Goal: Information Seeking & Learning: Learn about a topic

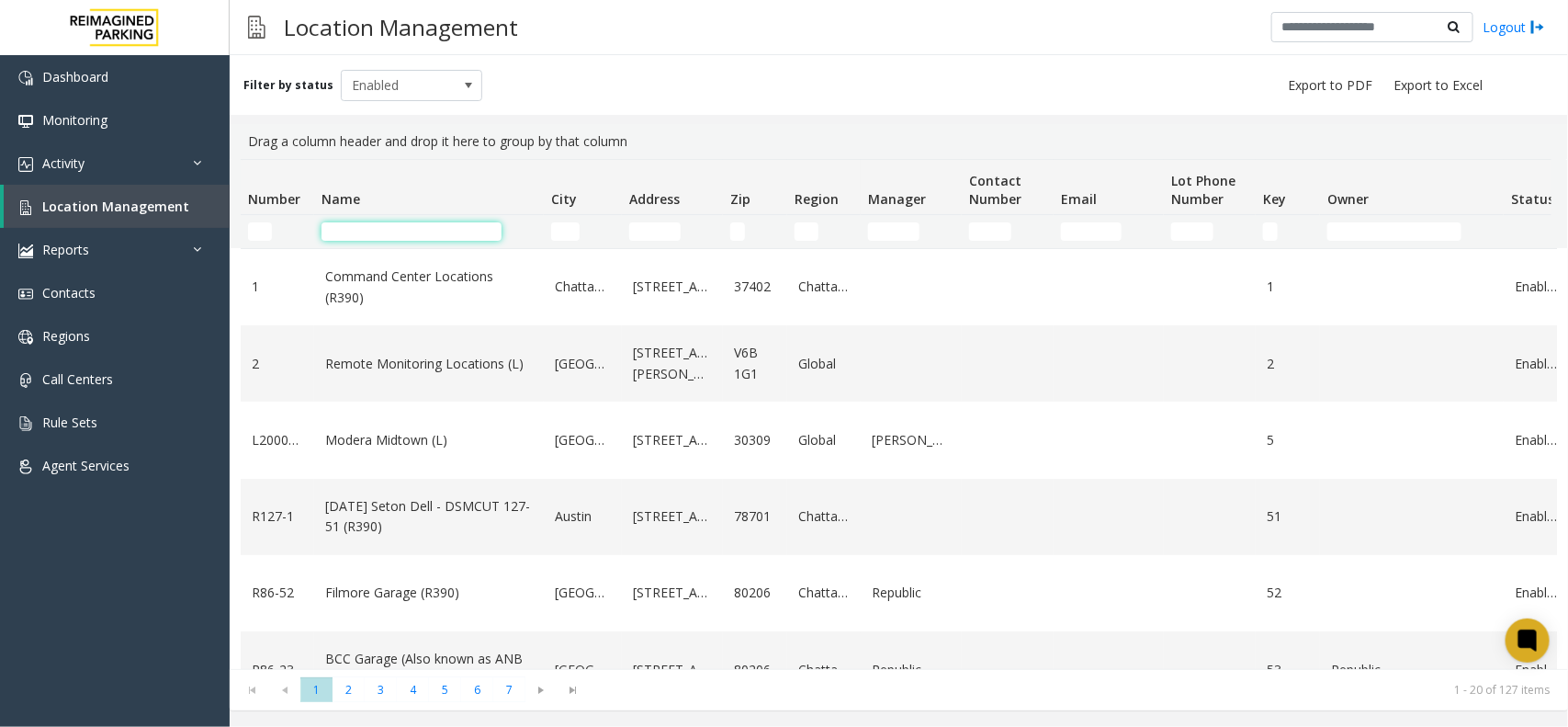
click at [429, 234] on input "Name Filter" at bounding box center [411, 231] width 180 height 18
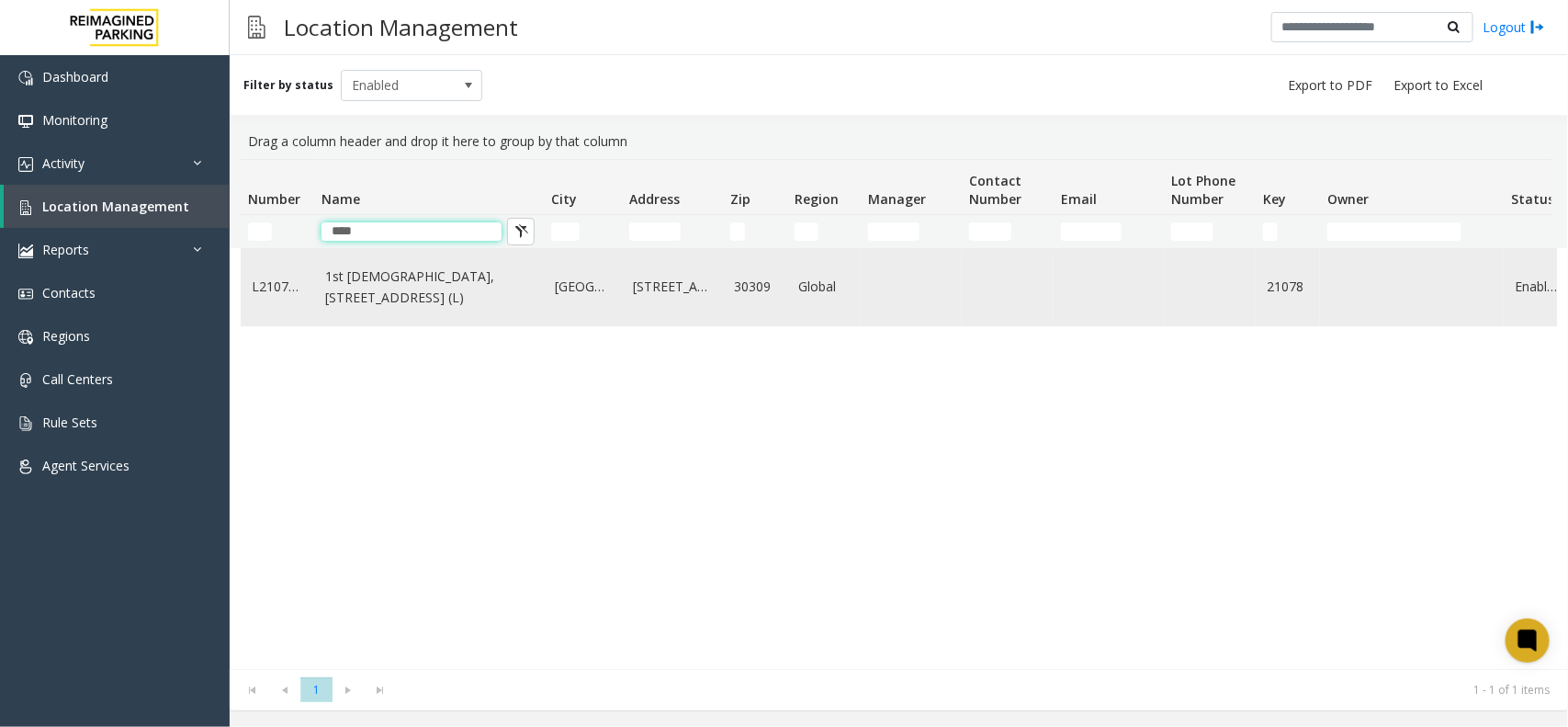
type input "****"
click at [424, 288] on link "1st [DEMOGRAPHIC_DATA], [STREET_ADDRESS] (L)" at bounding box center [429, 287] width 208 height 41
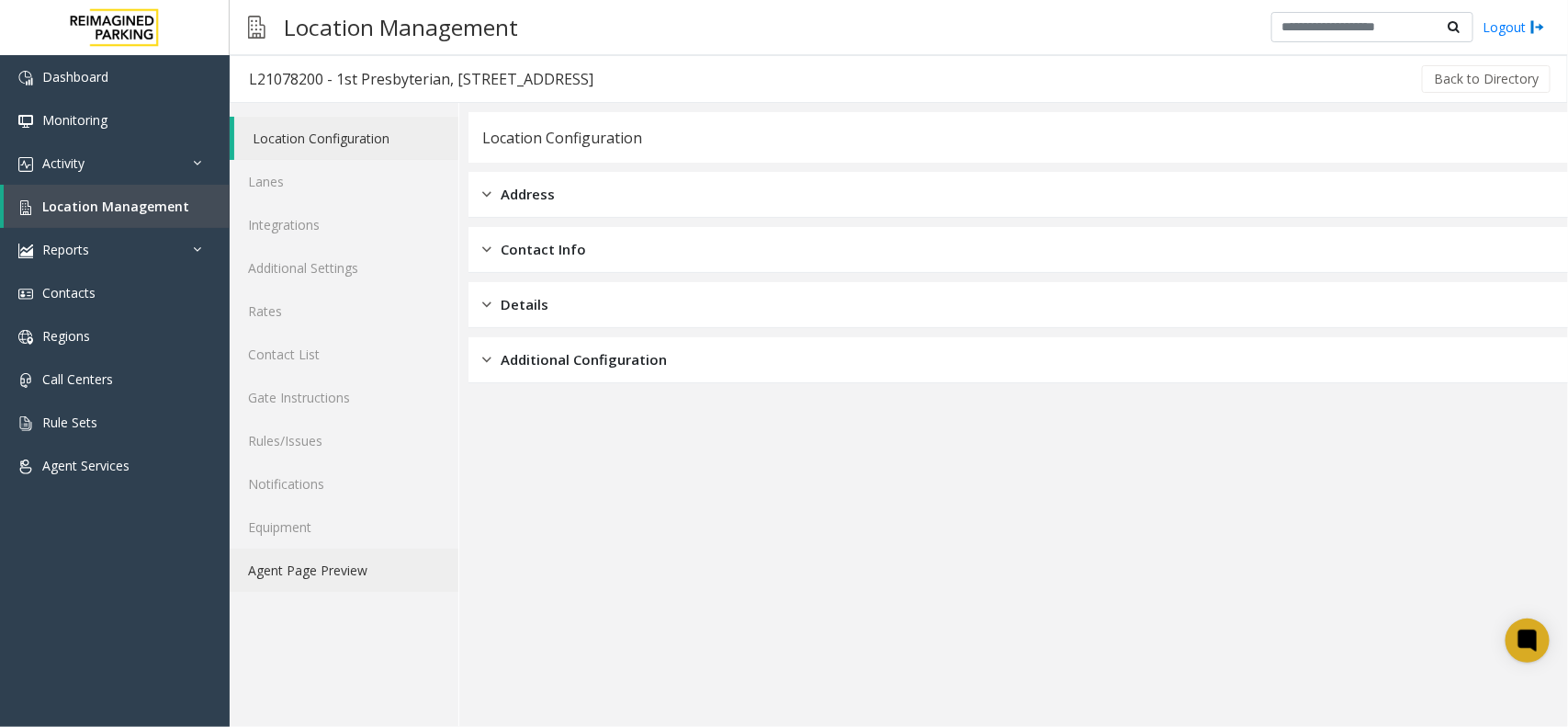
click at [332, 576] on link "Agent Page Preview" at bounding box center [345, 570] width 229 height 43
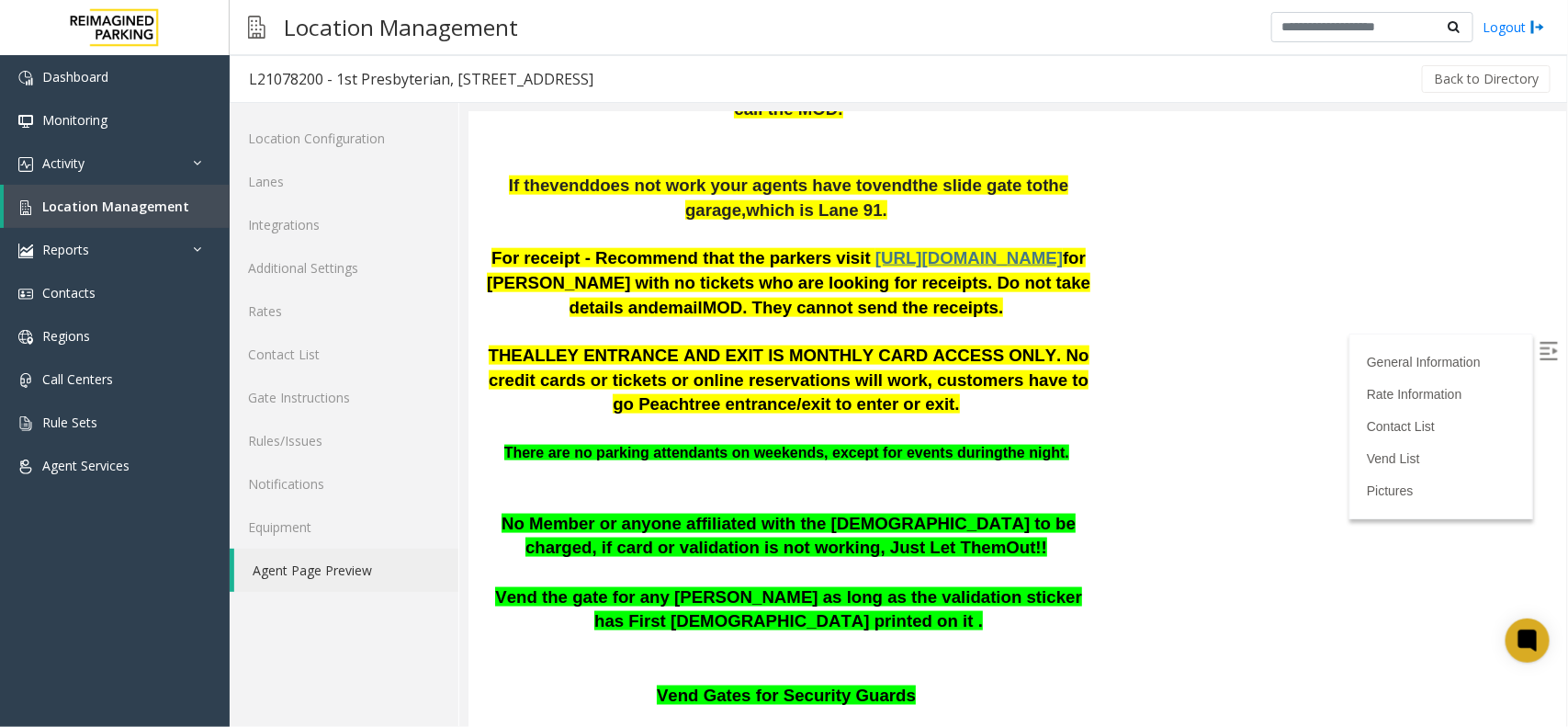
scroll to position [804, 0]
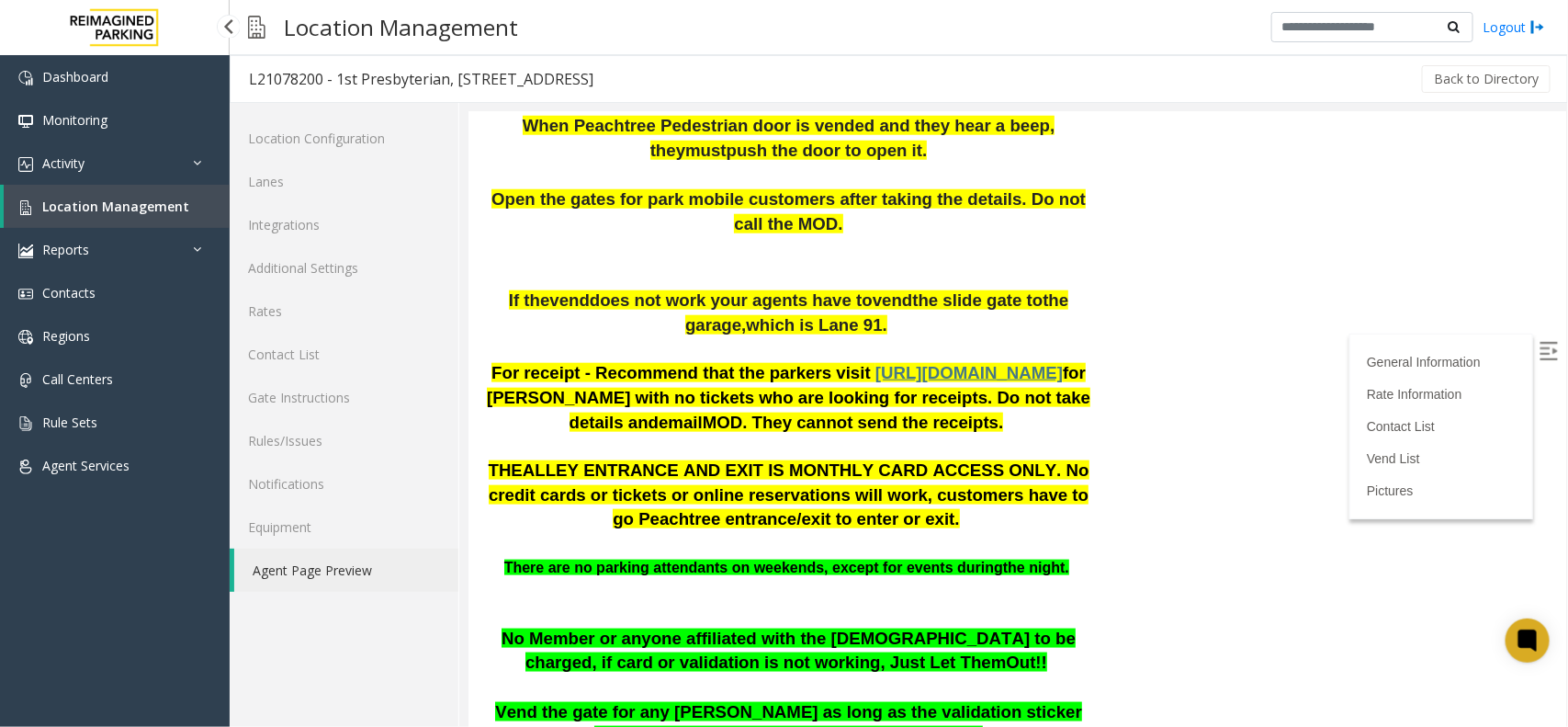
click at [147, 217] on link "Location Management" at bounding box center [116, 206] width 226 height 43
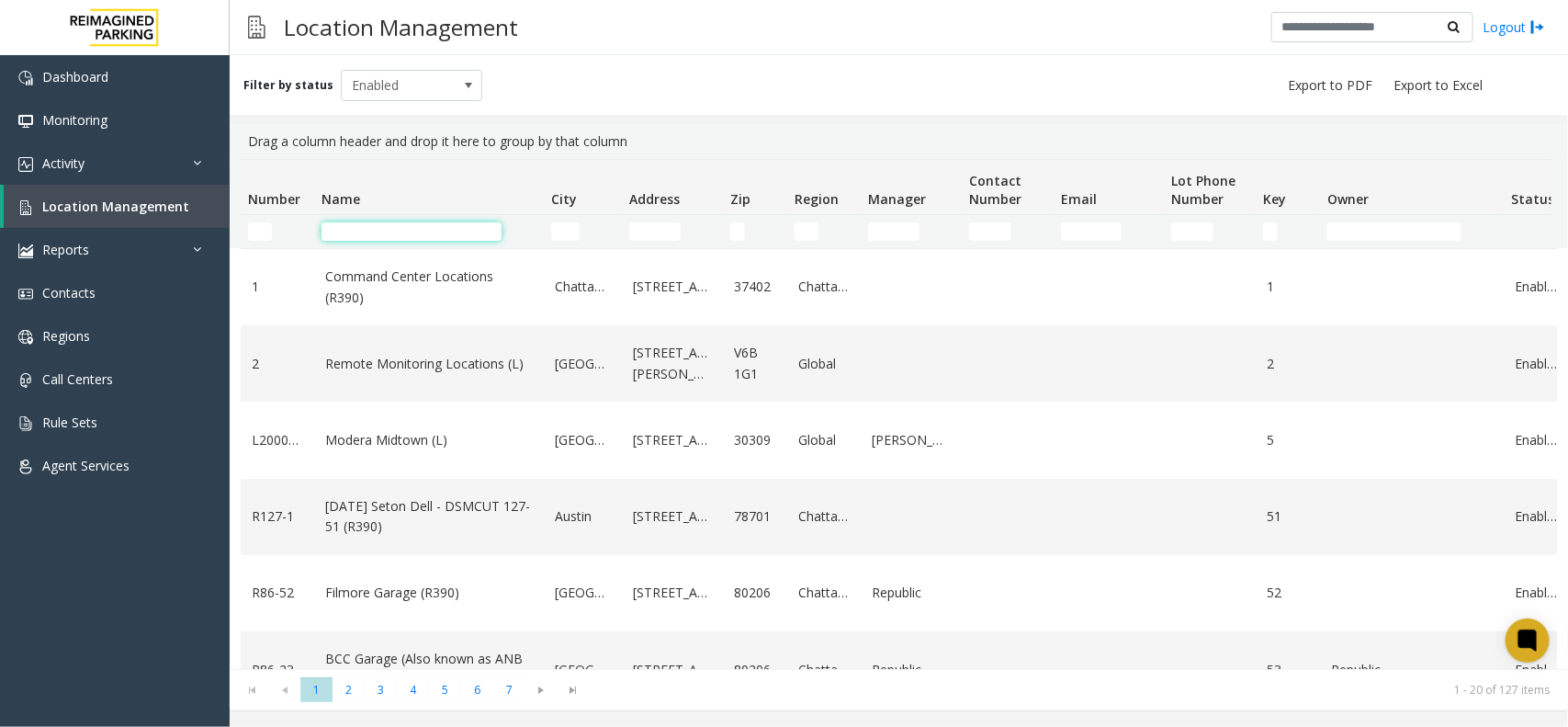
click at [381, 237] on input "Name Filter" at bounding box center [411, 231] width 180 height 18
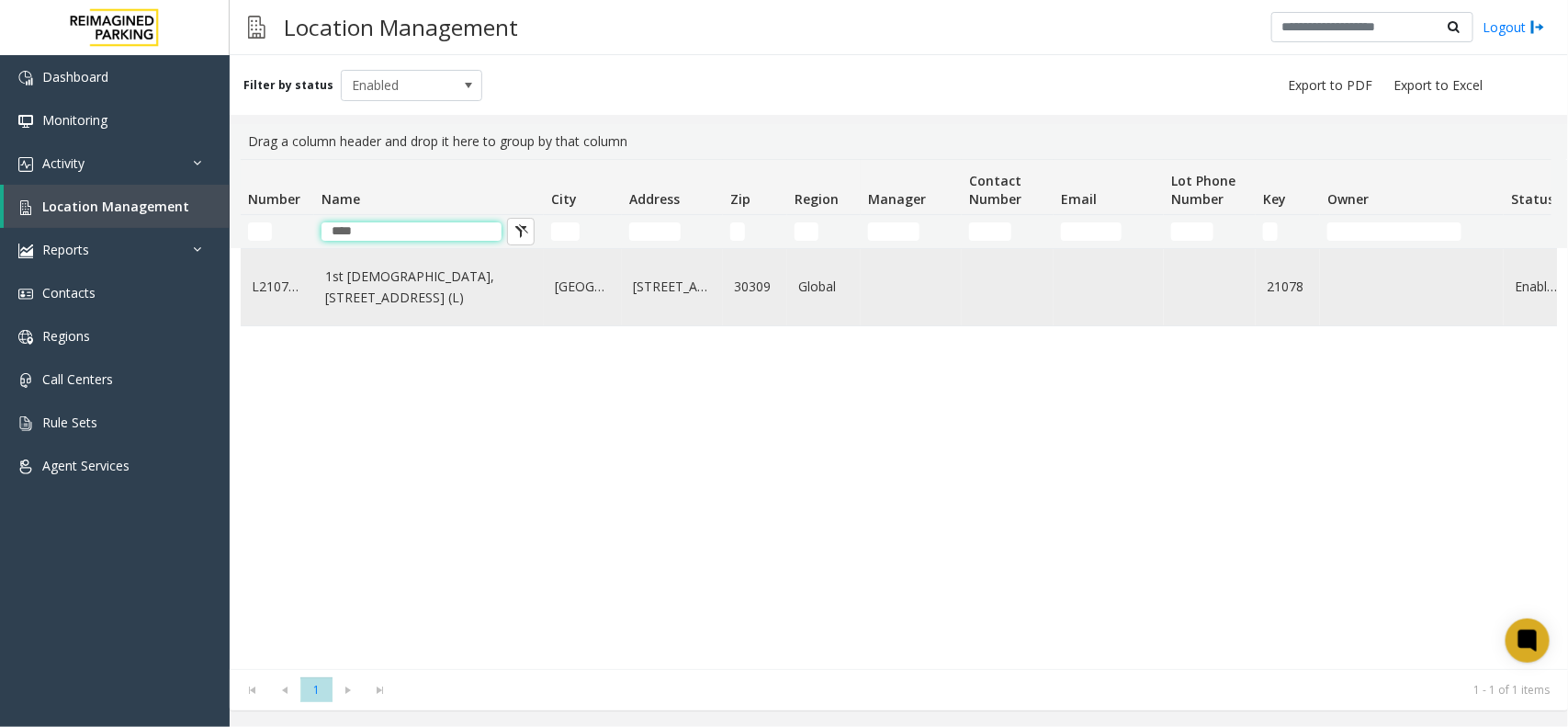
type input "****"
click at [392, 308] on link "1st [DEMOGRAPHIC_DATA], [STREET_ADDRESS] (L)" at bounding box center [429, 287] width 208 height 41
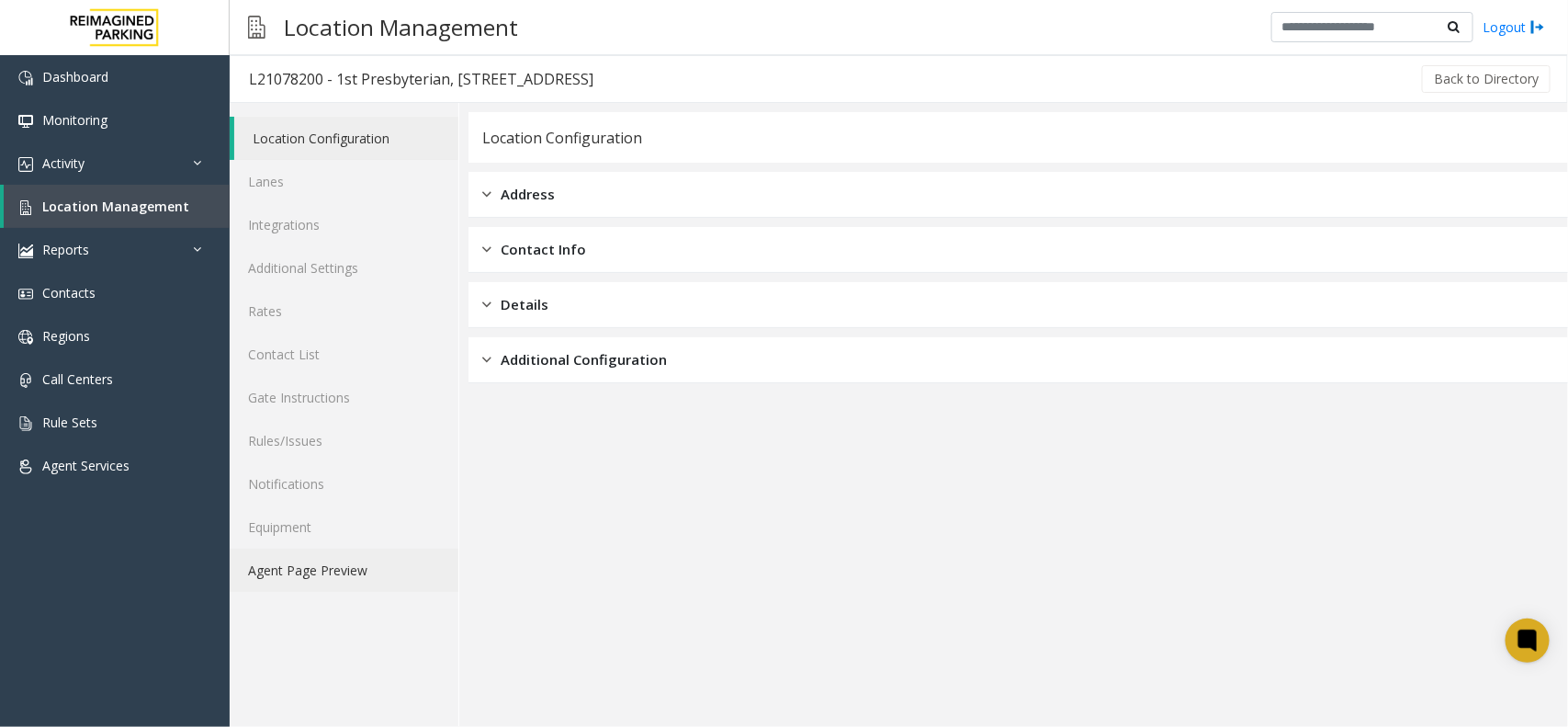
click at [317, 573] on link "Agent Page Preview" at bounding box center [345, 570] width 229 height 43
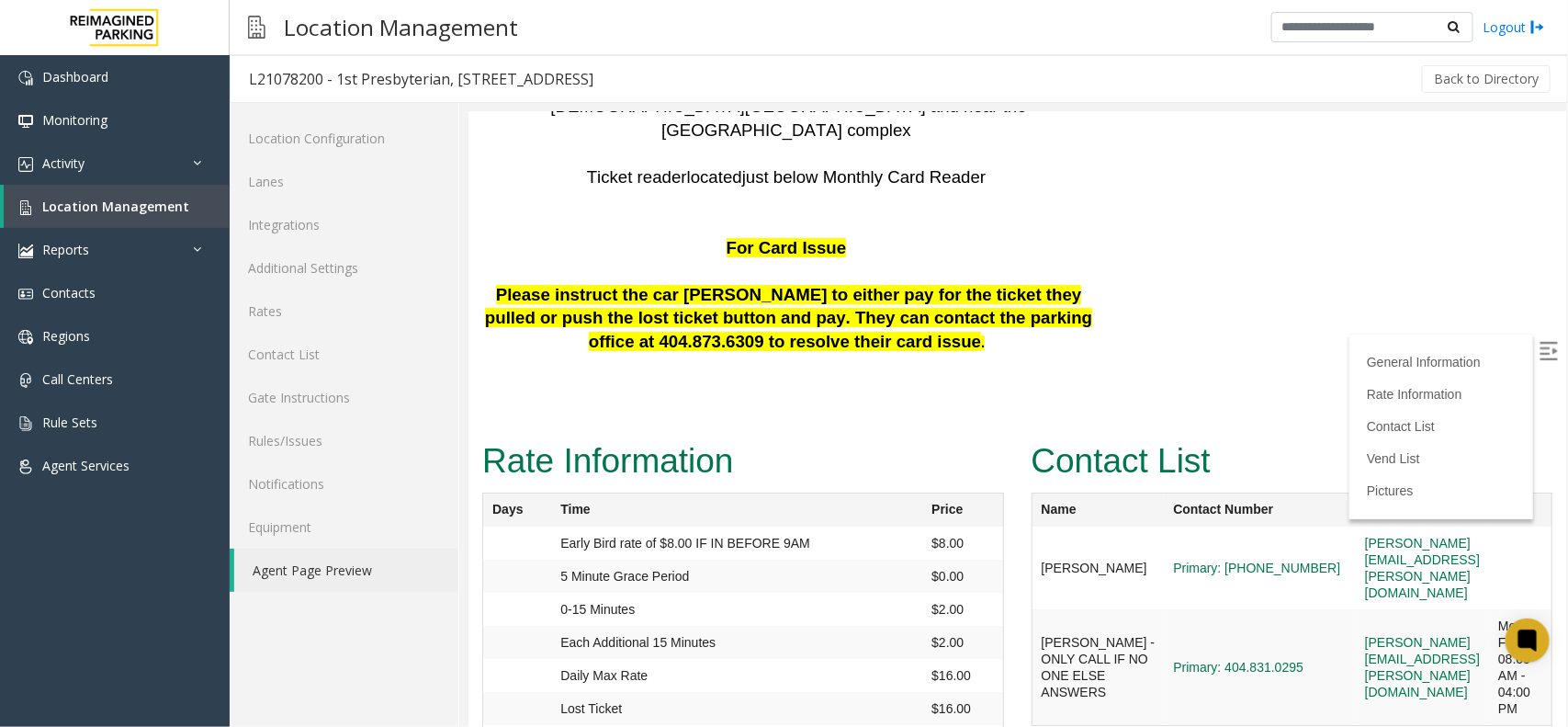
scroll to position [5859, 0]
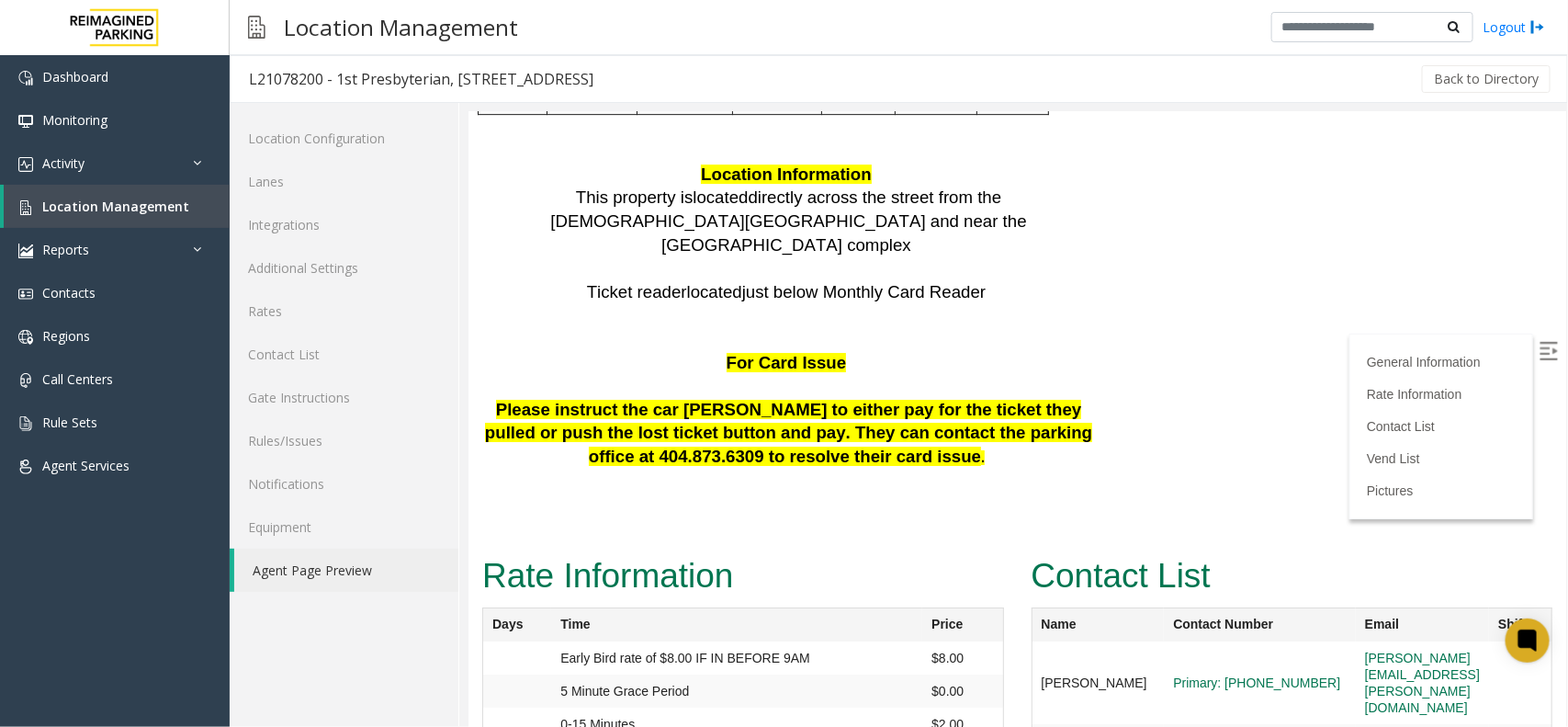
click at [1539, 352] on img at bounding box center [1548, 350] width 18 height 18
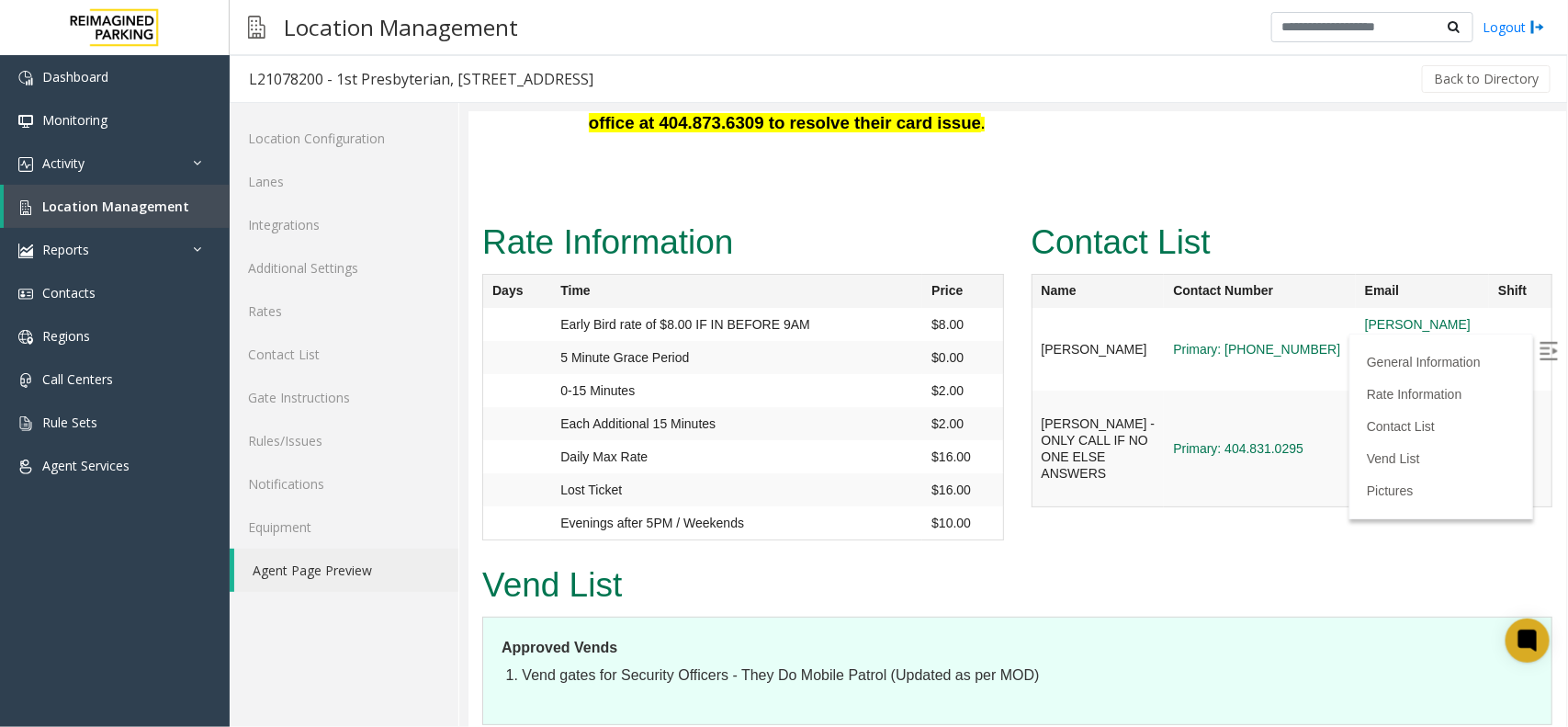
scroll to position [6204, 0]
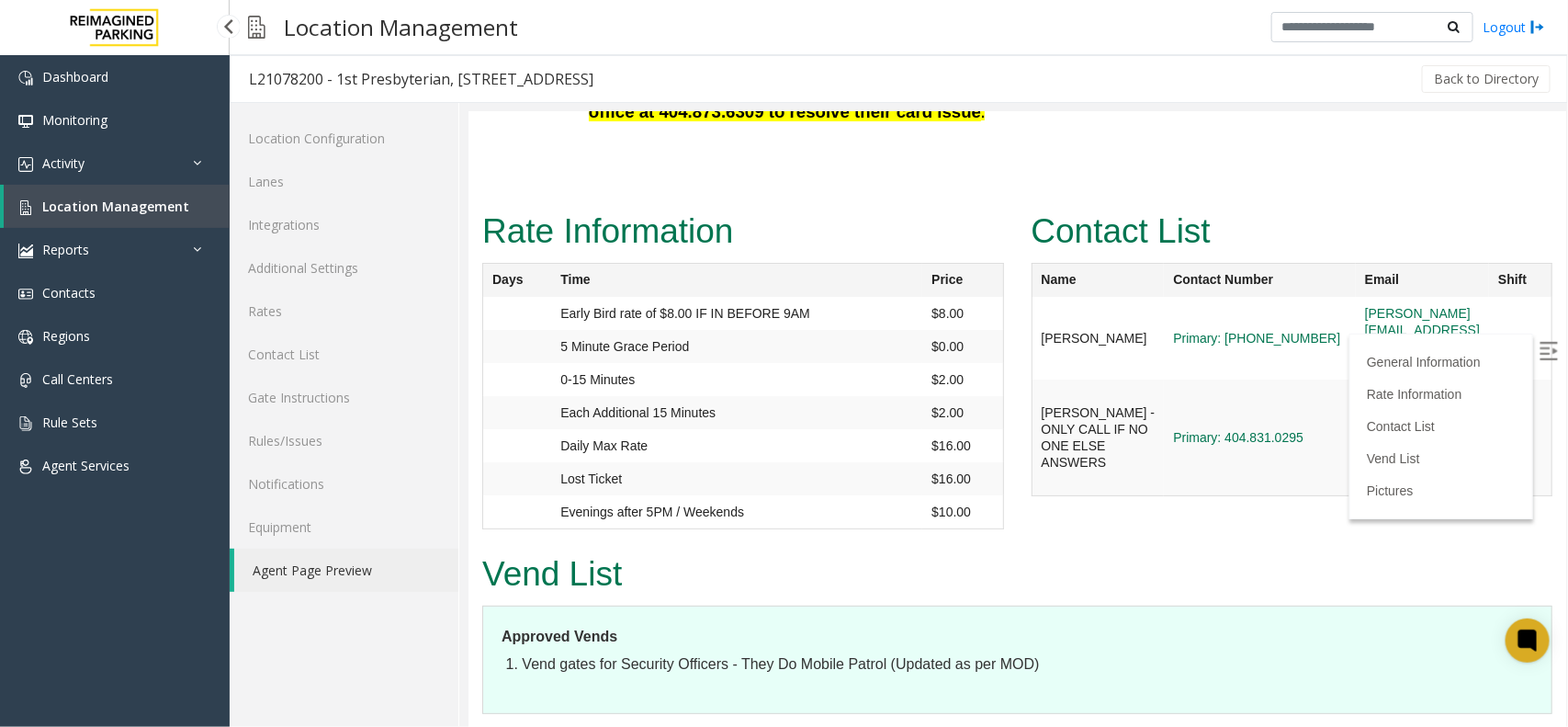
click at [203, 208] on link "Location Management" at bounding box center [116, 206] width 226 height 43
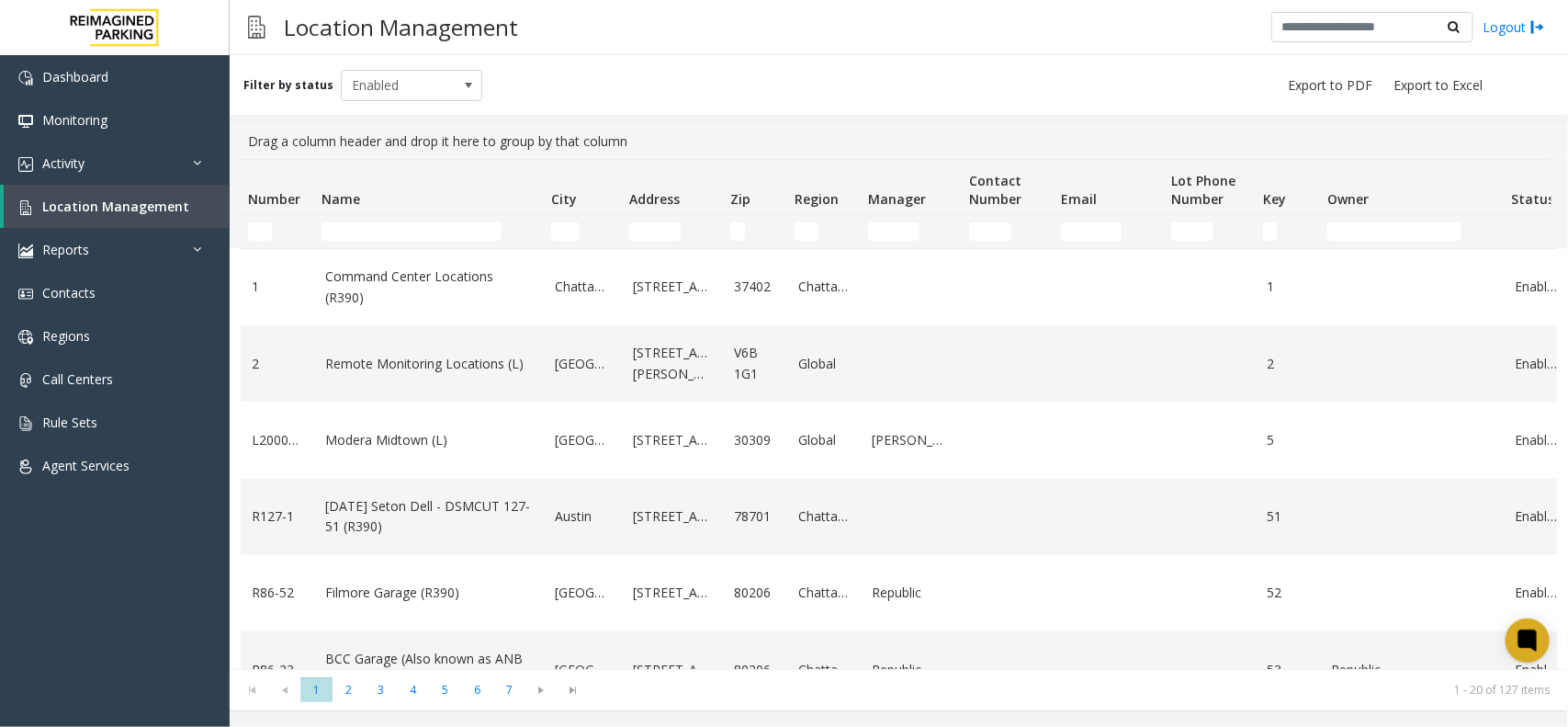
drag, startPoint x: 650, startPoint y: 141, endPoint x: 235, endPoint y: 149, distance: 415.1
click at [235, 149] on kendo-grid-group-panel "Drag a column header and drop it here to group by that column" at bounding box center [899, 142] width 1339 height 35
type input "**********"
click at [654, 98] on div "Filter by status Enabled" at bounding box center [899, 85] width 1339 height 60
click at [453, 227] on input "Name Filter" at bounding box center [411, 231] width 180 height 18
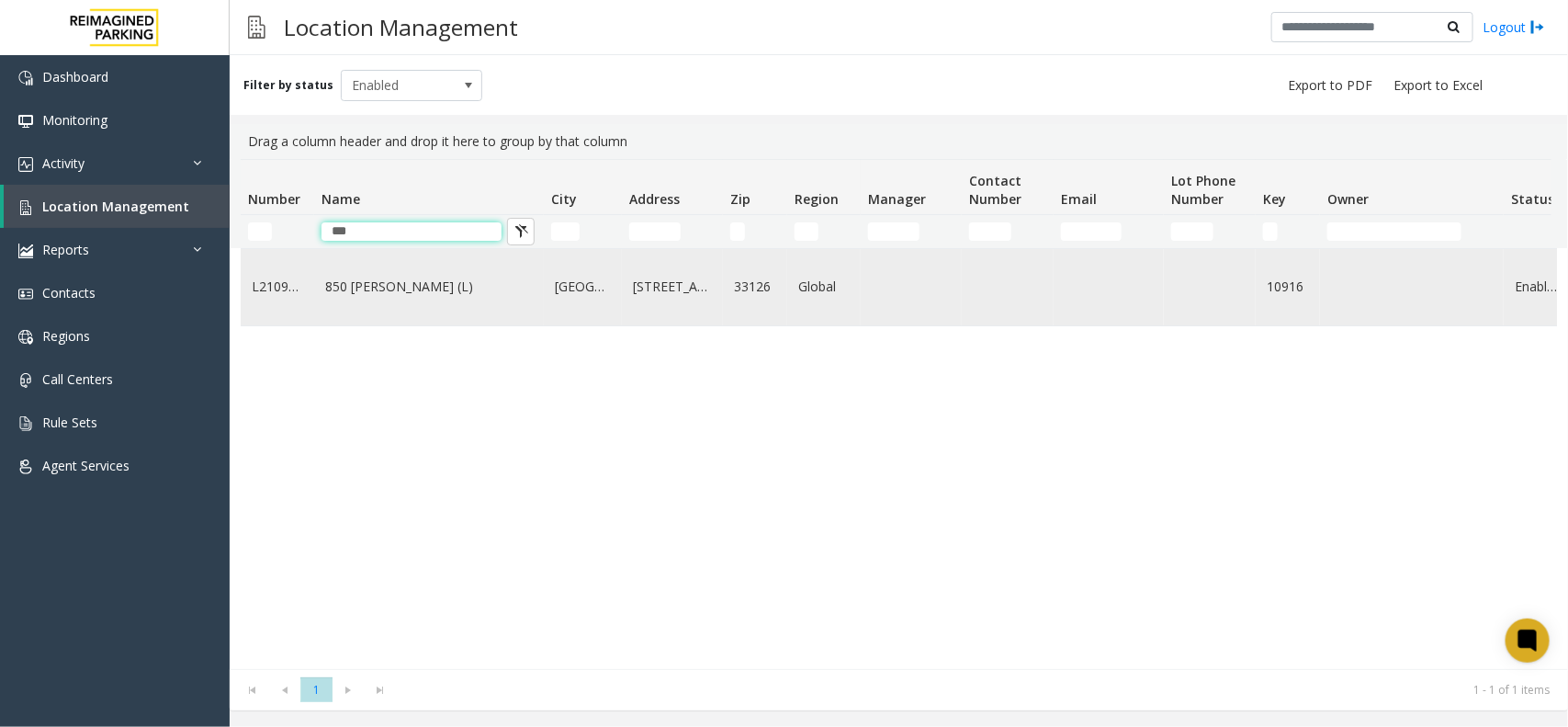
type input "***"
click at [366, 292] on link "850 [PERSON_NAME] (L)" at bounding box center [429, 286] width 208 height 20
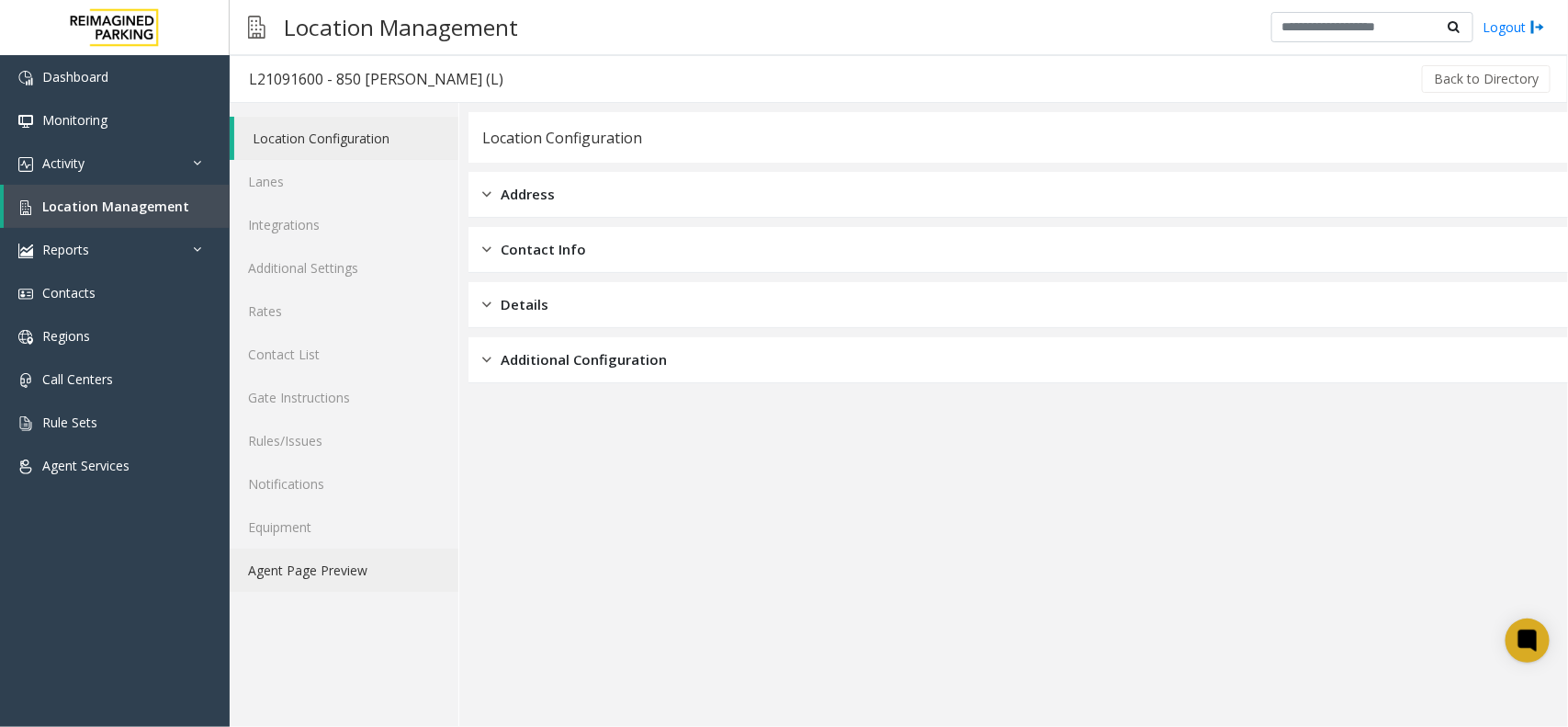
click at [298, 558] on link "Agent Page Preview" at bounding box center [345, 570] width 229 height 43
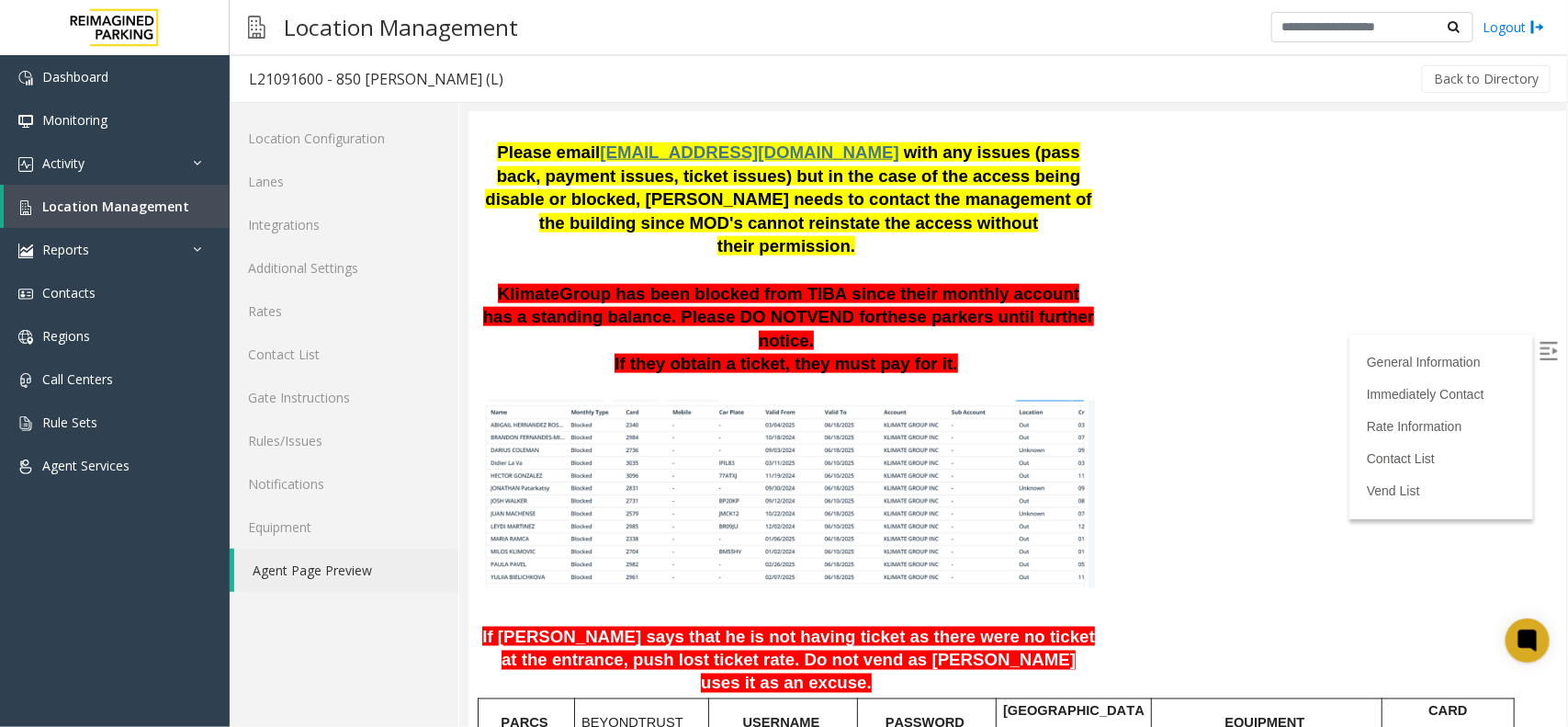
scroll to position [1149, 0]
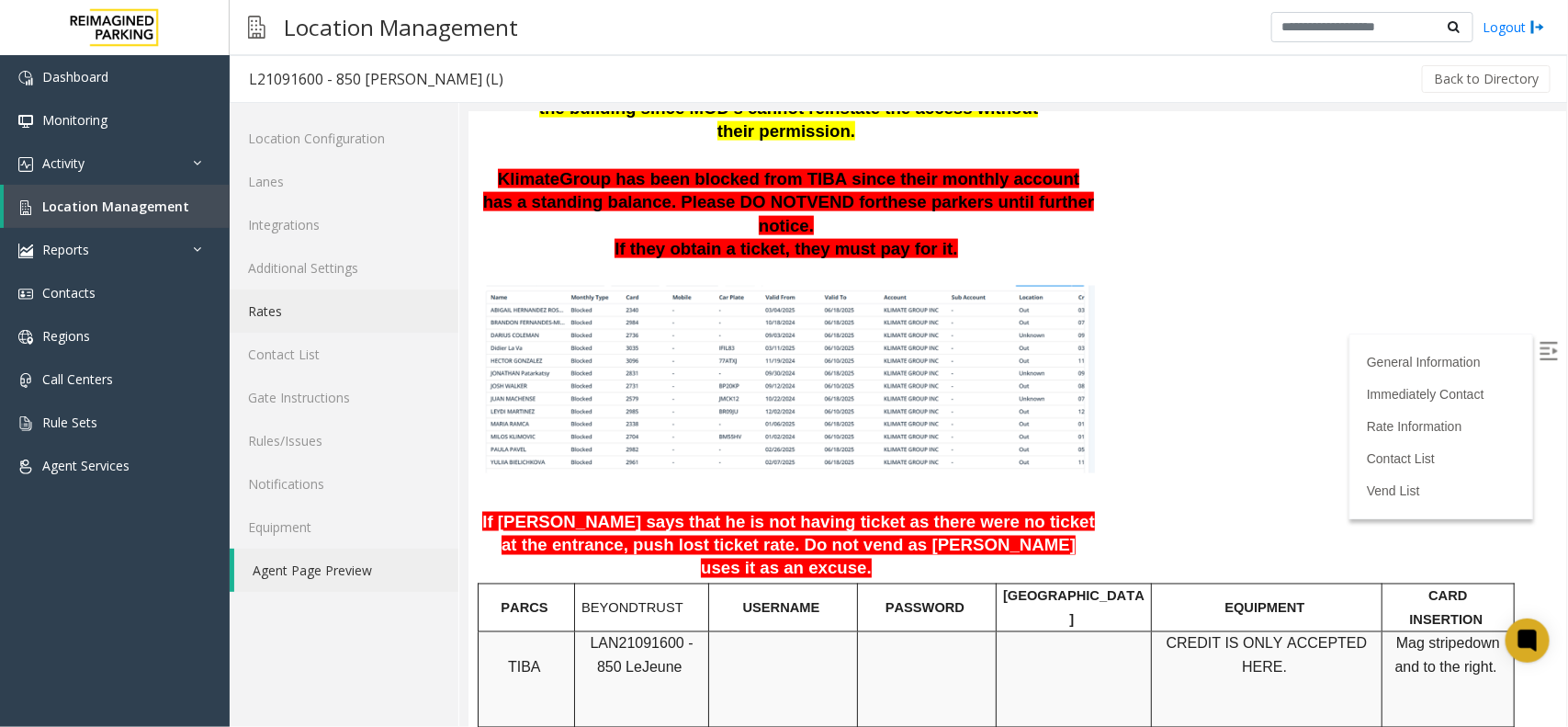
click at [296, 325] on link "Rates" at bounding box center [345, 311] width 229 height 43
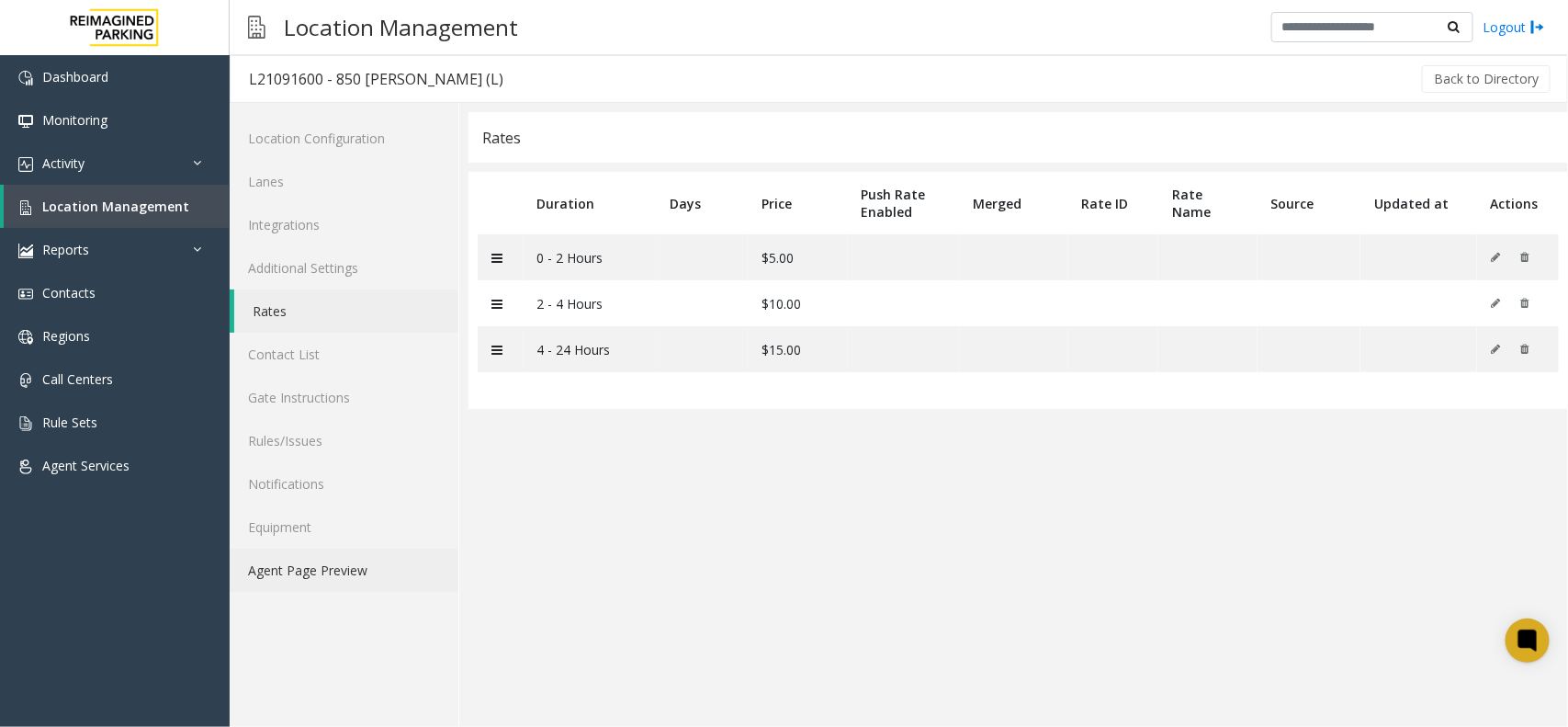
click at [368, 576] on link "Agent Page Preview" at bounding box center [345, 570] width 229 height 43
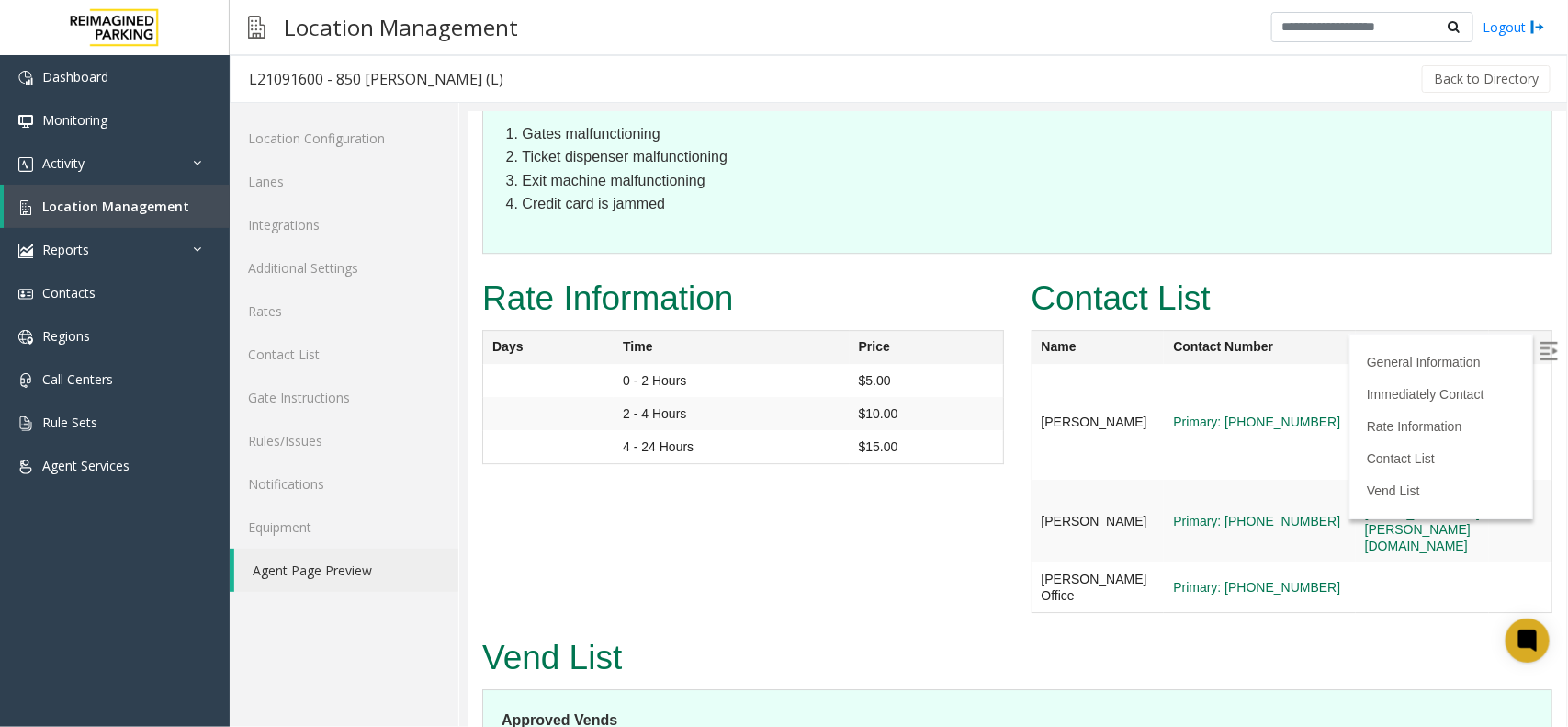
scroll to position [2412, 0]
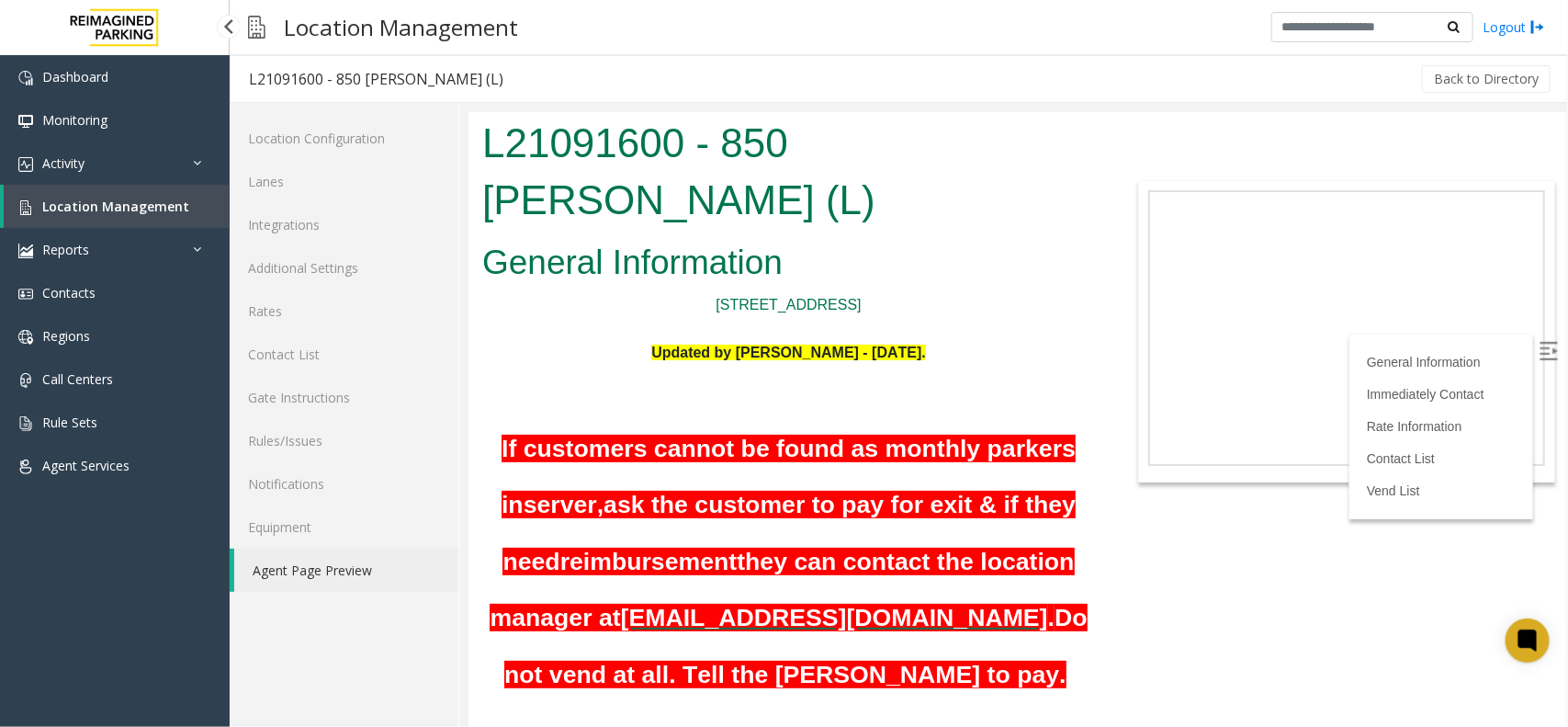
scroll to position [2412, 0]
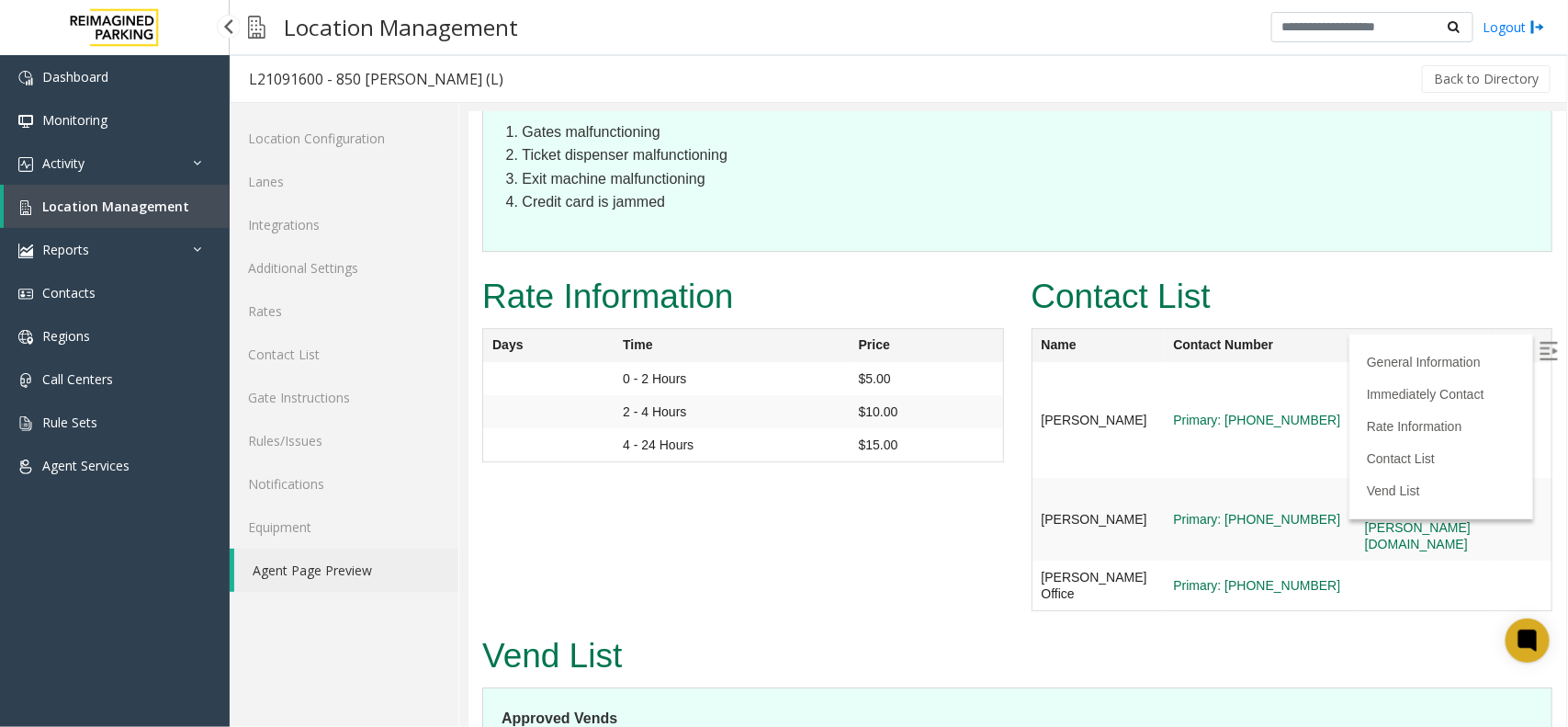
click at [200, 213] on link "Location Management" at bounding box center [116, 206] width 226 height 43
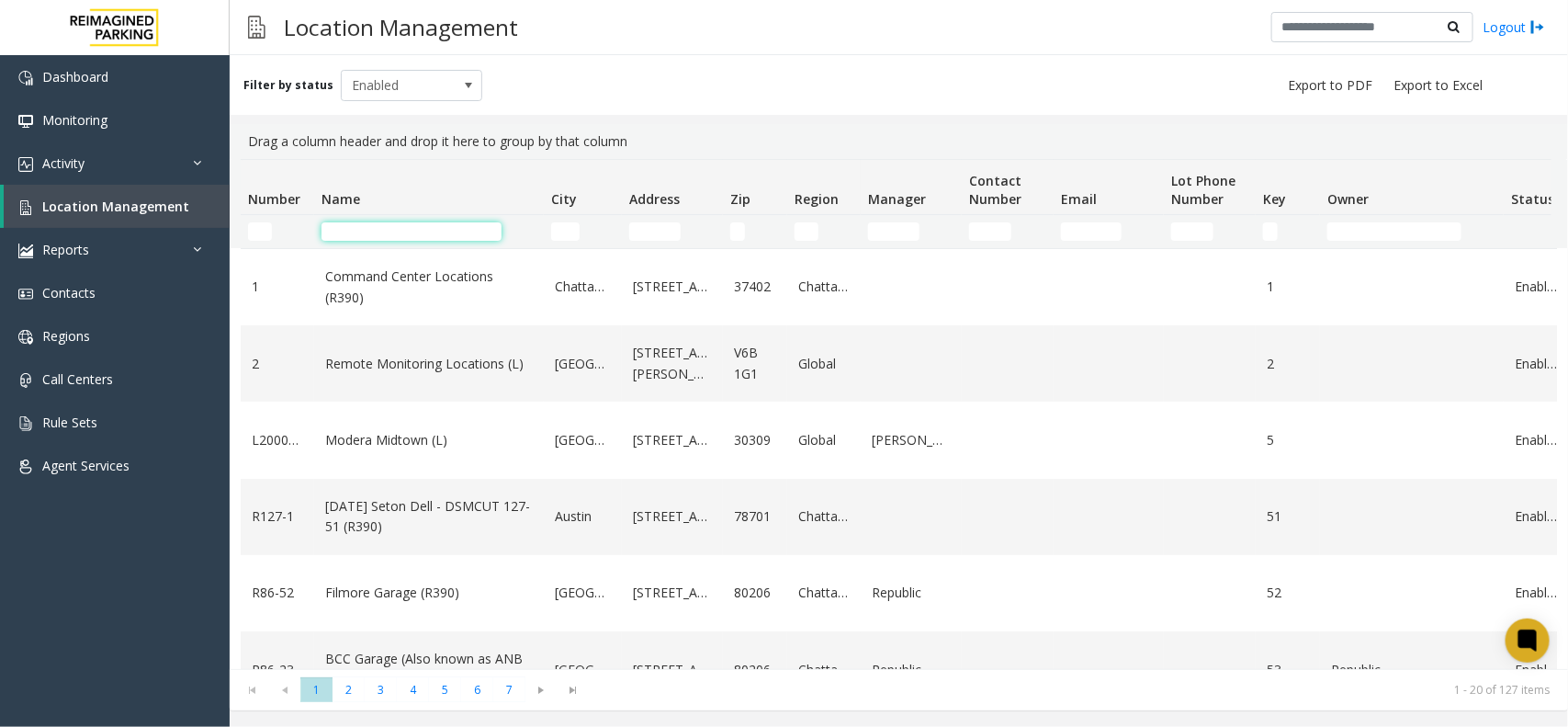
click at [420, 228] on input "Name Filter" at bounding box center [411, 231] width 180 height 18
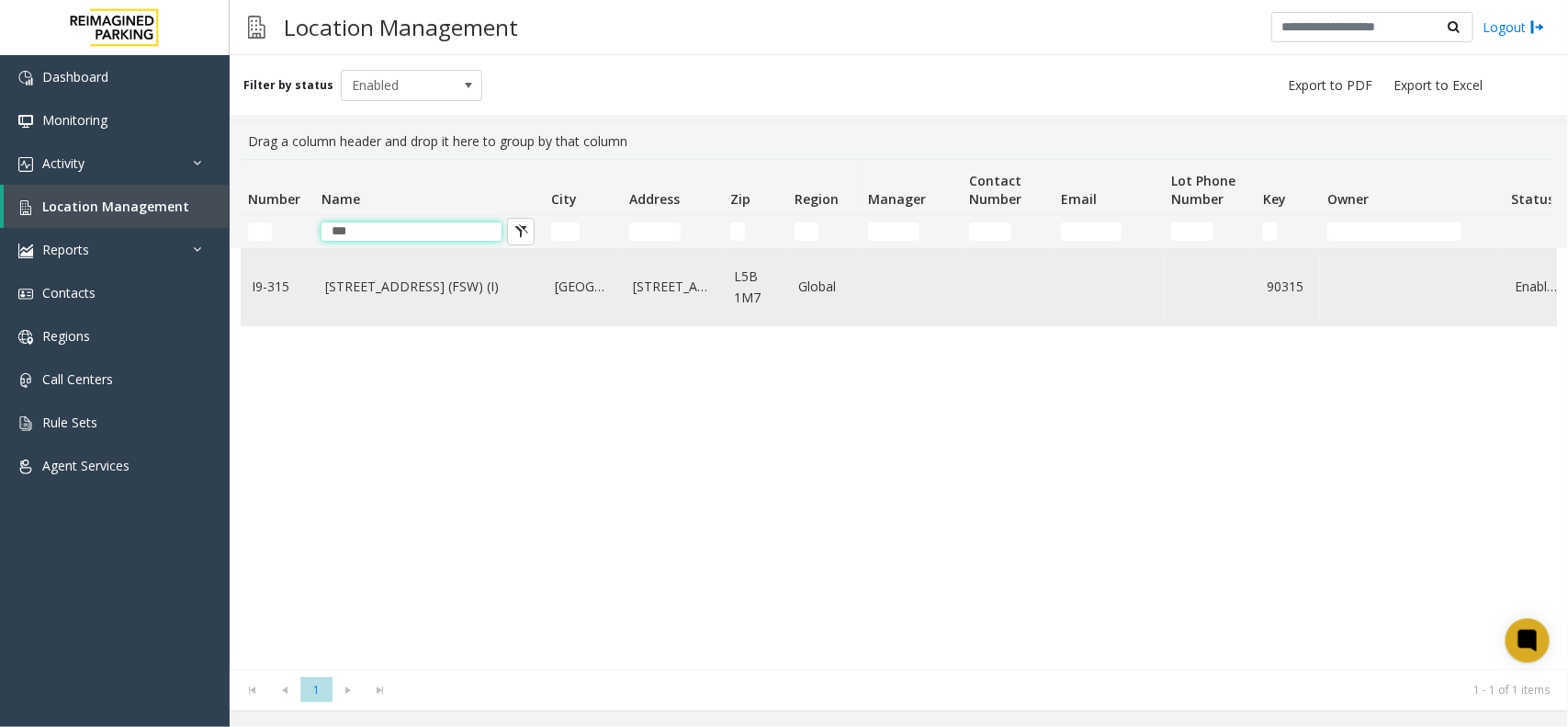
type input "***"
click at [419, 288] on link "315 Front Street West (FSW) (I)" at bounding box center [429, 286] width 208 height 20
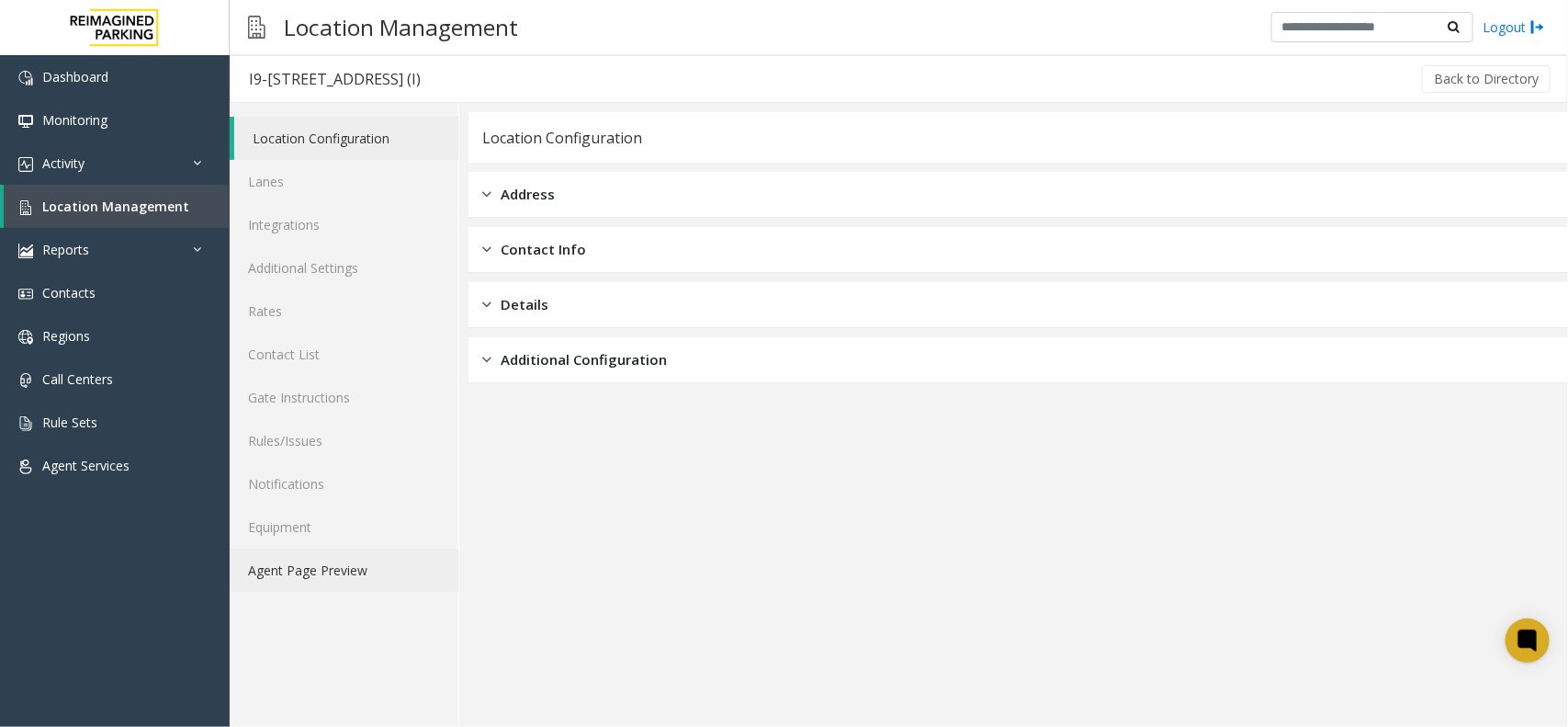
click at [314, 570] on link "Agent Page Preview" at bounding box center [345, 570] width 229 height 43
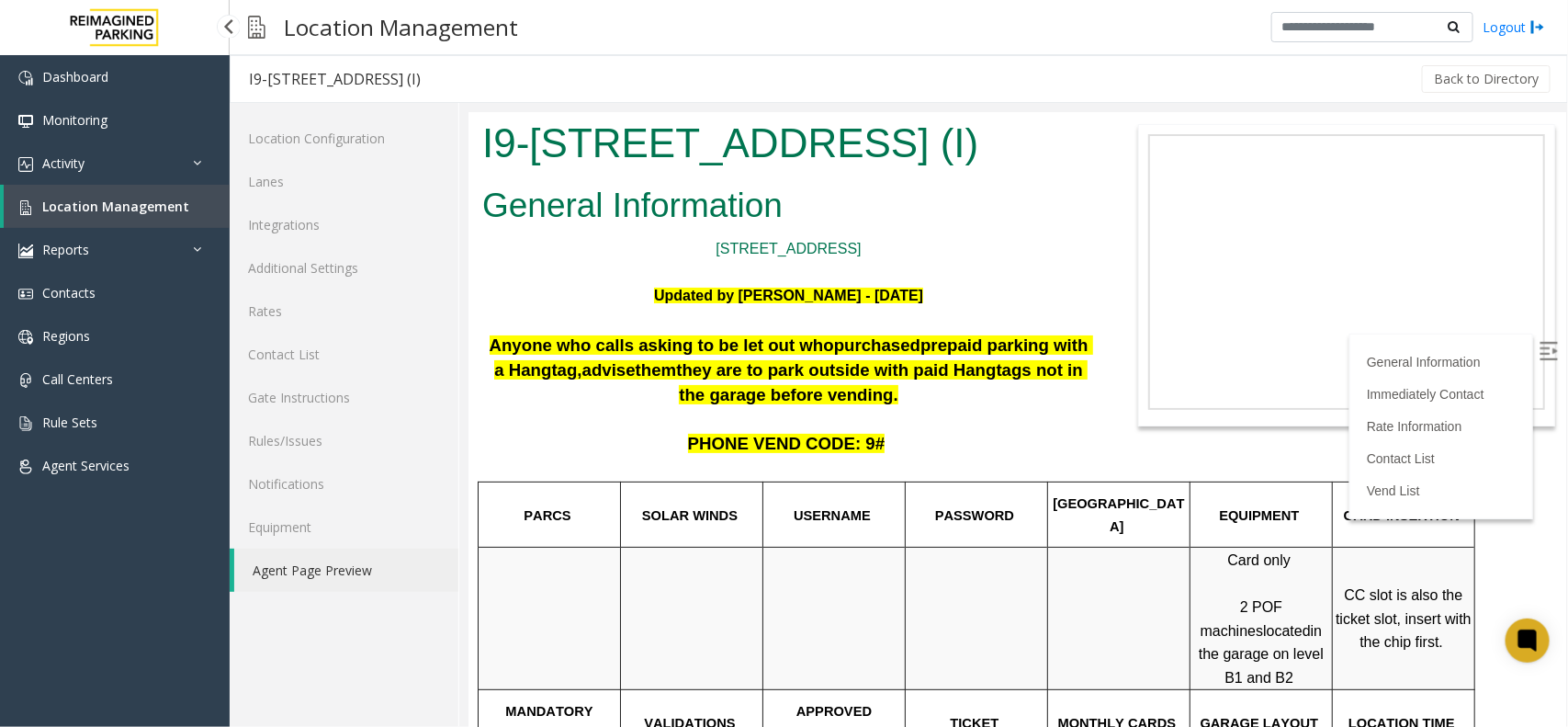
click at [175, 202] on span "Location Management" at bounding box center [116, 206] width 147 height 17
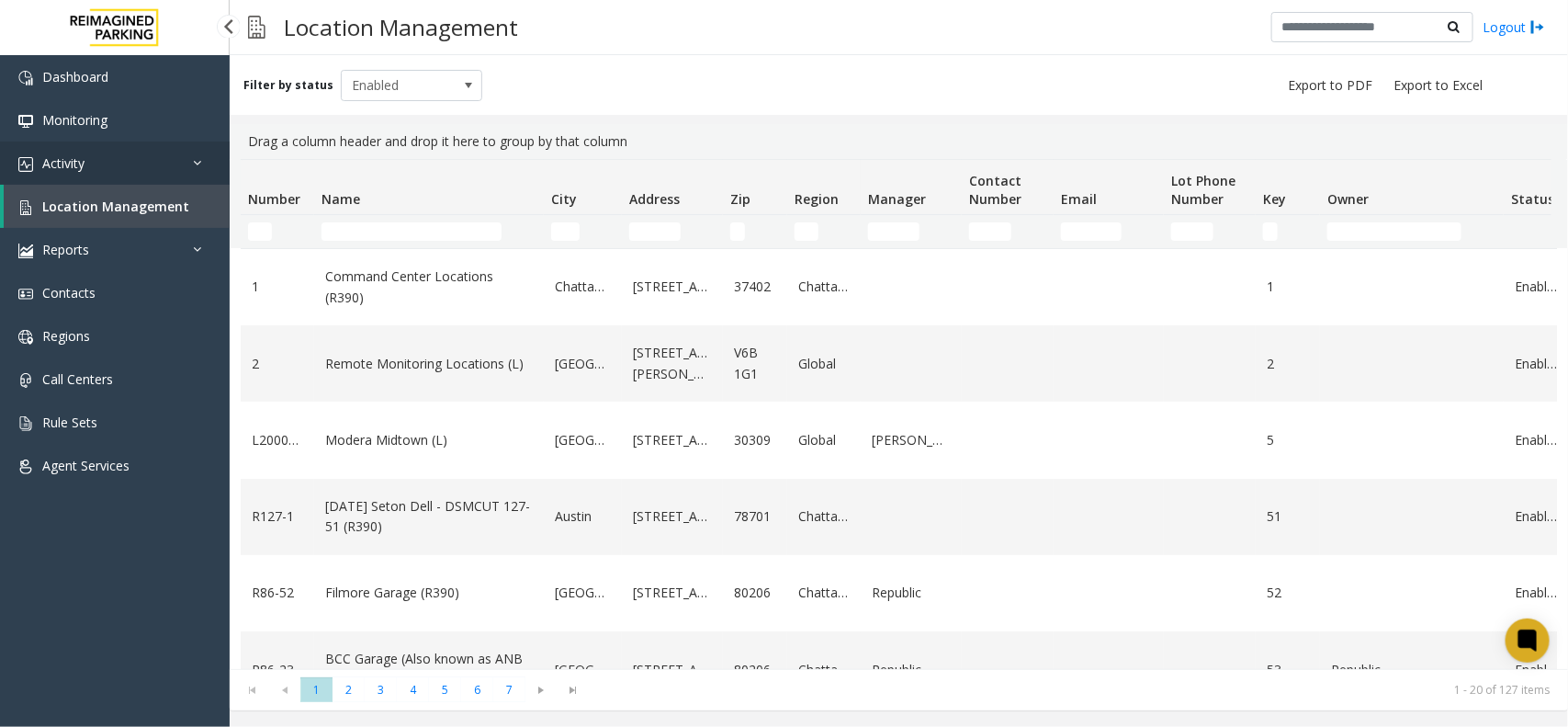
click at [152, 176] on link "Activity" at bounding box center [115, 163] width 230 height 43
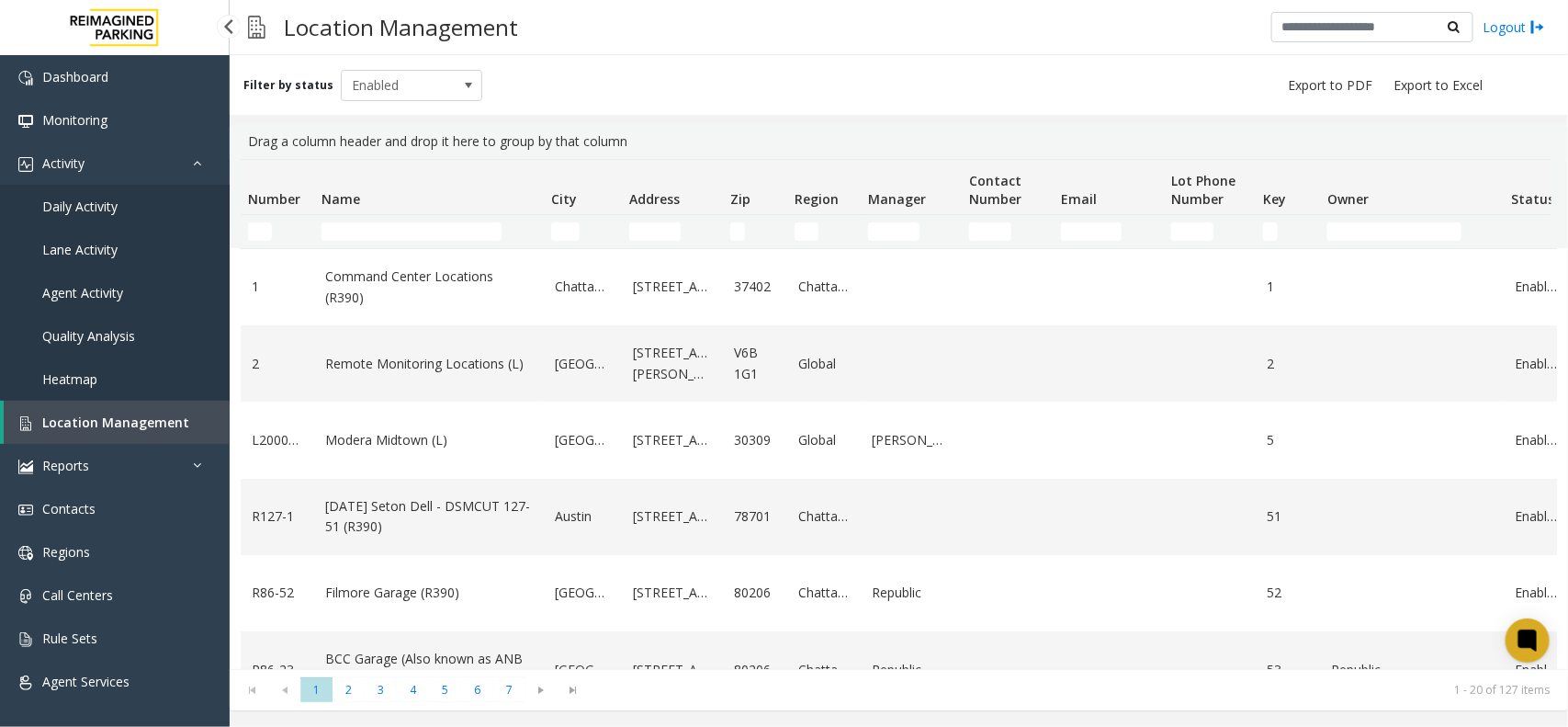
click at [171, 210] on link "Daily Activity" at bounding box center [115, 206] width 230 height 43
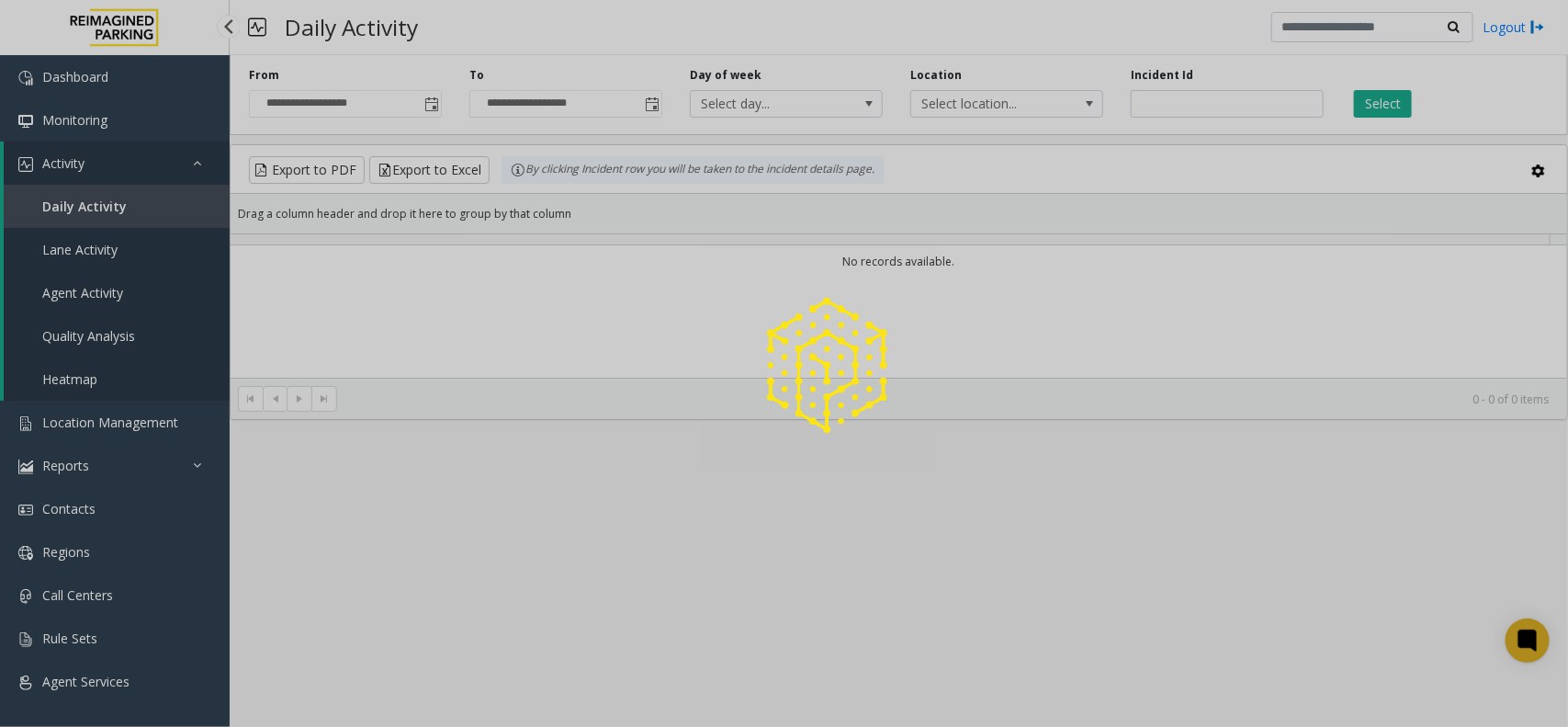
click at [112, 202] on div at bounding box center [784, 363] width 1568 height 727
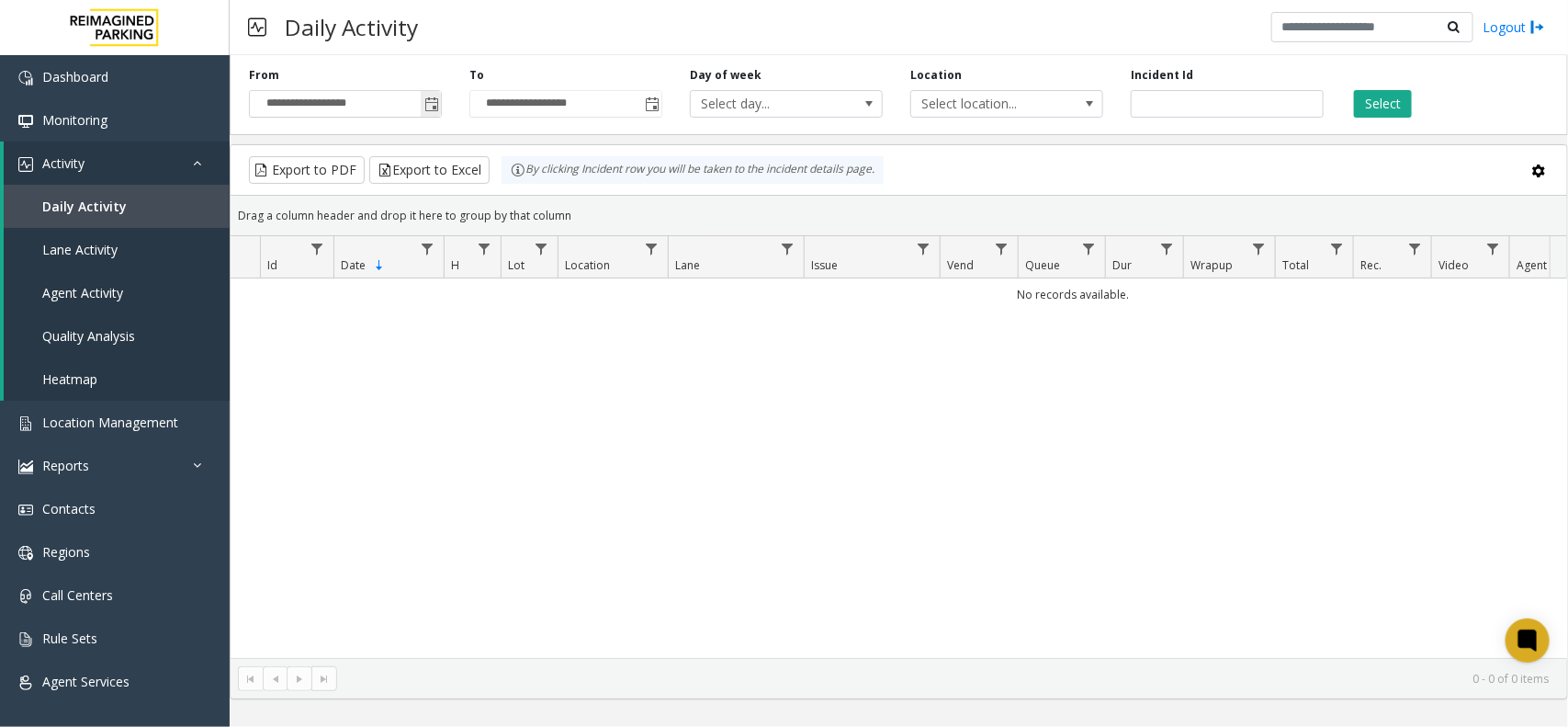
click at [437, 108] on span "Toggle popup" at bounding box center [431, 104] width 14 height 14
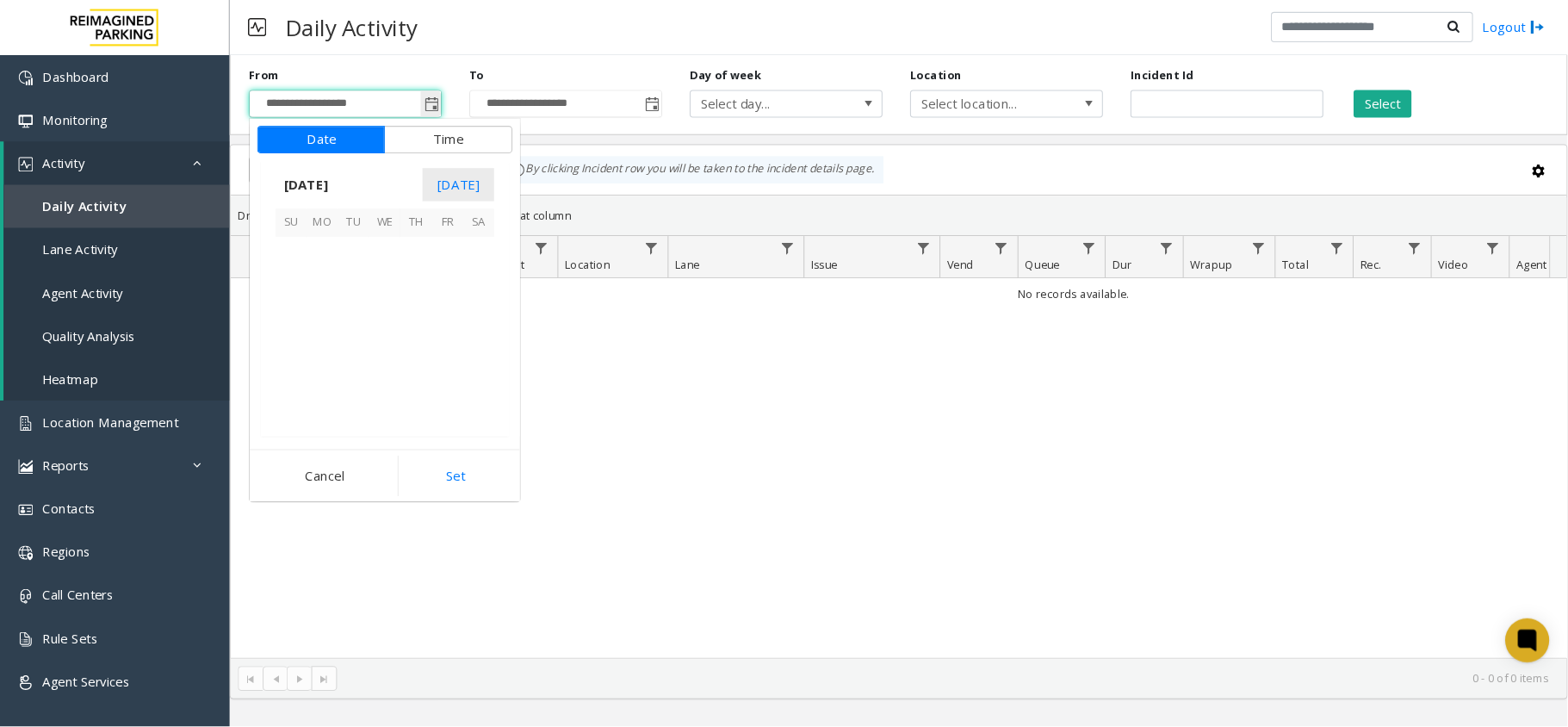
scroll to position [309049, 0]
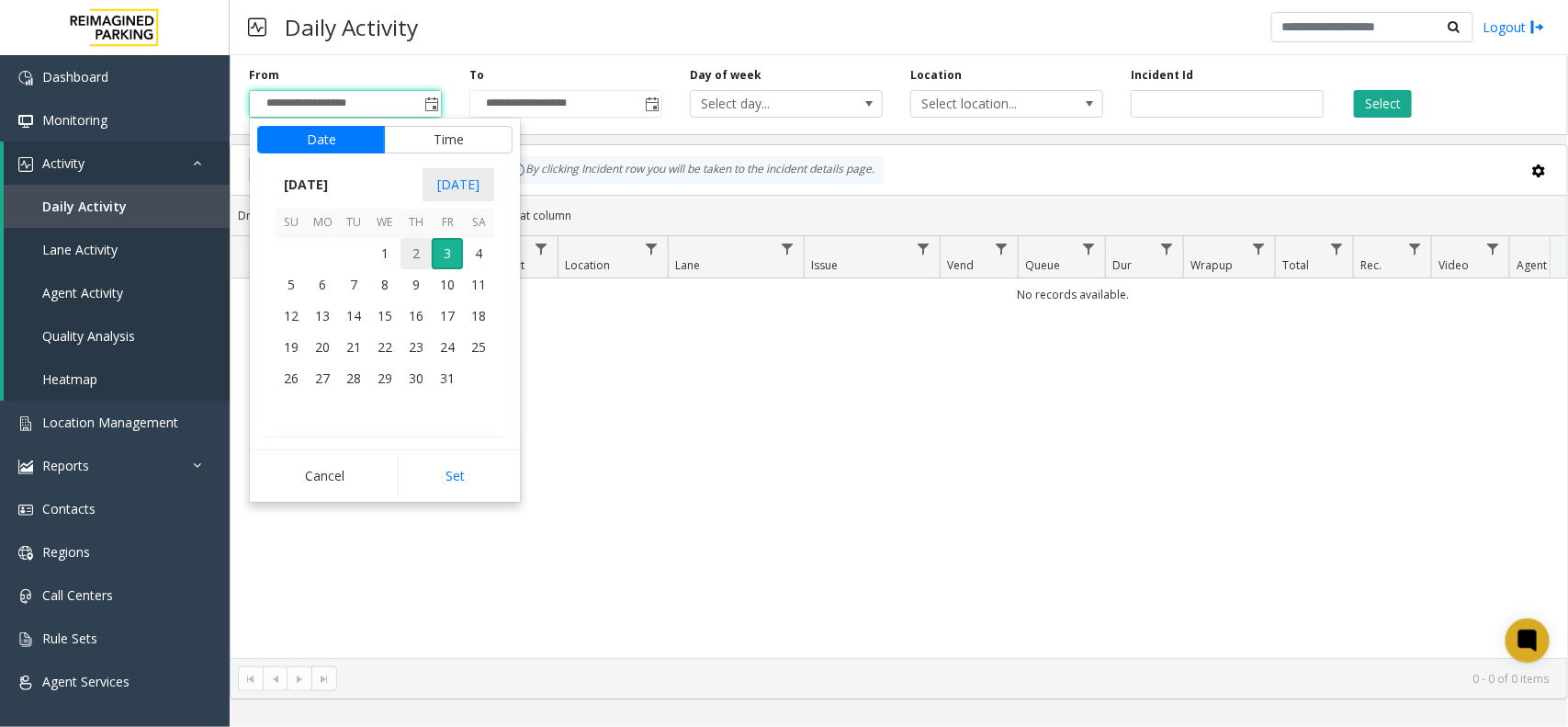
click at [414, 251] on span "2" at bounding box center [416, 253] width 31 height 31
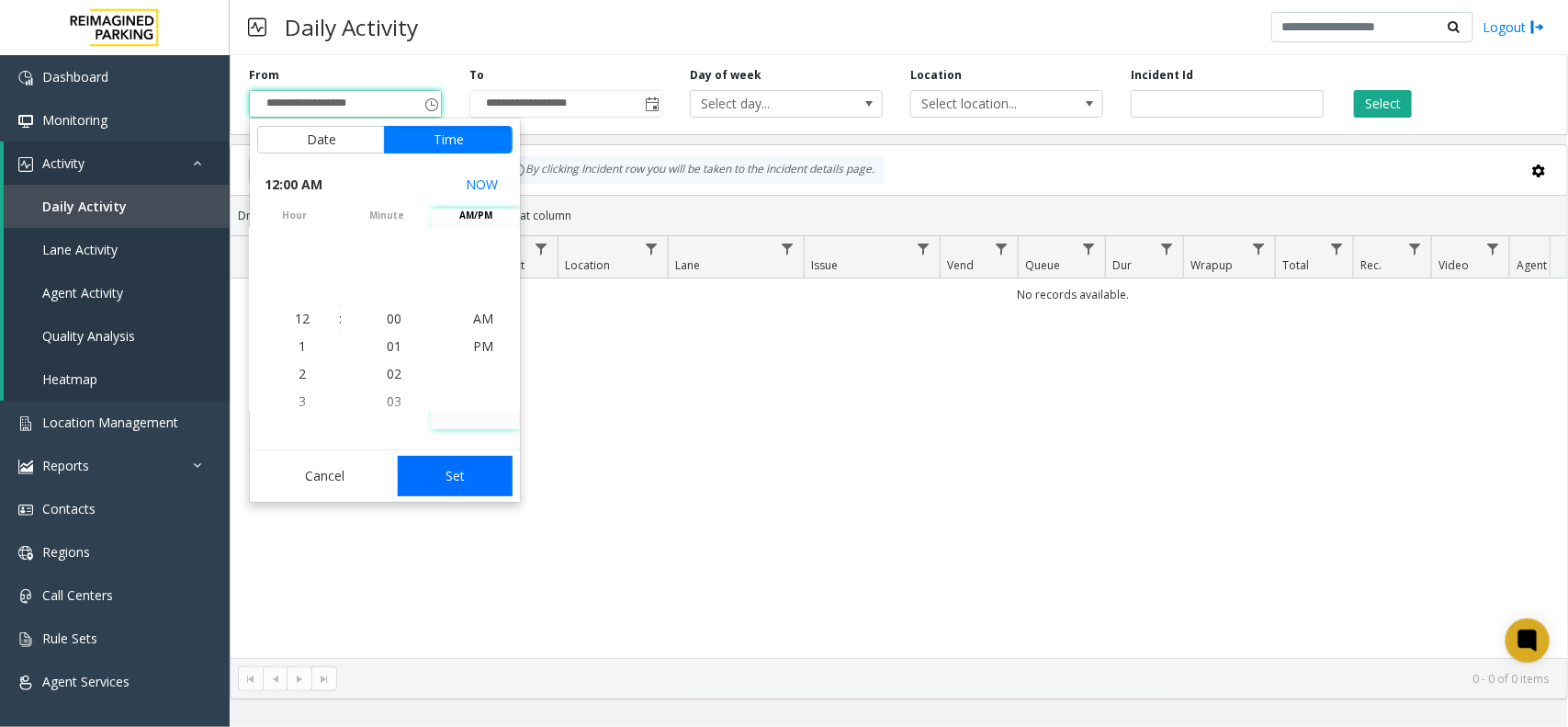
click at [467, 475] on button "Set" at bounding box center [455, 476] width 116 height 40
type input "**********"
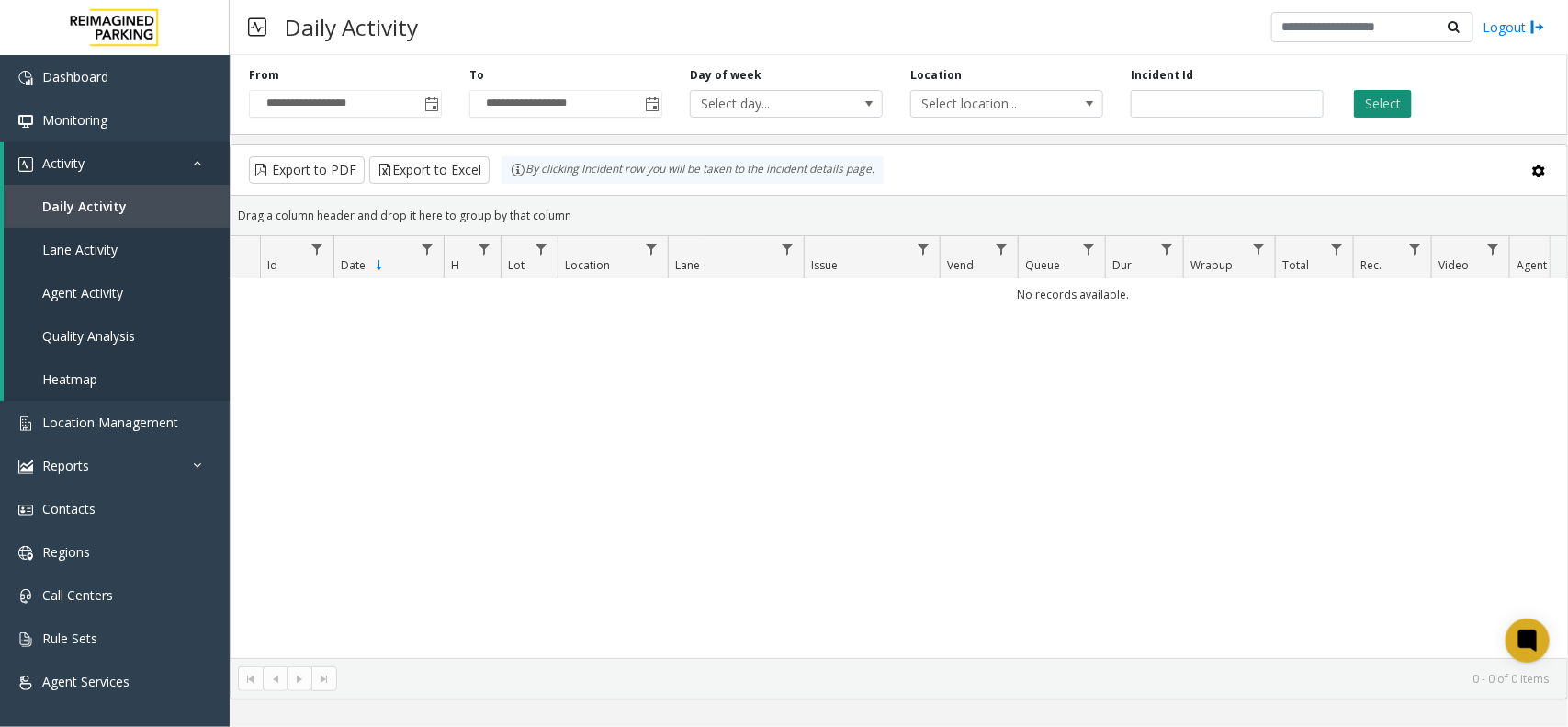
click at [1389, 107] on button "Select" at bounding box center [1383, 104] width 58 height 28
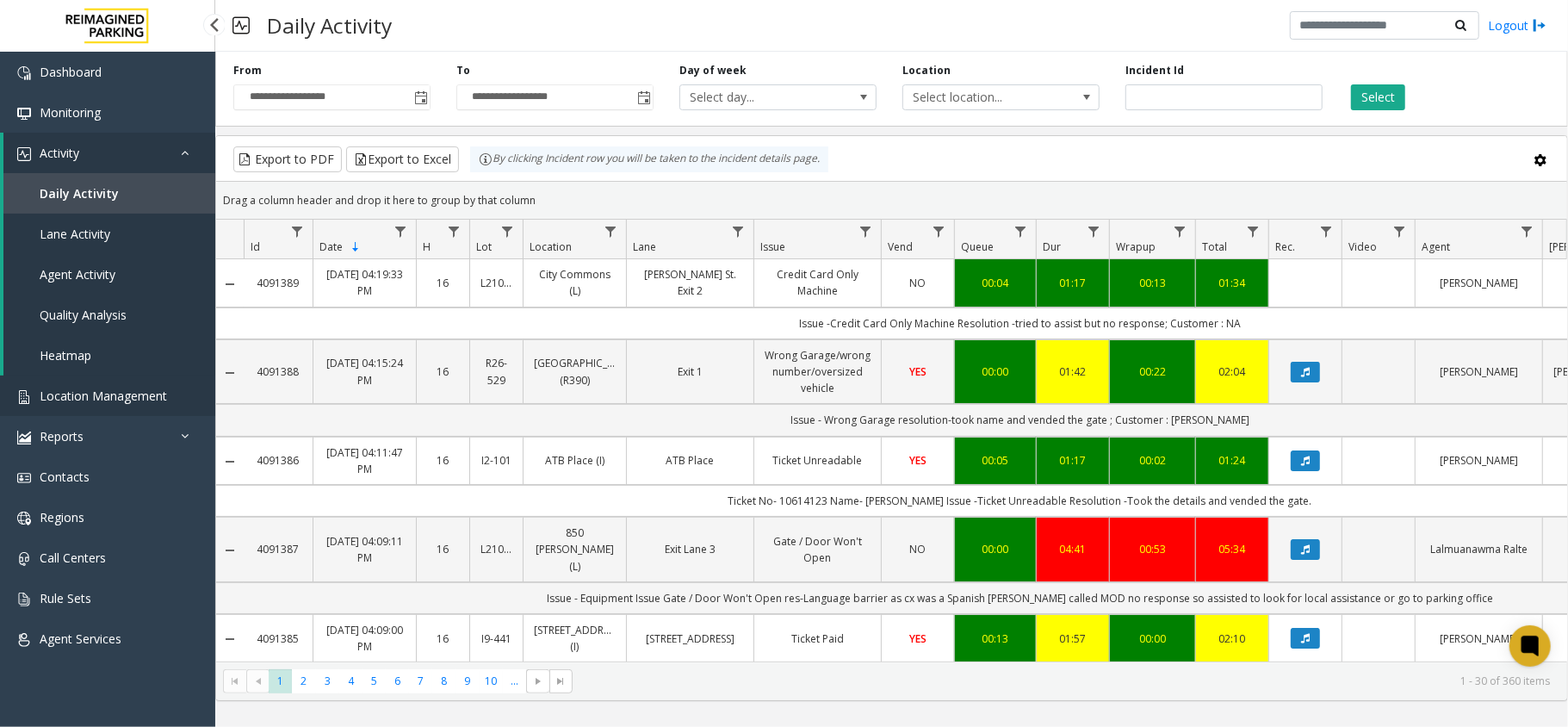
click at [139, 389] on span "Location Management" at bounding box center [103, 396] width 127 height 16
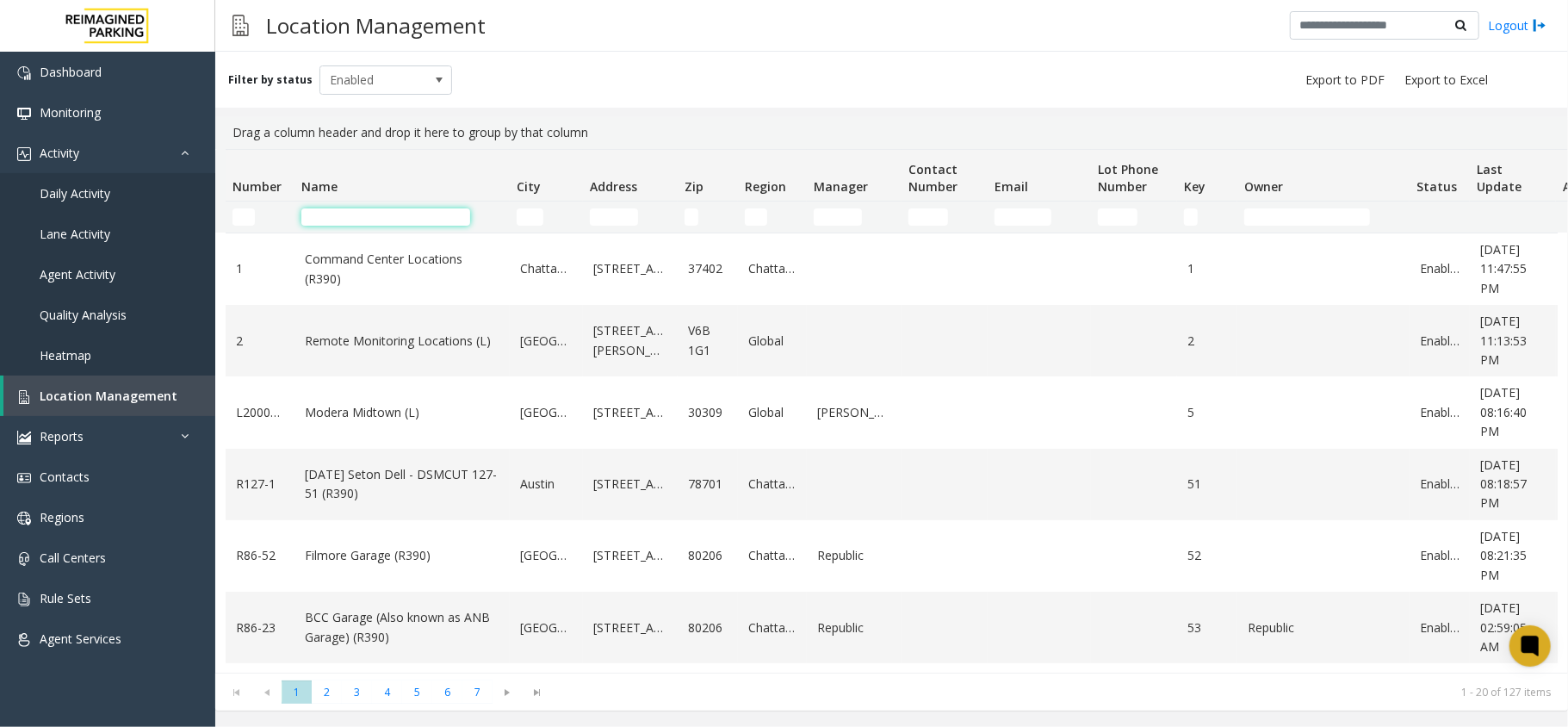
click at [396, 222] on input "Name Filter" at bounding box center [385, 216] width 169 height 17
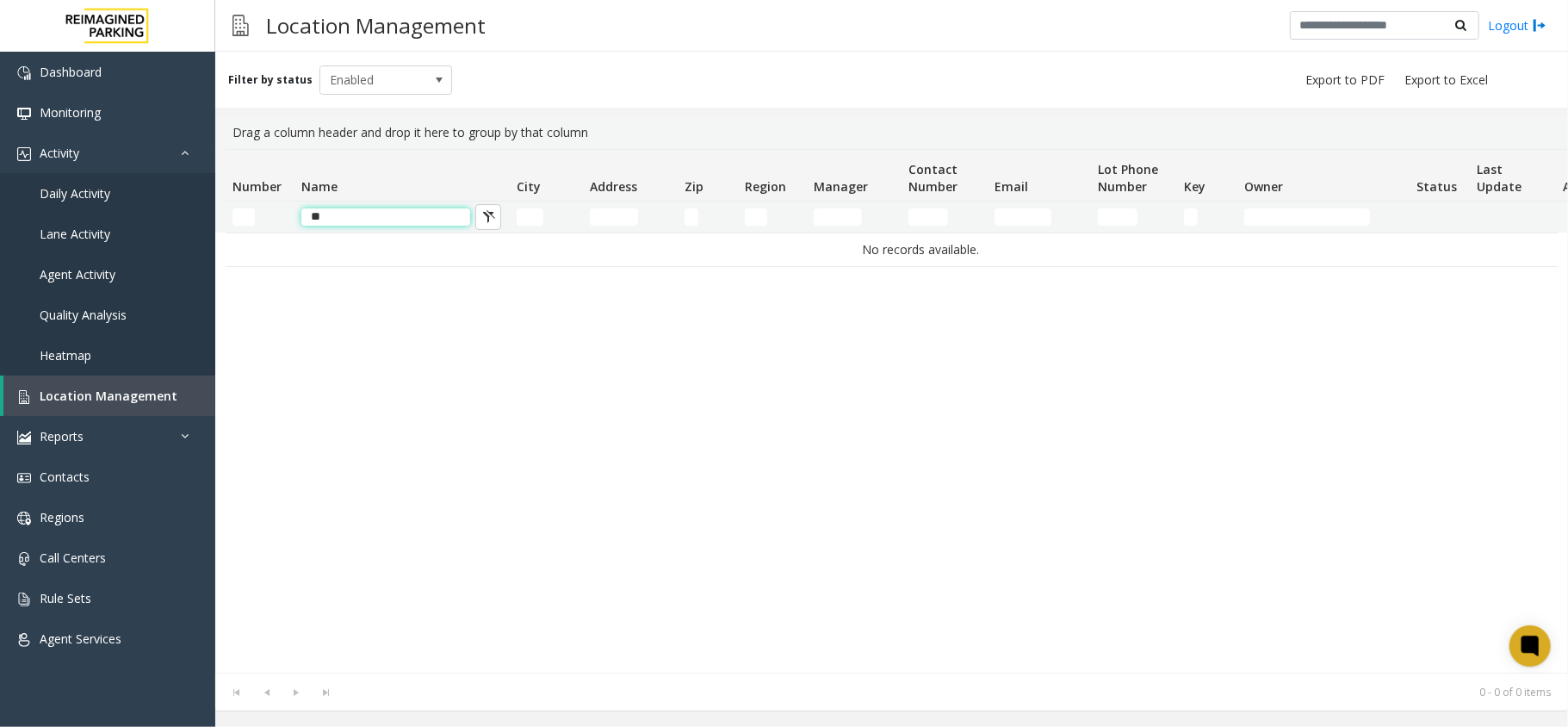
type input "*"
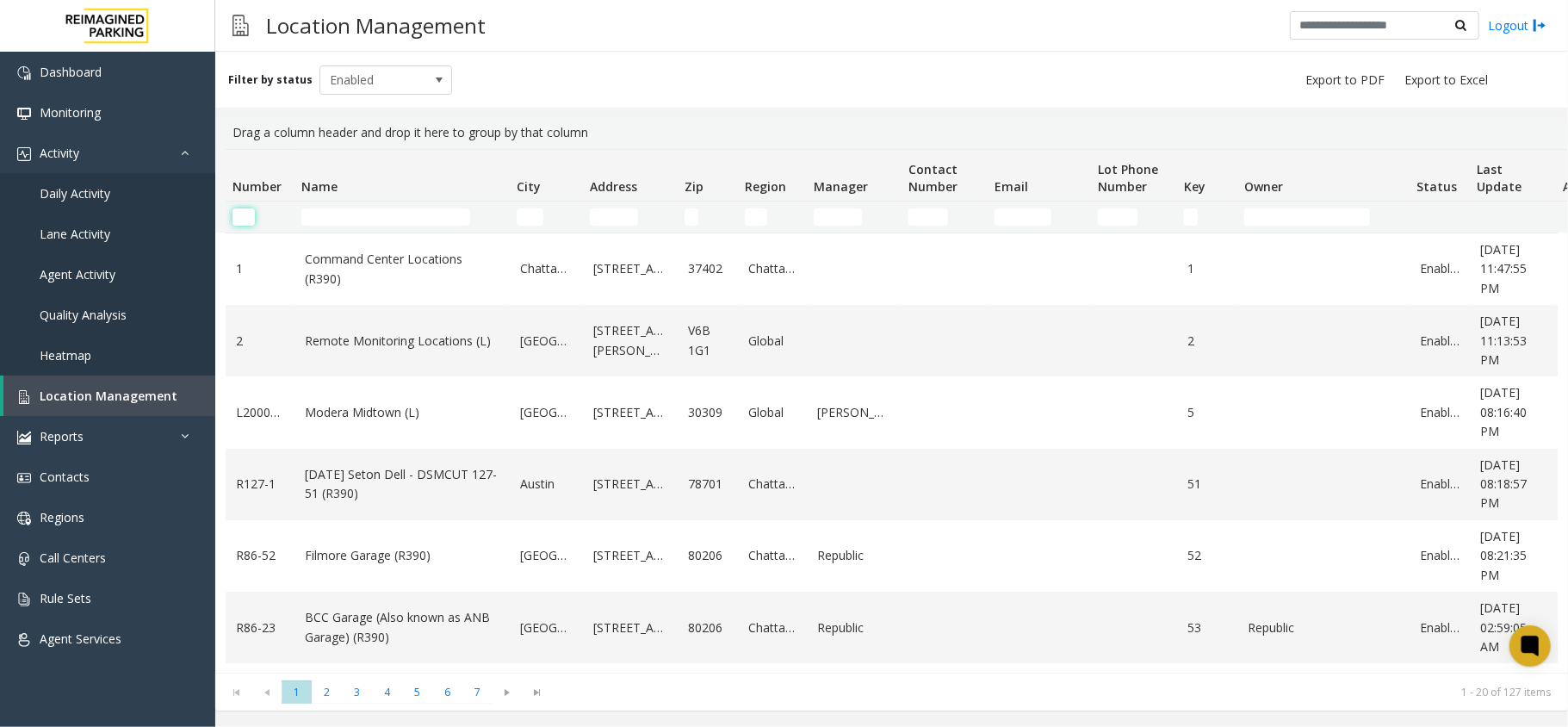
click at [242, 216] on input "Number Filter" at bounding box center [244, 216] width 23 height 17
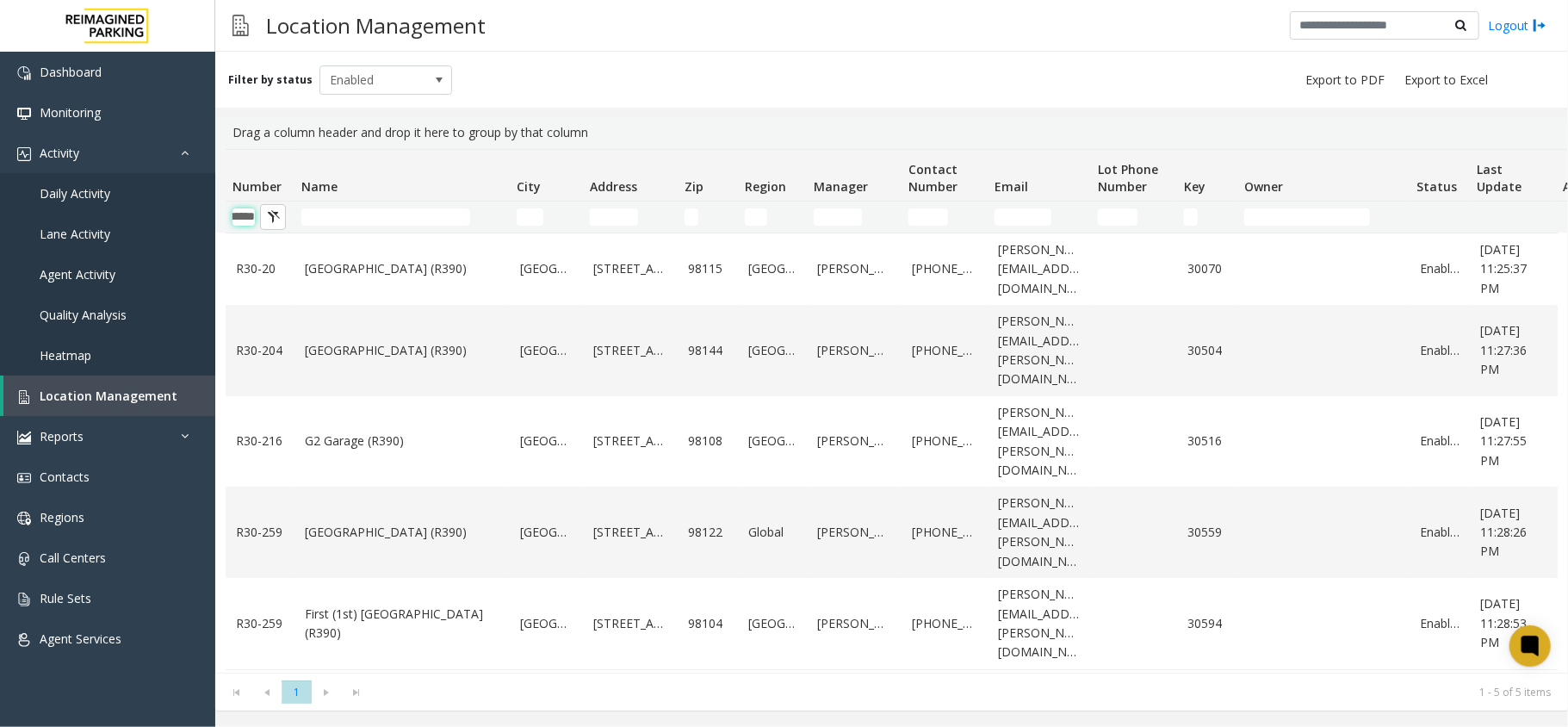
scroll to position [0, 25]
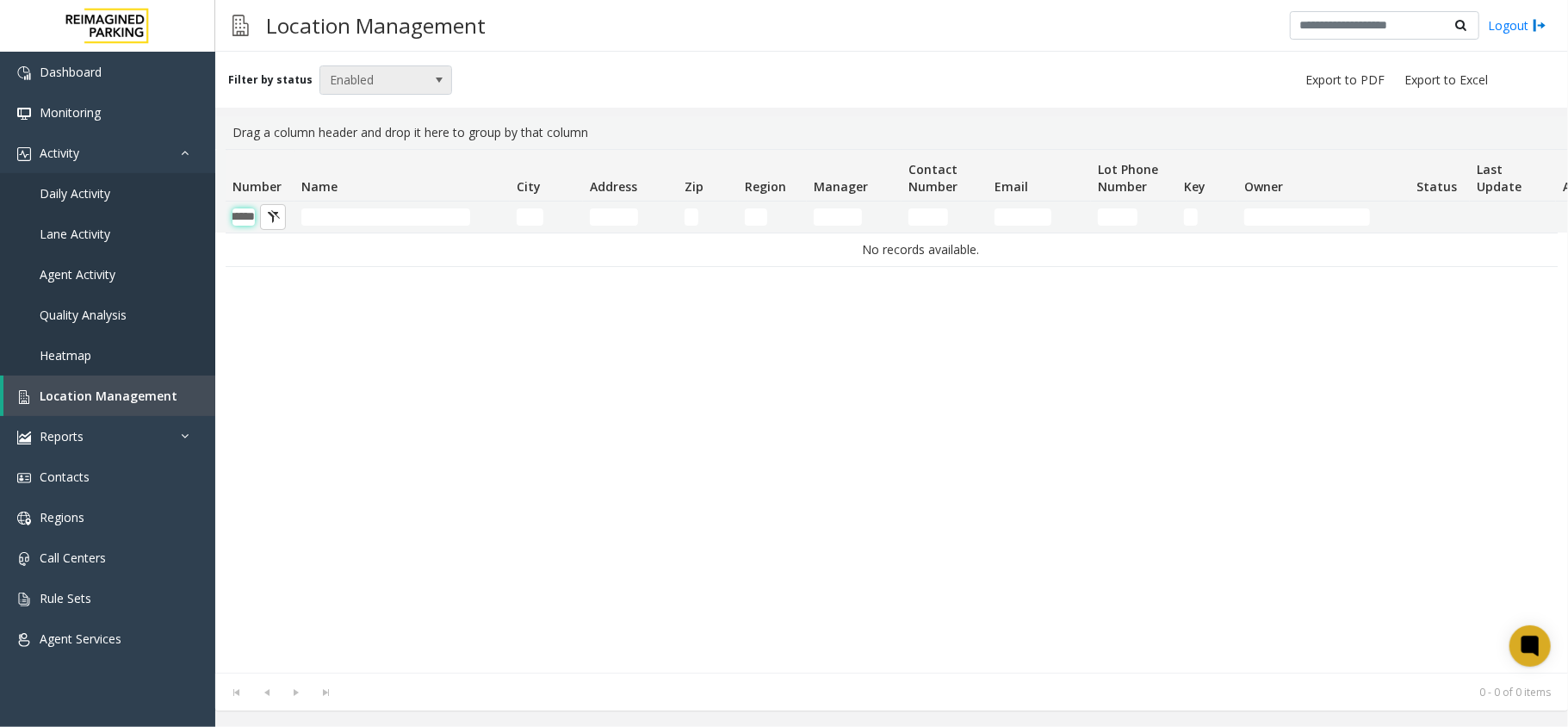
type input "******"
click at [438, 77] on span at bounding box center [438, 79] width 14 height 14
click at [327, 110] on li "All" at bounding box center [378, 109] width 128 height 23
click at [254, 218] on input "******" at bounding box center [244, 216] width 23 height 17
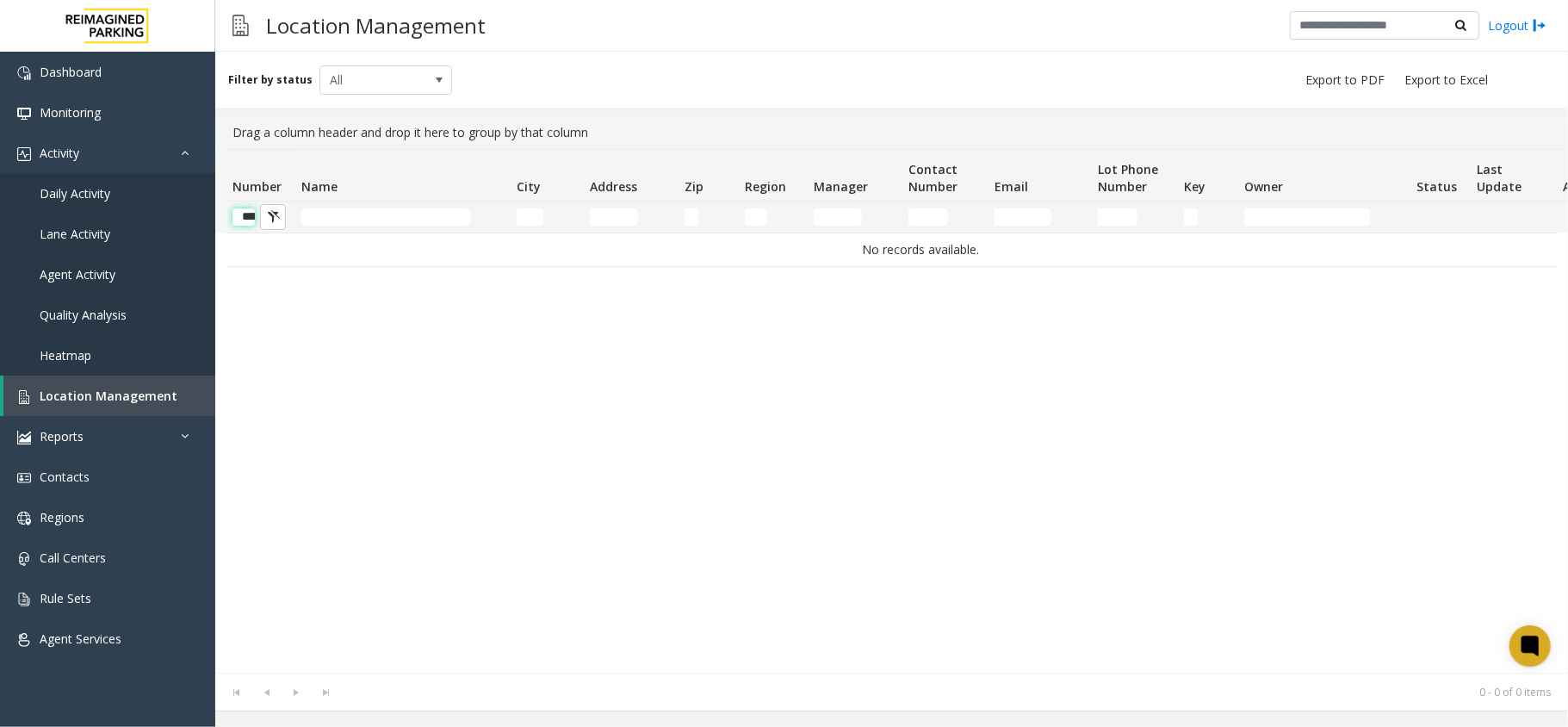
click at [243, 221] on input "******" at bounding box center [244, 216] width 23 height 17
click at [269, 225] on button "Number Filter" at bounding box center [272, 216] width 26 height 26
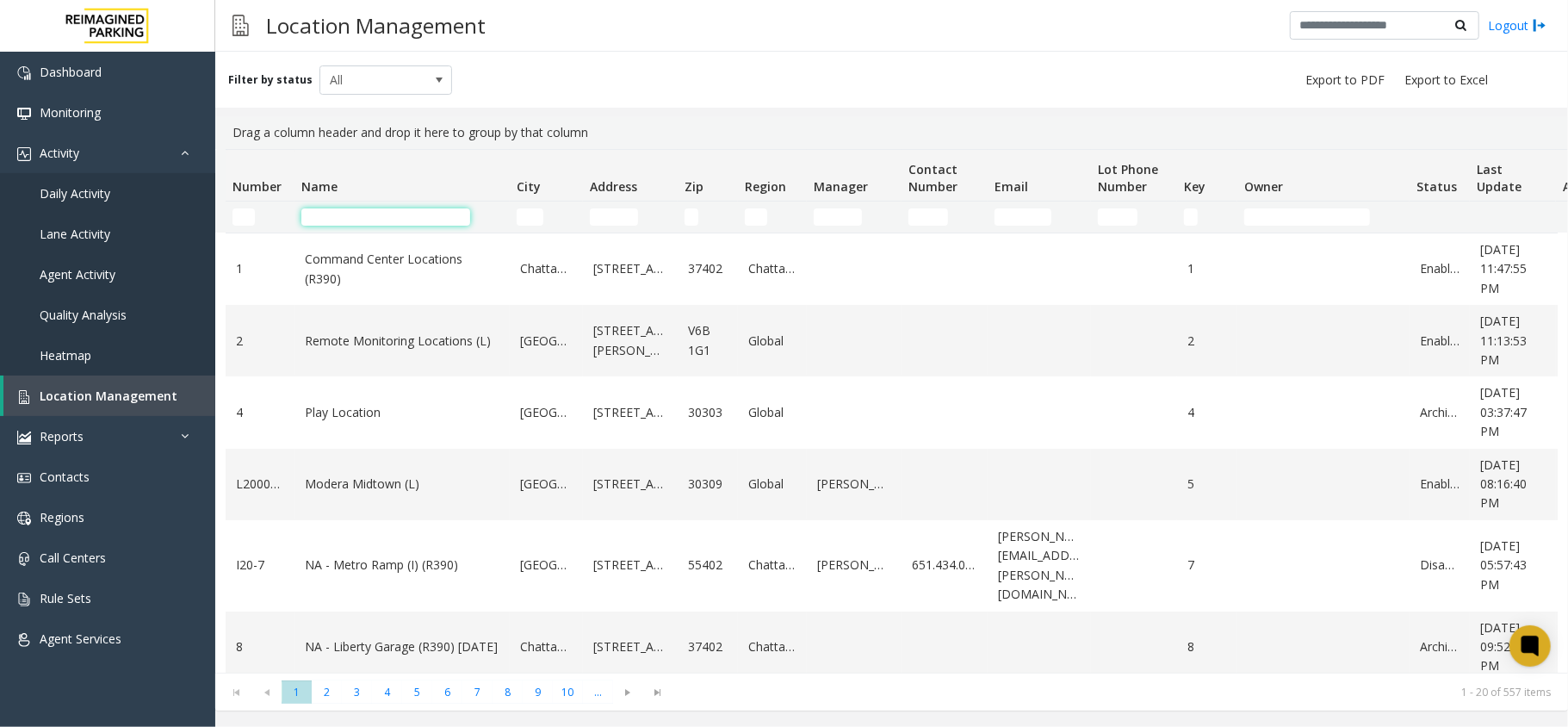
click at [398, 220] on input "Name Filter" at bounding box center [385, 216] width 169 height 17
click at [610, 222] on input "Address Filter" at bounding box center [613, 216] width 48 height 17
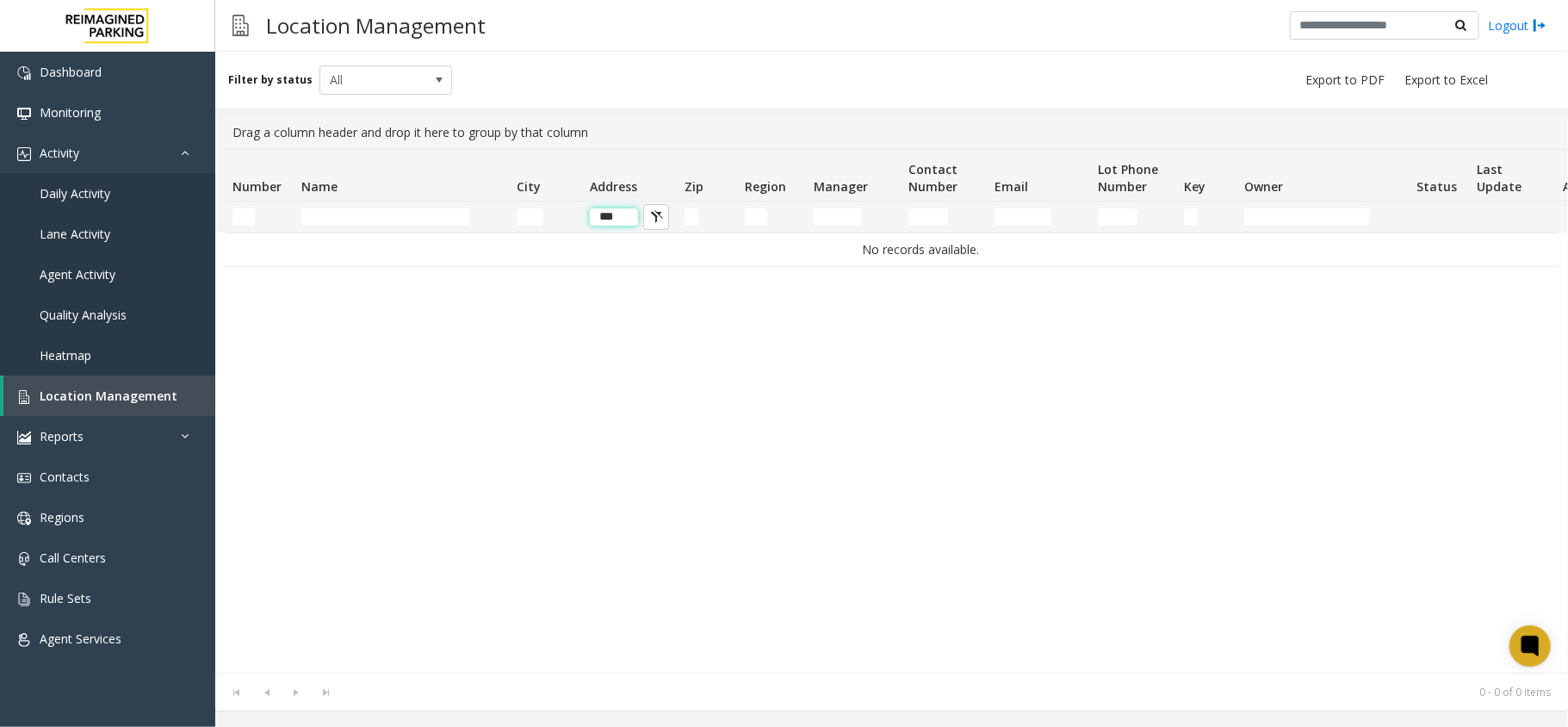
click at [621, 217] on input "***" at bounding box center [613, 216] width 48 height 17
type input "*"
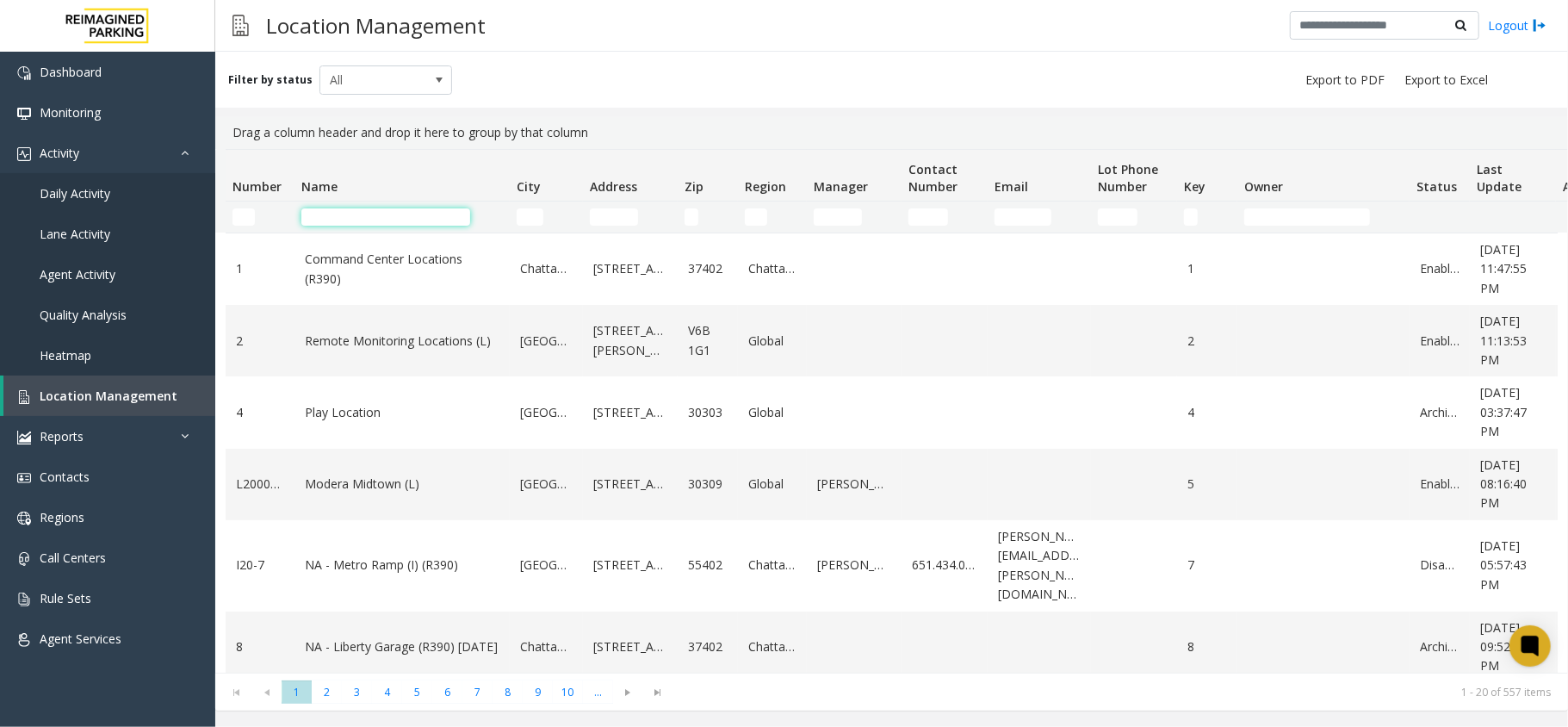
click at [345, 220] on input "Name Filter" at bounding box center [385, 216] width 169 height 17
click at [616, 220] on input "Address Filter" at bounding box center [613, 216] width 48 height 17
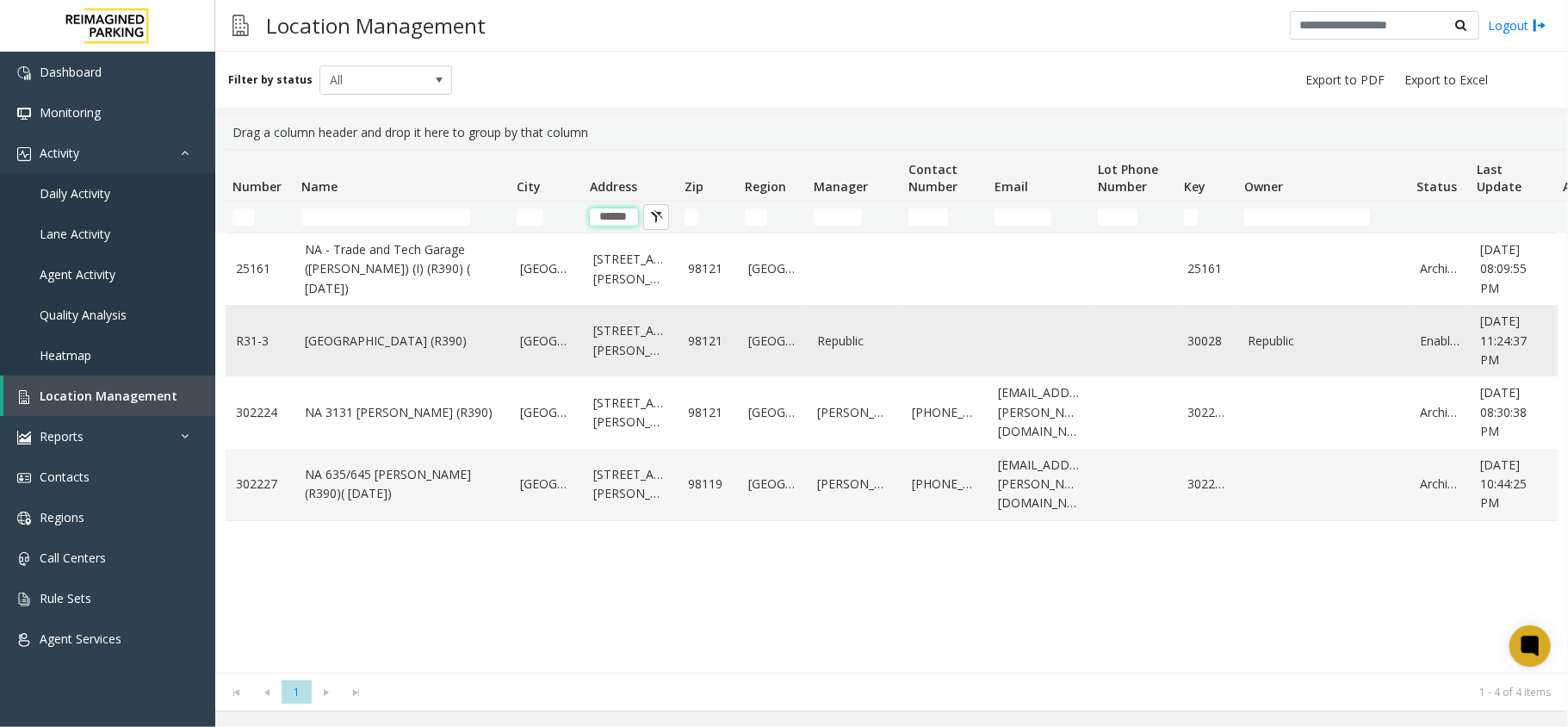
type input "******"
click at [373, 345] on link "Bell Street Garage (R390)" at bounding box center [402, 340] width 195 height 19
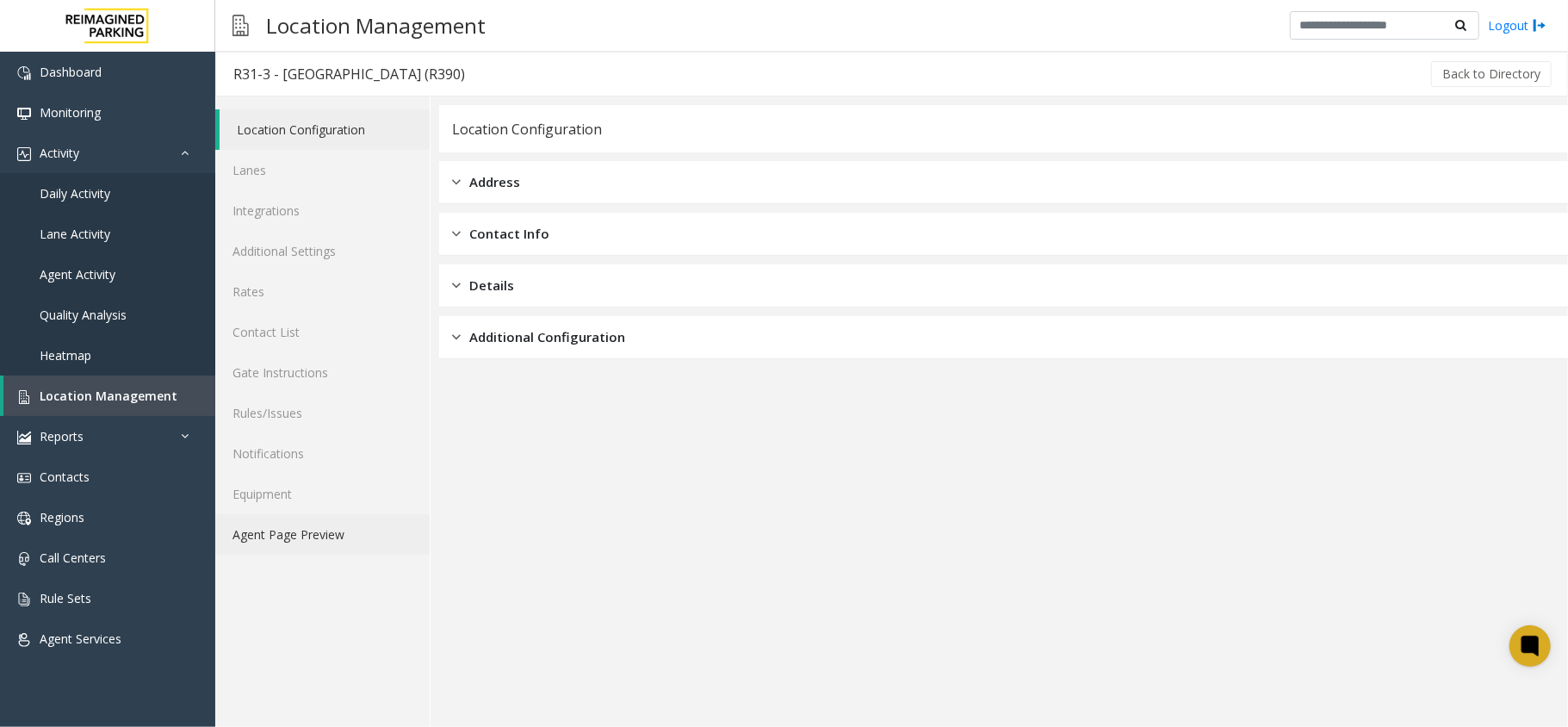
click at [349, 531] on link "Agent Page Preview" at bounding box center [323, 534] width 215 height 41
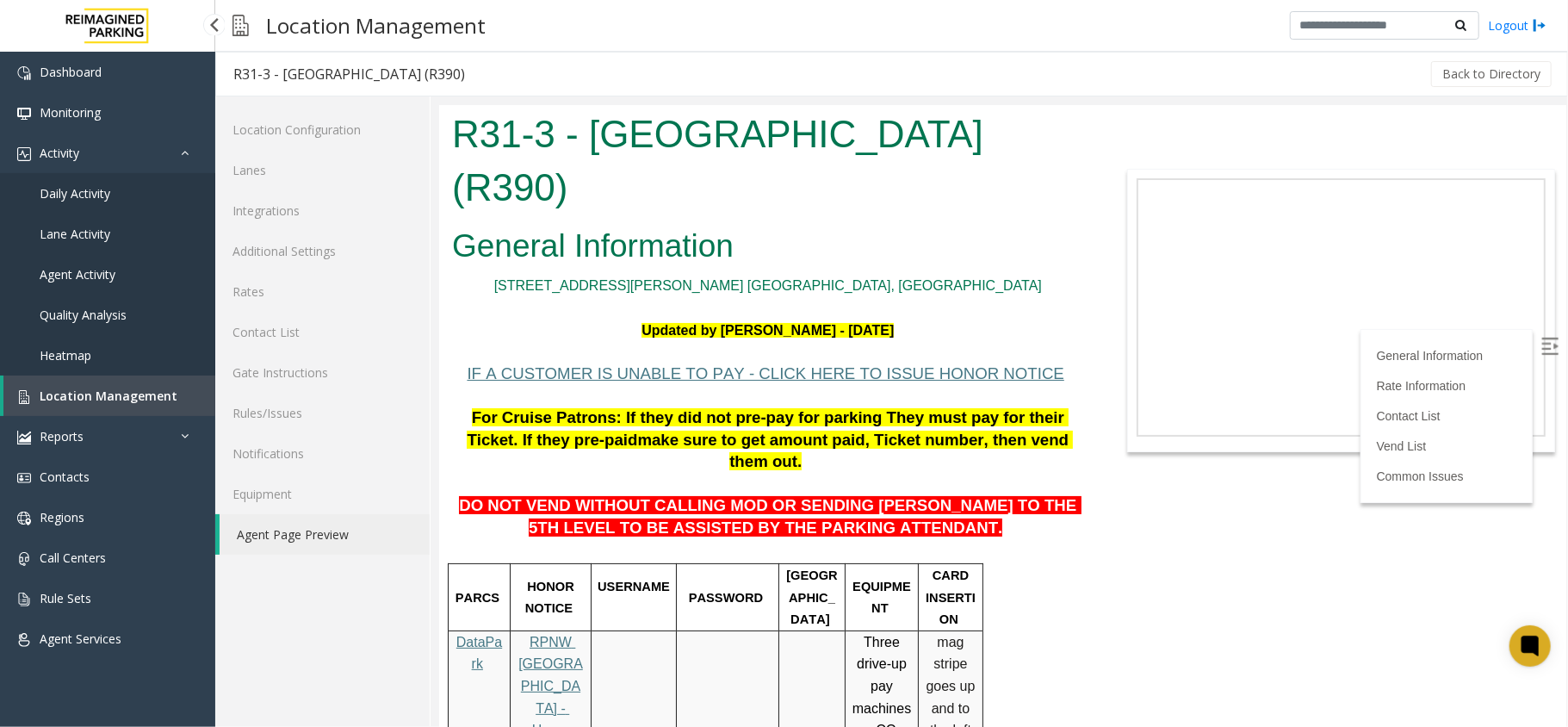
click at [174, 392] on link "Location Management" at bounding box center [109, 395] width 212 height 41
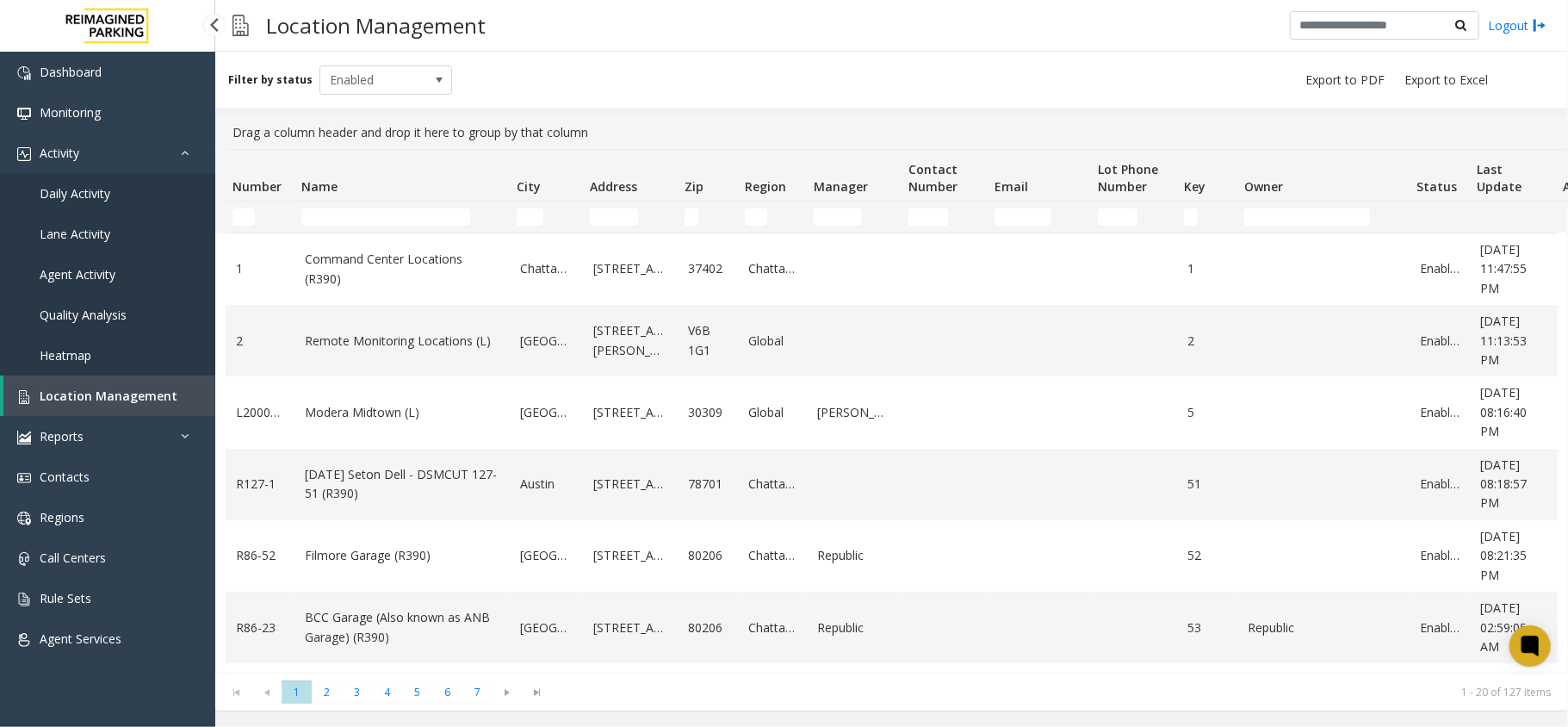
click at [119, 195] on link "Daily Activity" at bounding box center [107, 193] width 216 height 41
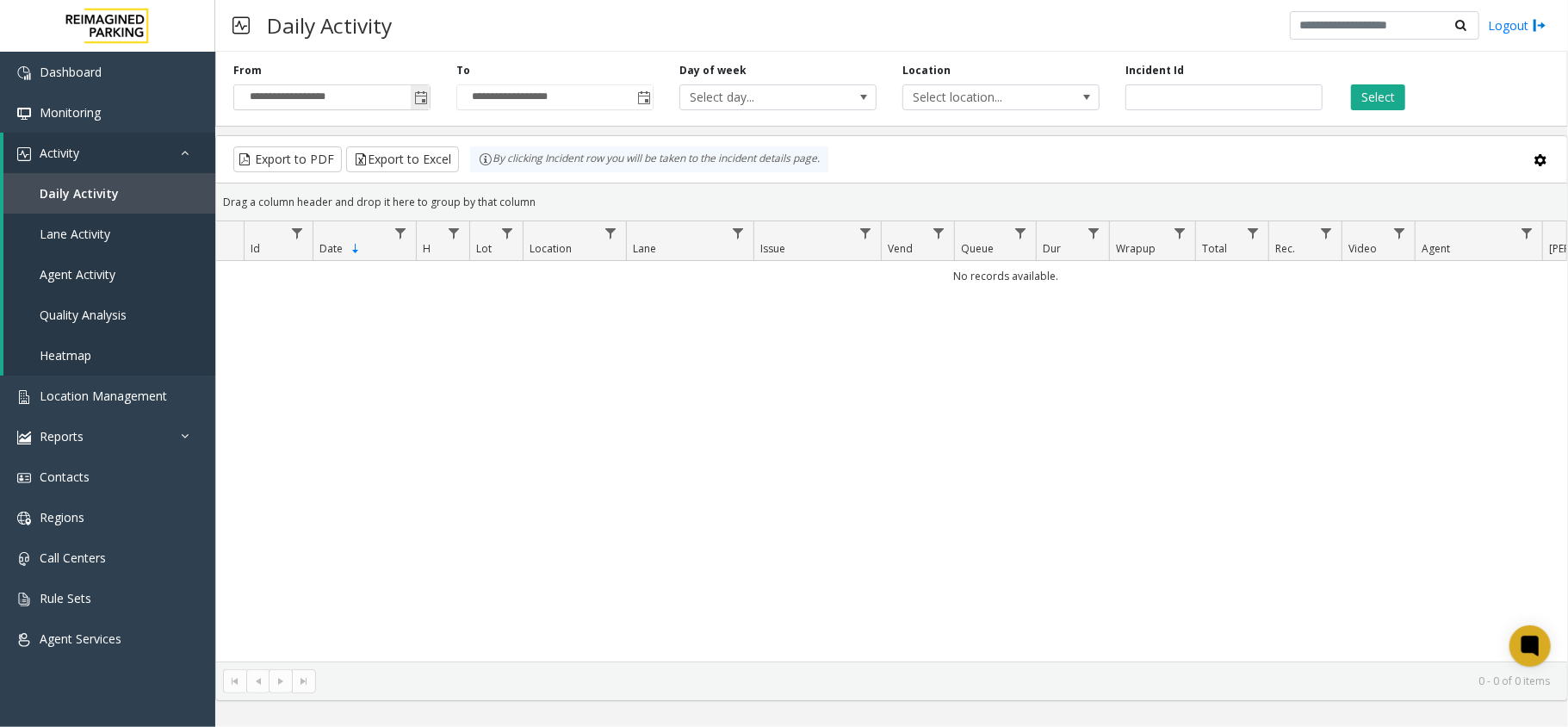
click at [420, 101] on span "Toggle popup" at bounding box center [420, 97] width 14 height 14
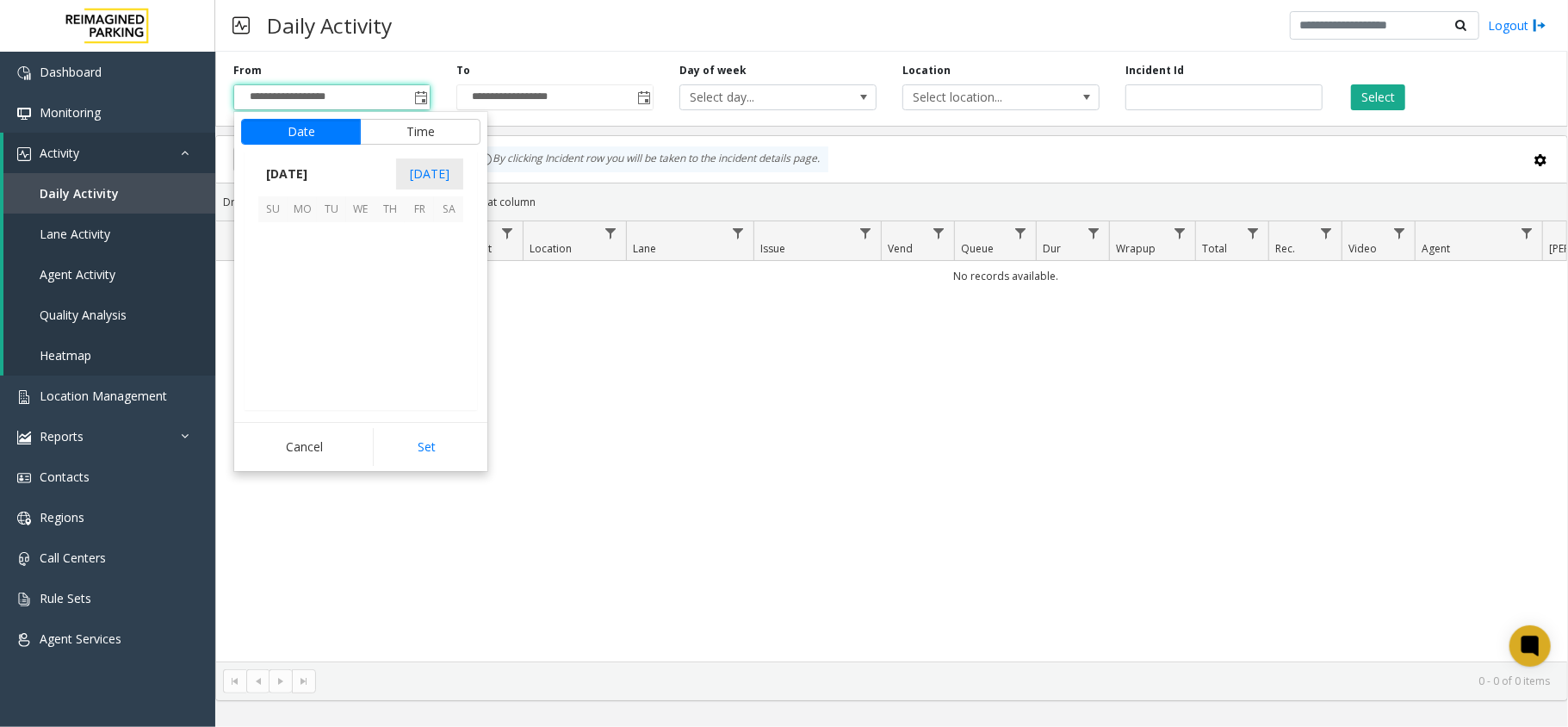
scroll to position [309191, 0]
drag, startPoint x: 356, startPoint y: 237, endPoint x: 393, endPoint y: 271, distance: 50.2
click at [370, 246] on span "1" at bounding box center [361, 236] width 29 height 29
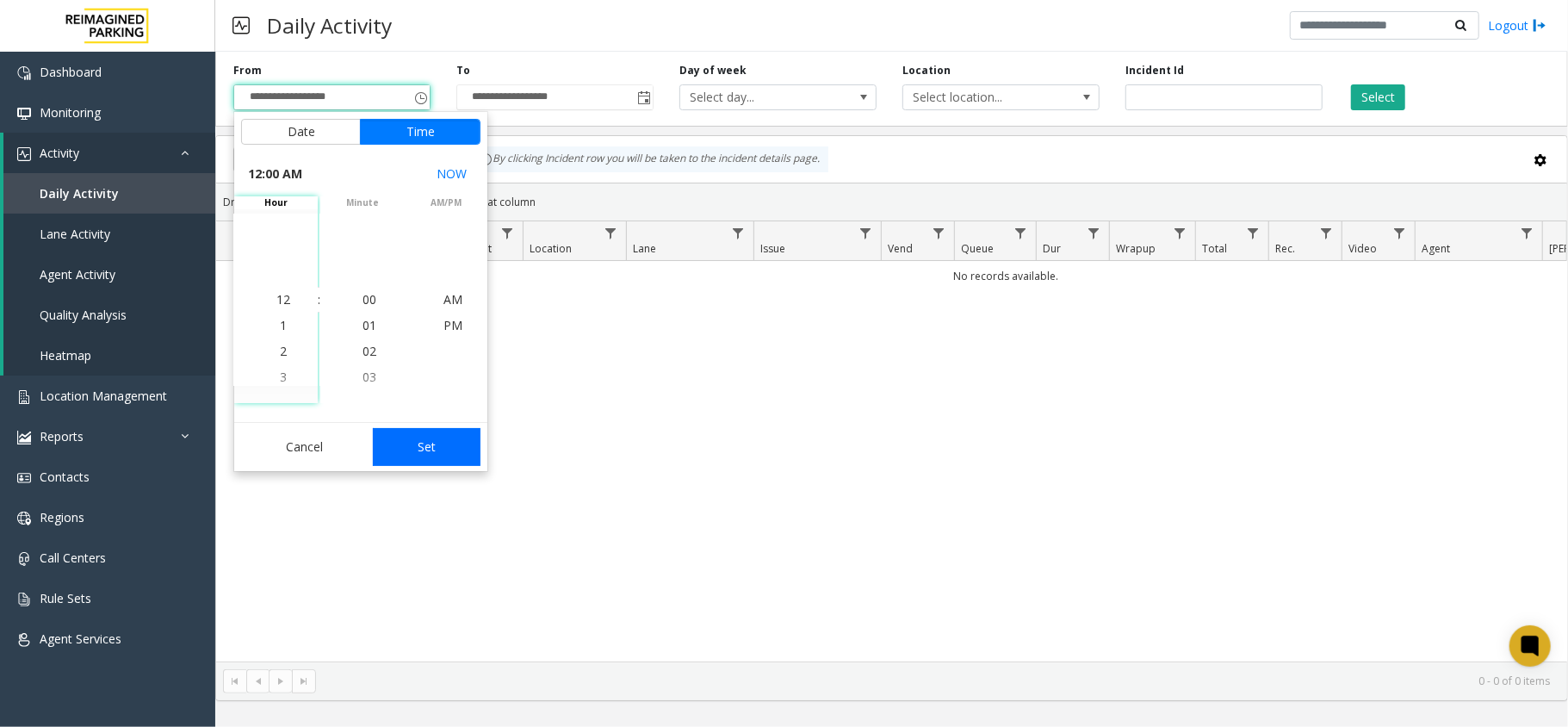
click at [438, 447] on button "Set" at bounding box center [427, 446] width 108 height 38
type input "**********"
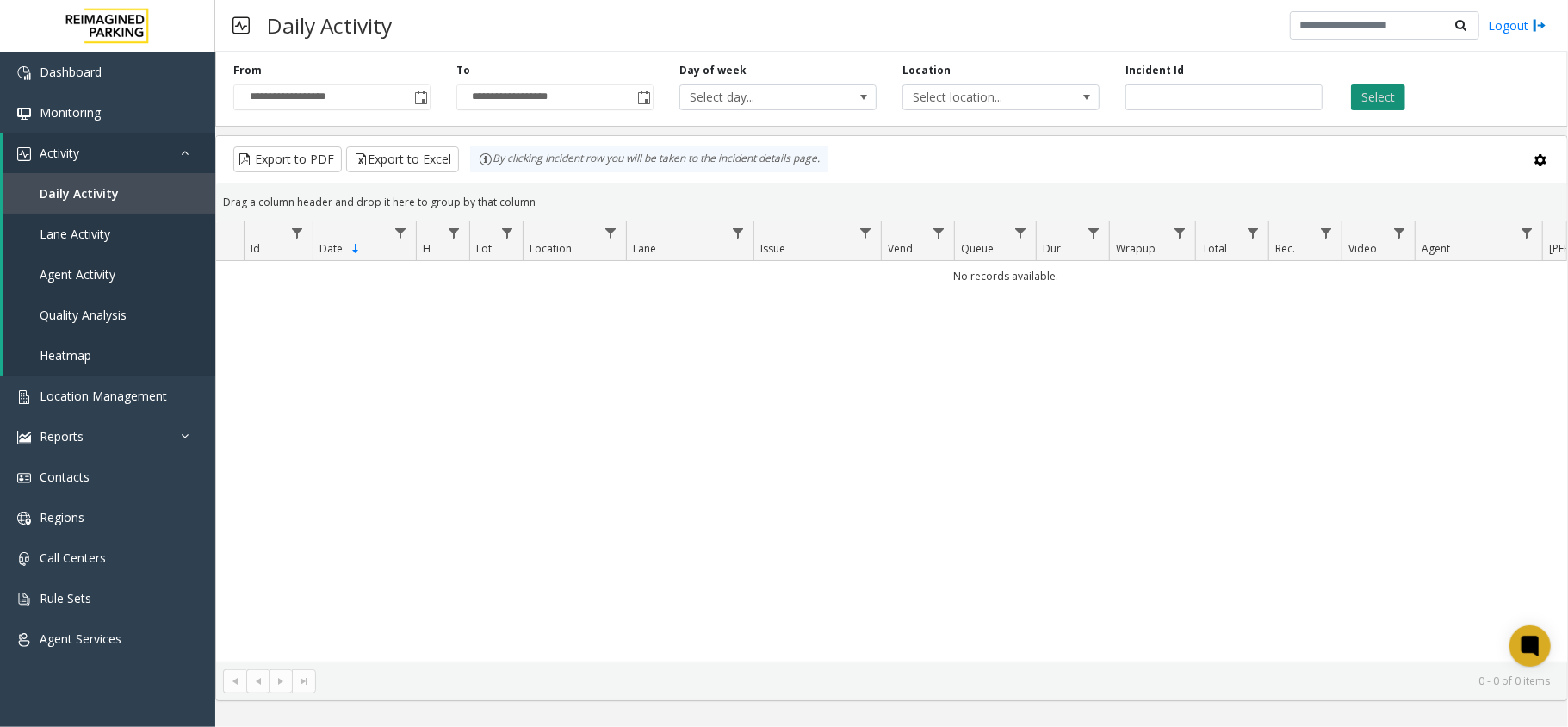
click at [1388, 104] on button "Select" at bounding box center [1379, 97] width 54 height 26
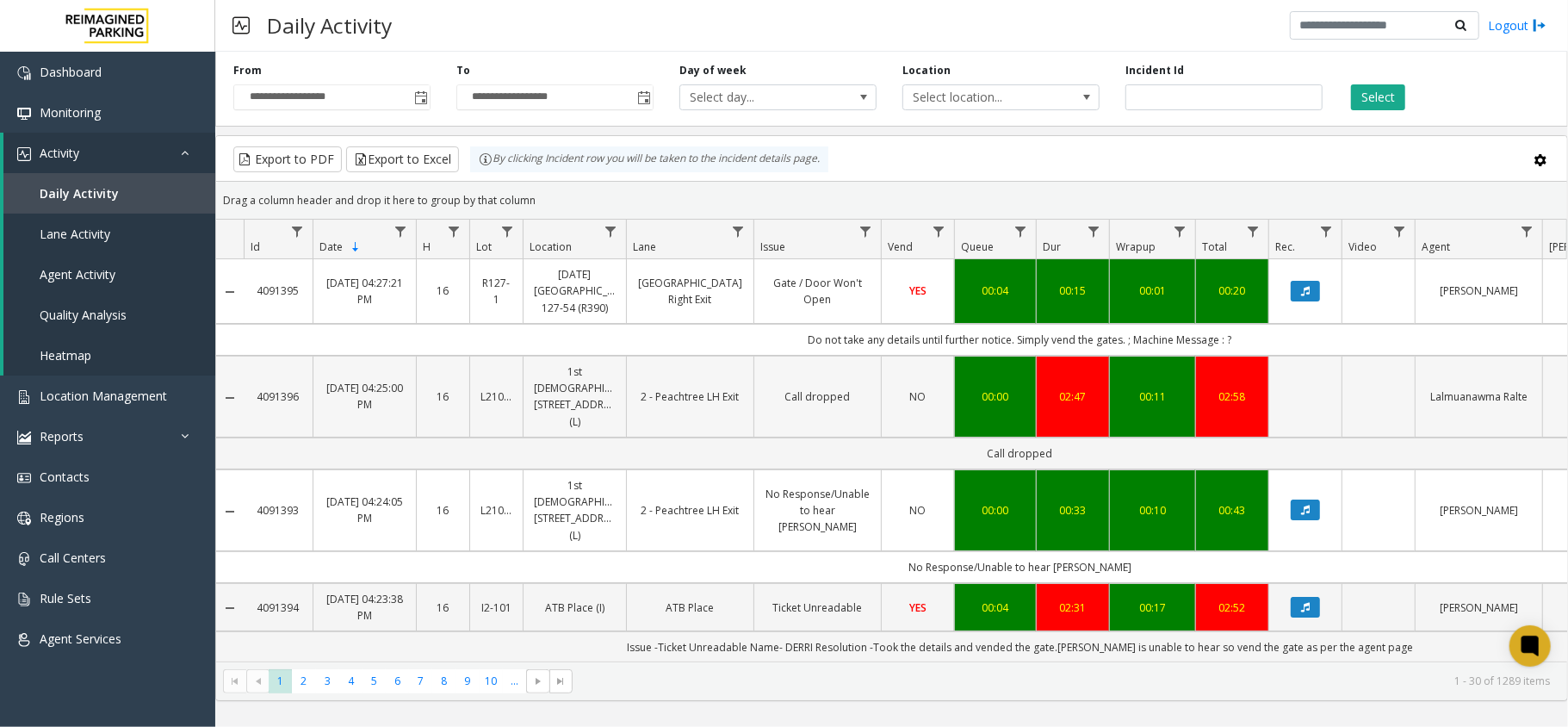
click at [1326, 393] on td "Data table" at bounding box center [1305, 396] width 73 height 82
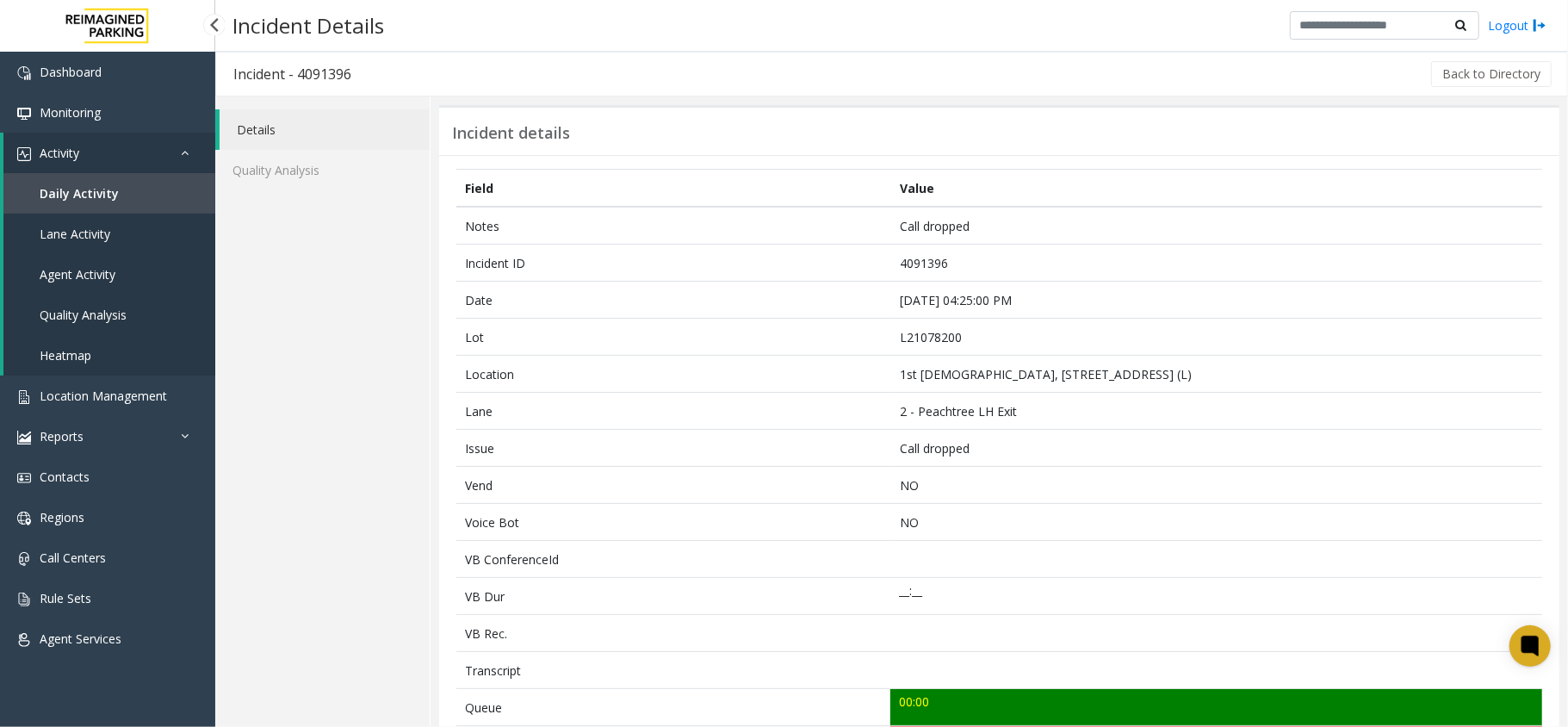
click at [183, 186] on link "Daily Activity" at bounding box center [109, 193] width 212 height 41
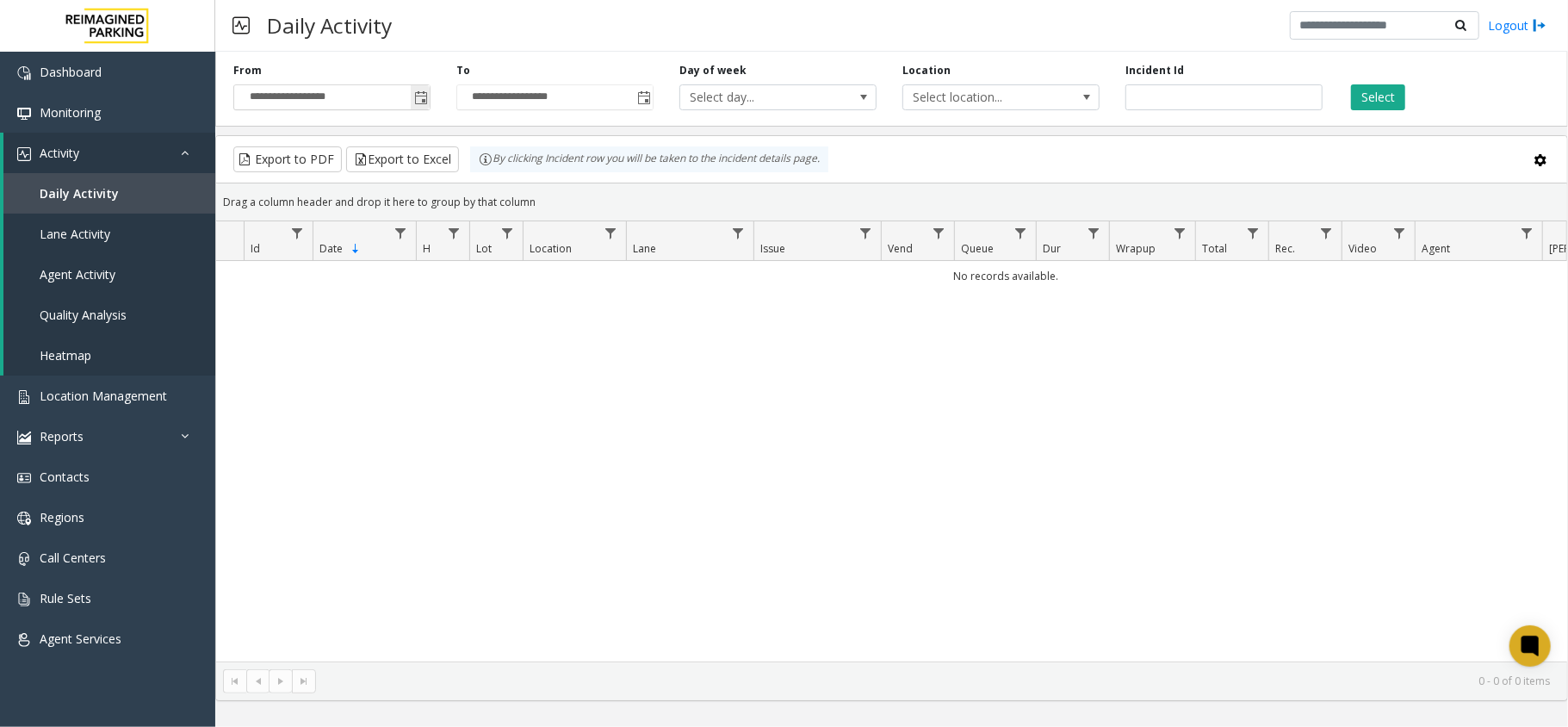
click at [414, 102] on span "Toggle popup" at bounding box center [420, 97] width 14 height 14
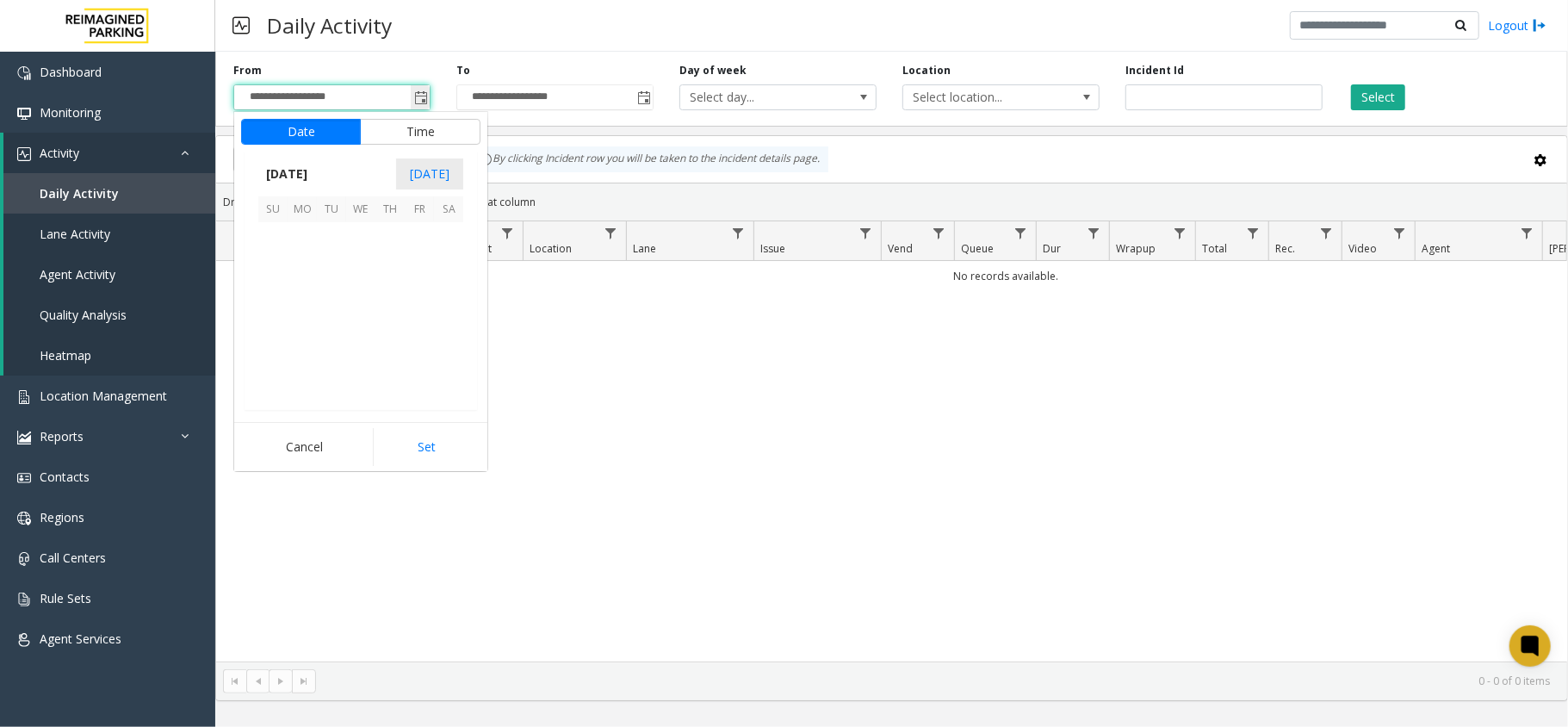
scroll to position [309191, 0]
drag, startPoint x: 393, startPoint y: 242, endPoint x: 418, endPoint y: 249, distance: 26.0
click at [404, 244] on span "2" at bounding box center [390, 236] width 29 height 29
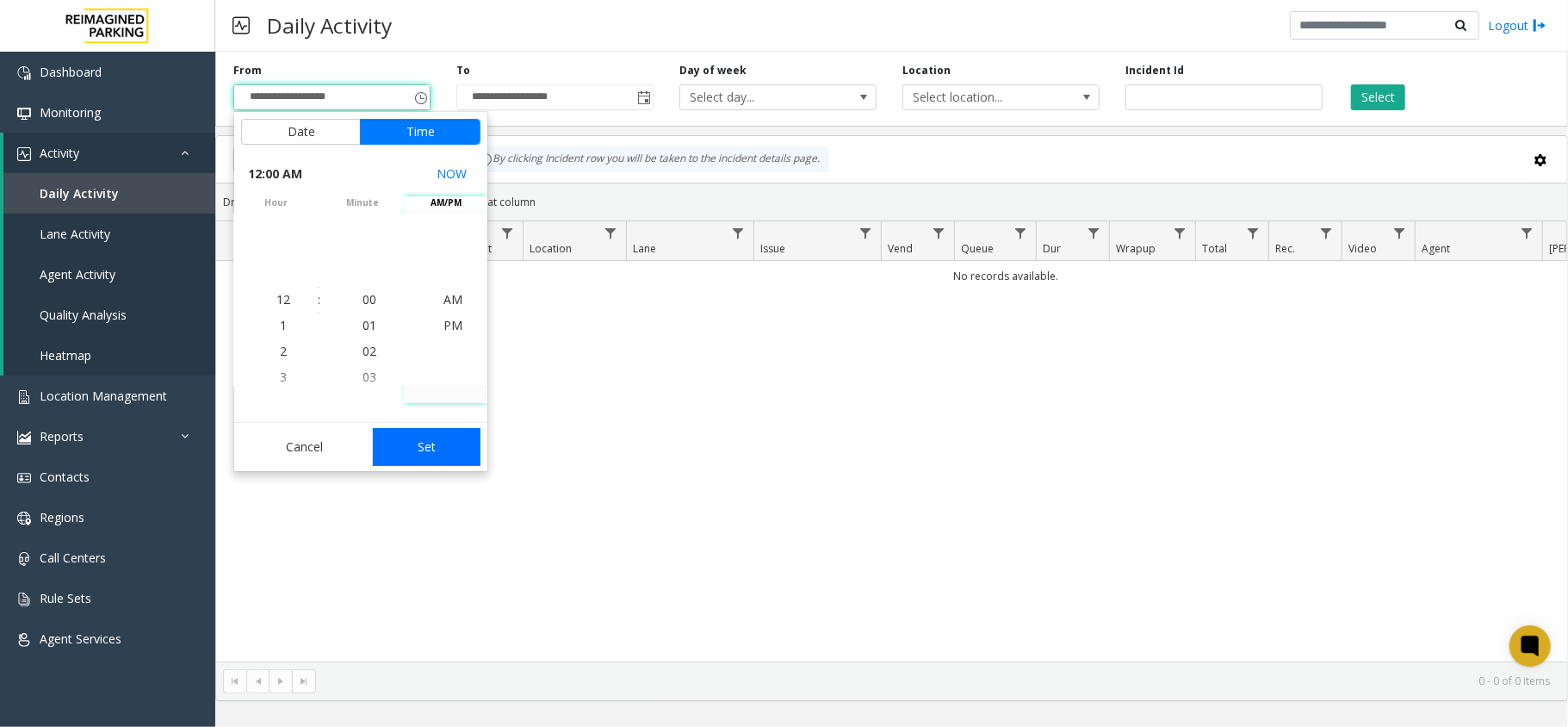
click at [448, 446] on button "Set" at bounding box center [427, 446] width 108 height 38
type input "**********"
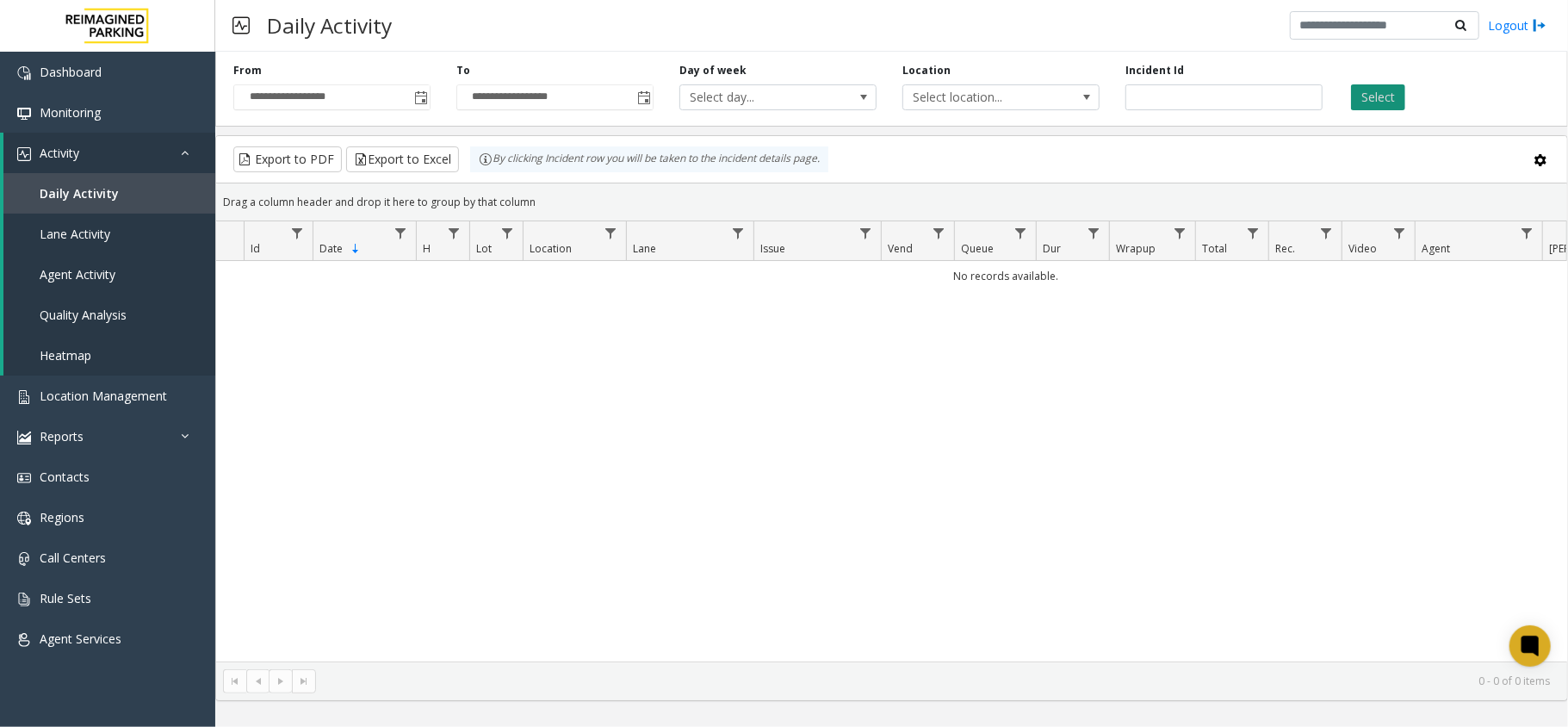
click at [1379, 105] on button "Select" at bounding box center [1379, 97] width 54 height 26
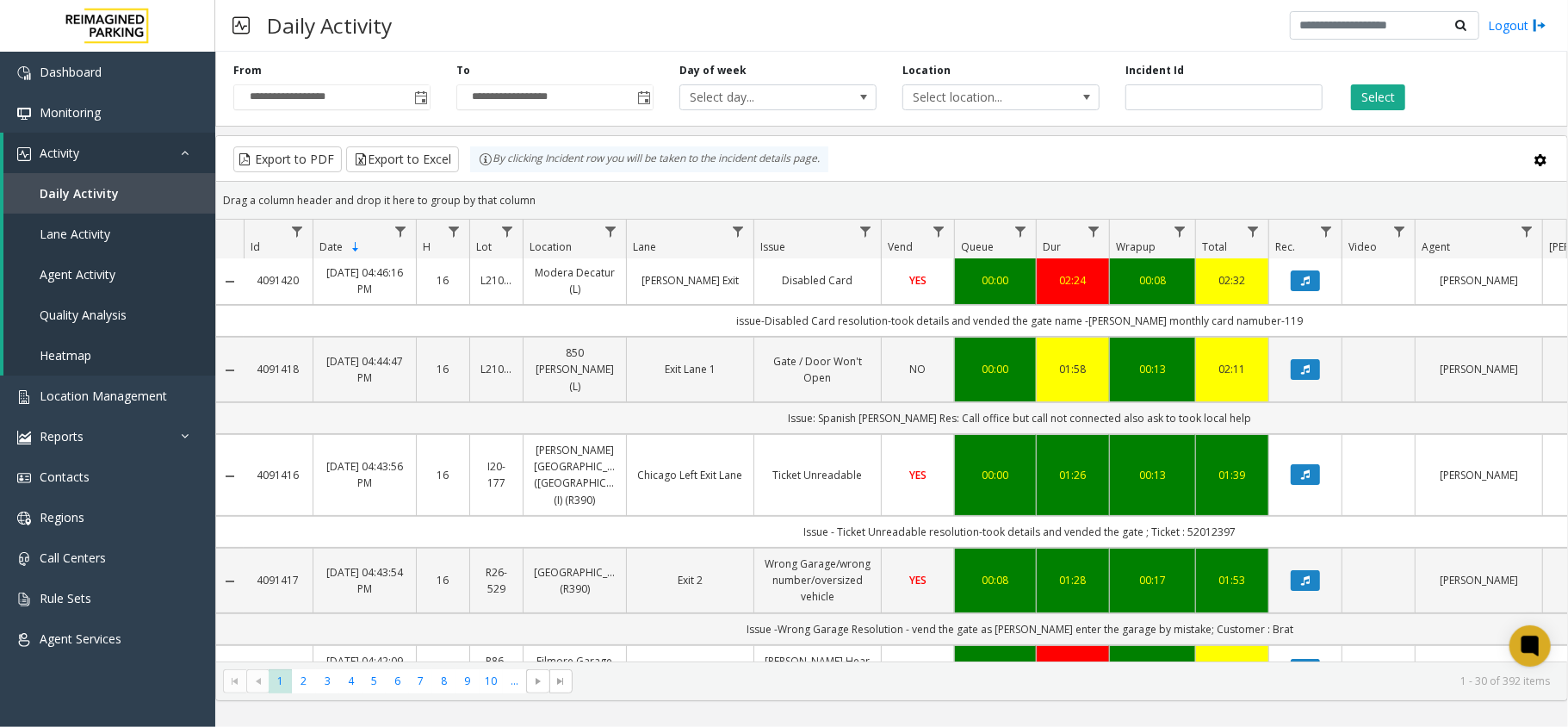
scroll to position [229, 0]
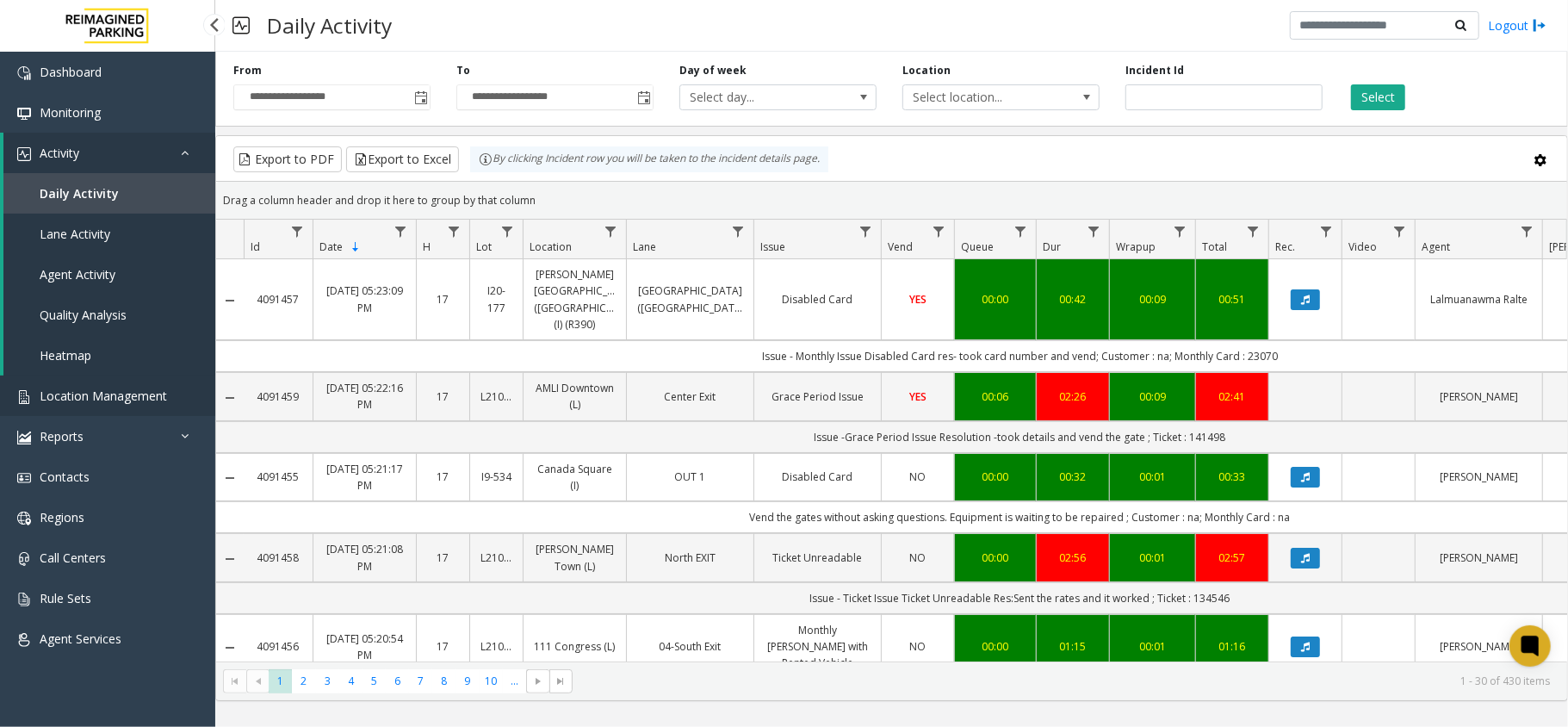
click at [161, 397] on span "Location Management" at bounding box center [103, 396] width 127 height 16
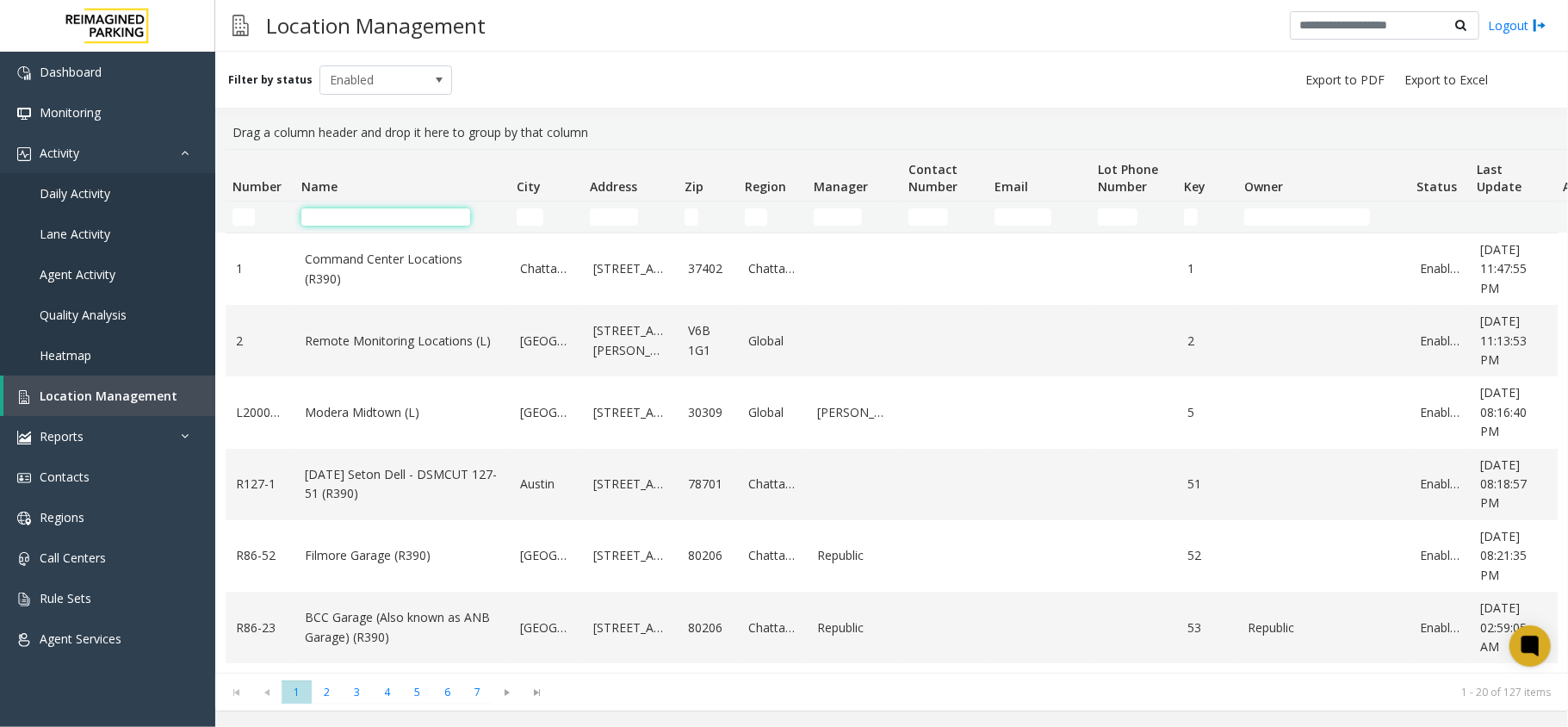
click at [420, 212] on input "Name Filter" at bounding box center [385, 216] width 169 height 17
click at [367, 215] on input "Name Filter" at bounding box center [385, 216] width 169 height 17
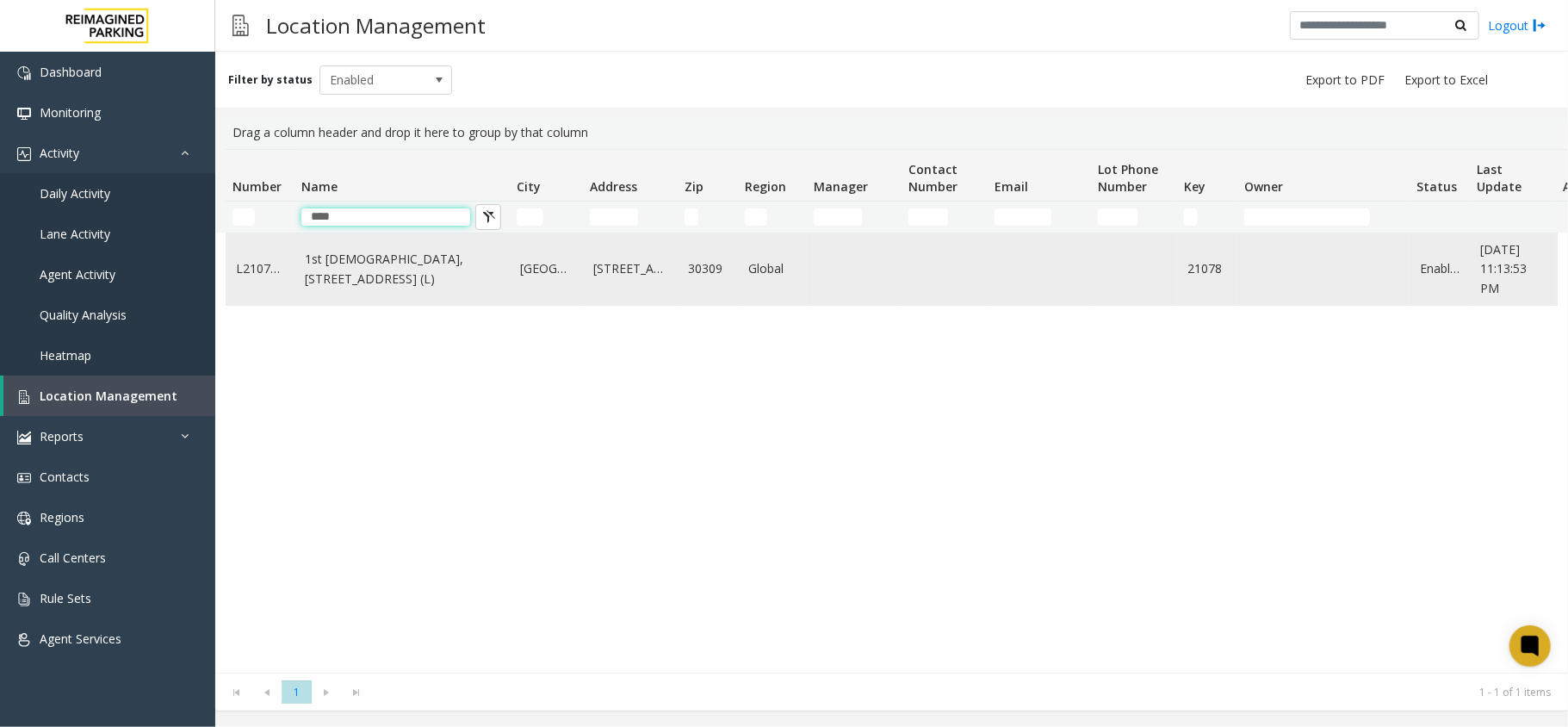
type input "****"
click at [401, 276] on link "1st [DEMOGRAPHIC_DATA], [STREET_ADDRESS] (L)" at bounding box center [402, 269] width 195 height 39
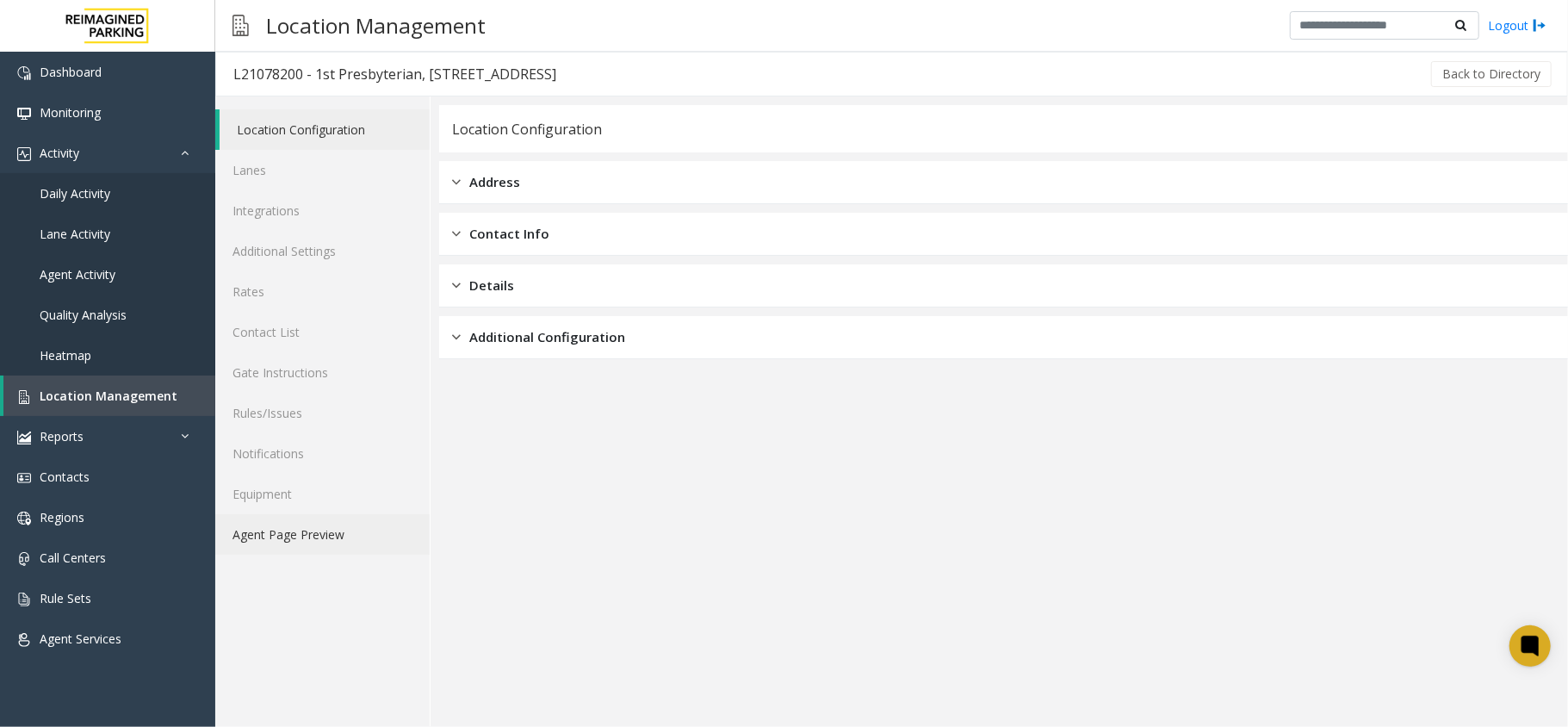
click at [321, 523] on link "Agent Page Preview" at bounding box center [323, 534] width 215 height 41
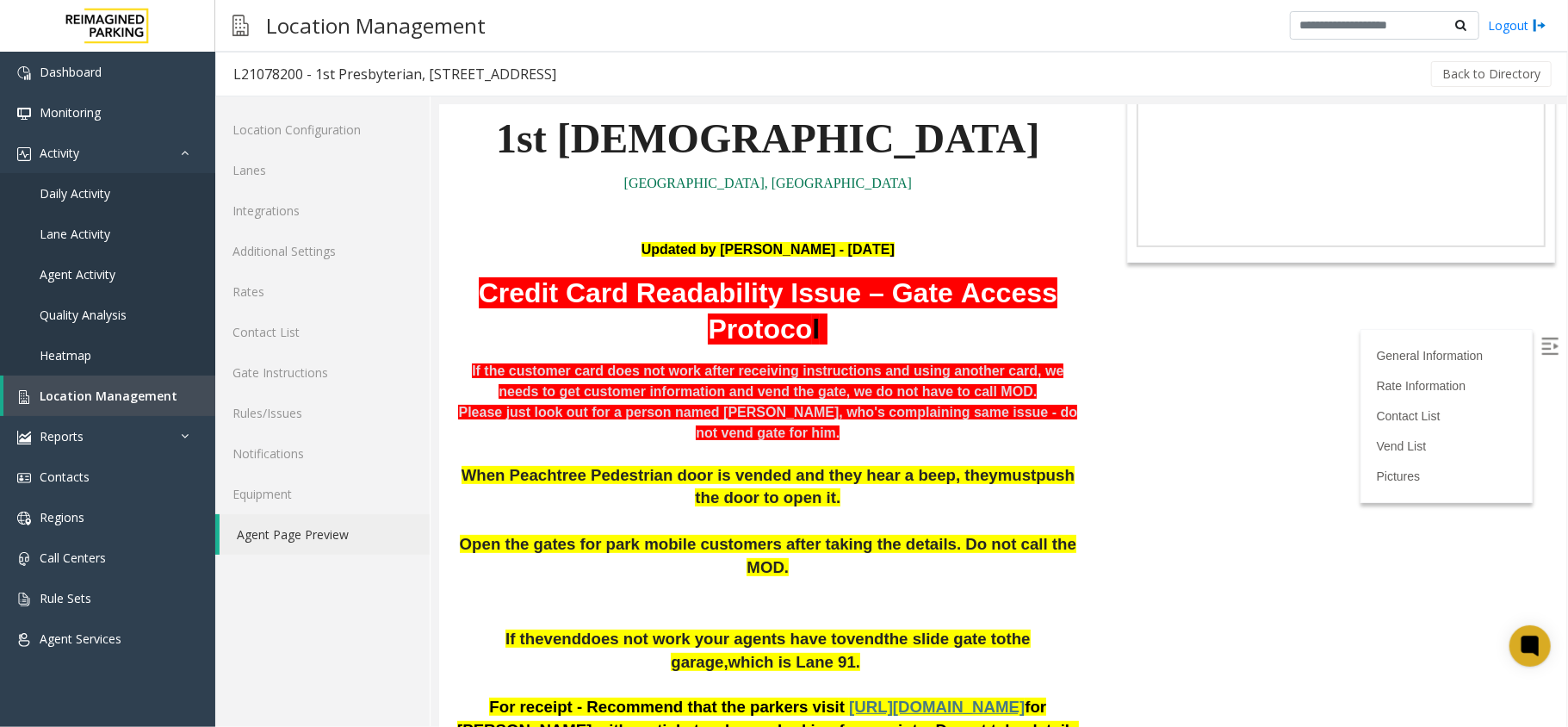
scroll to position [229, 0]
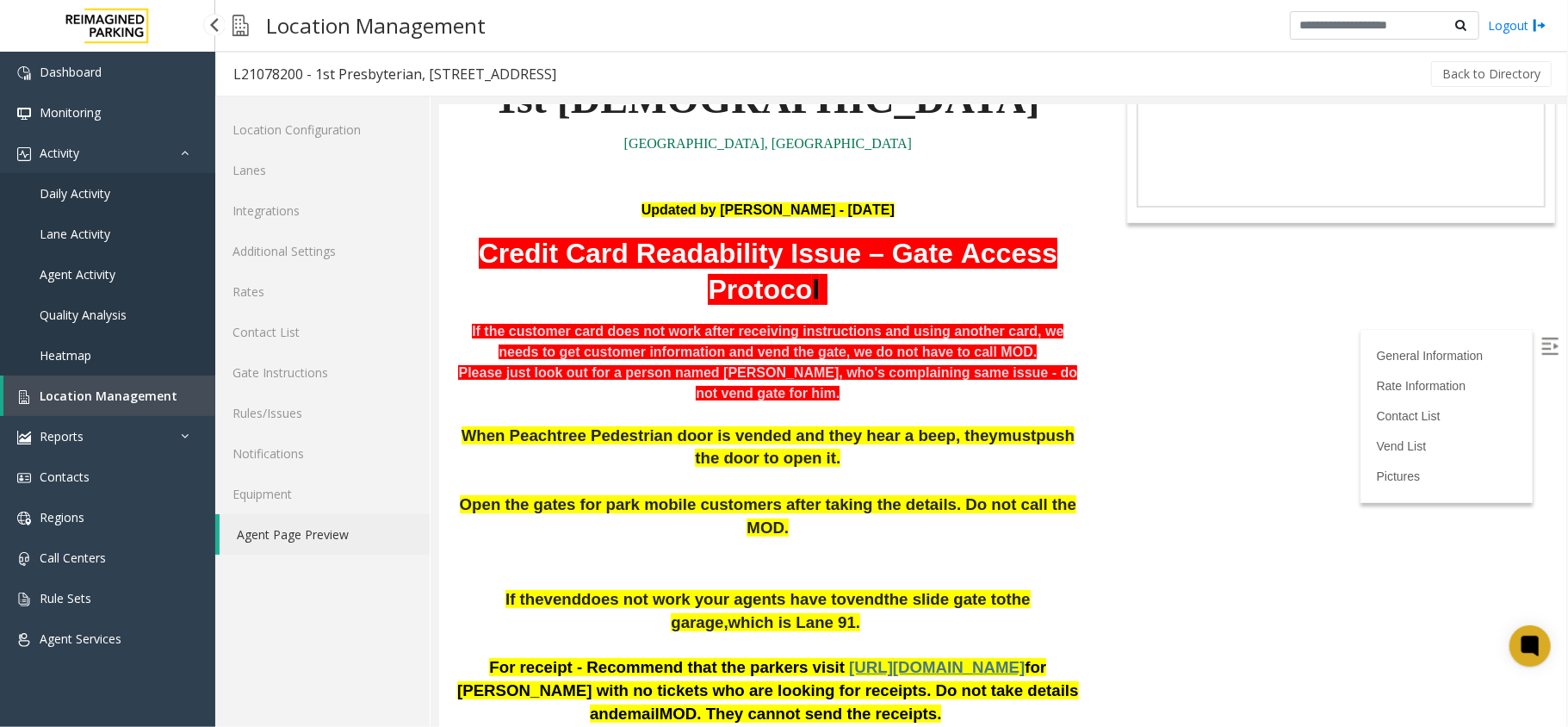
click at [101, 205] on link "Daily Activity" at bounding box center [107, 193] width 216 height 41
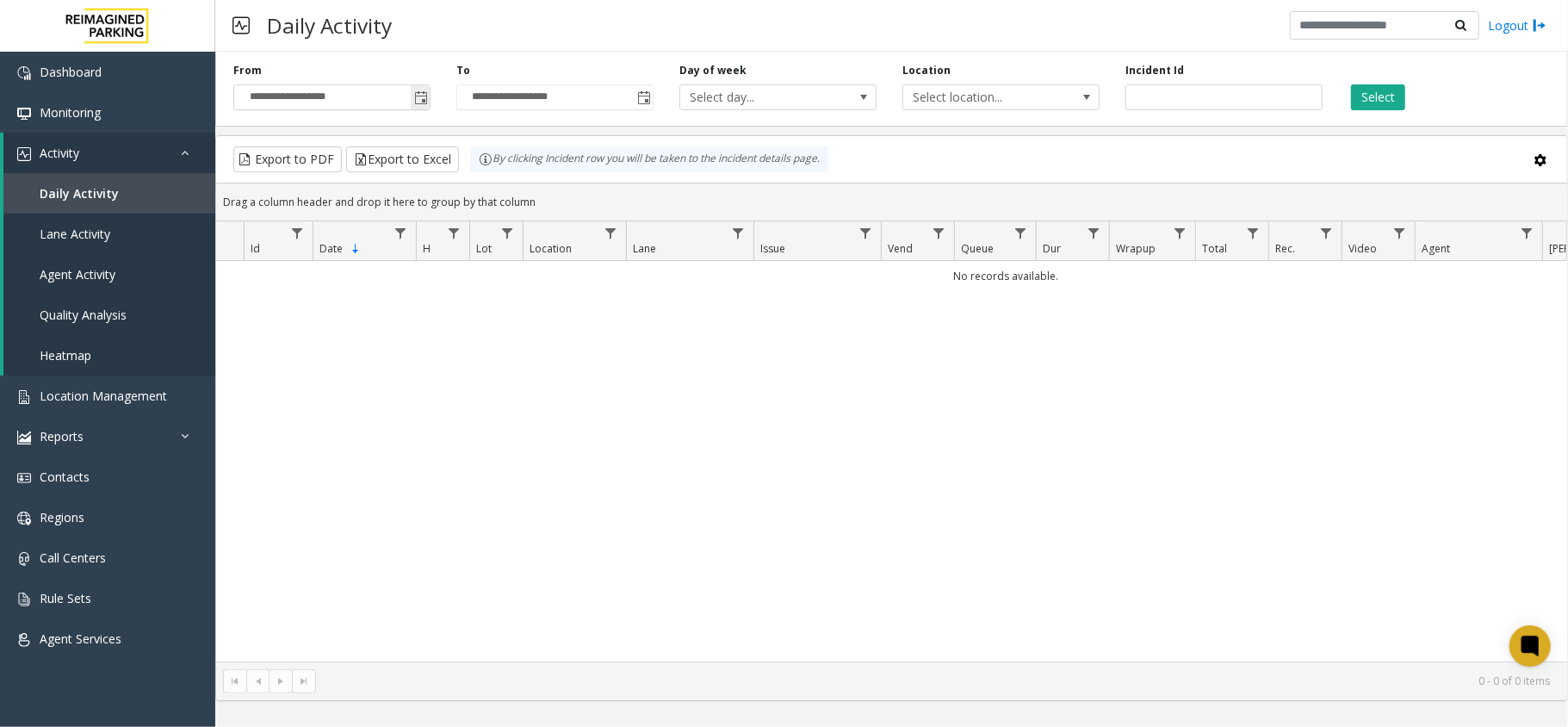
click at [415, 98] on span "Toggle popup" at bounding box center [420, 97] width 14 height 14
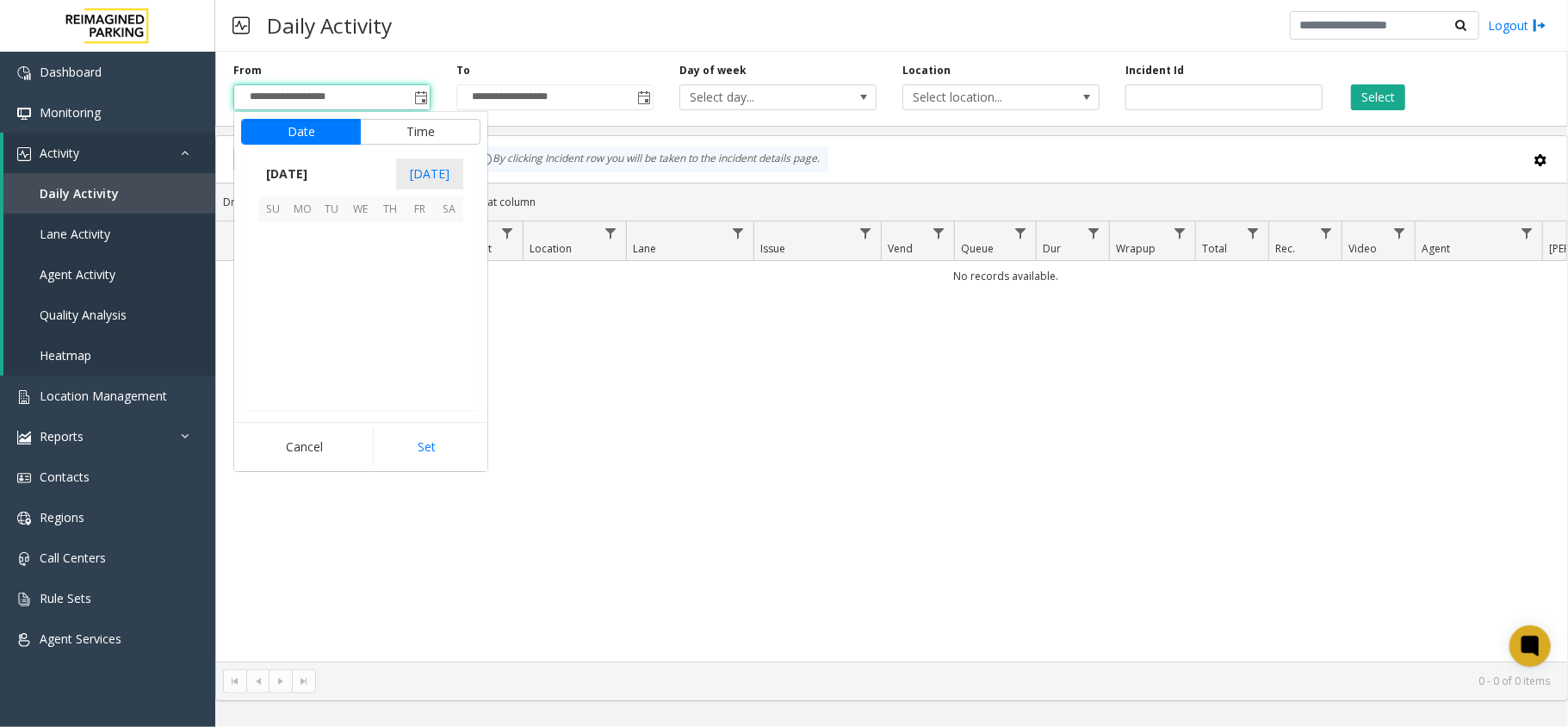
scroll to position [309191, 0]
click at [367, 237] on span "1" at bounding box center [361, 236] width 29 height 29
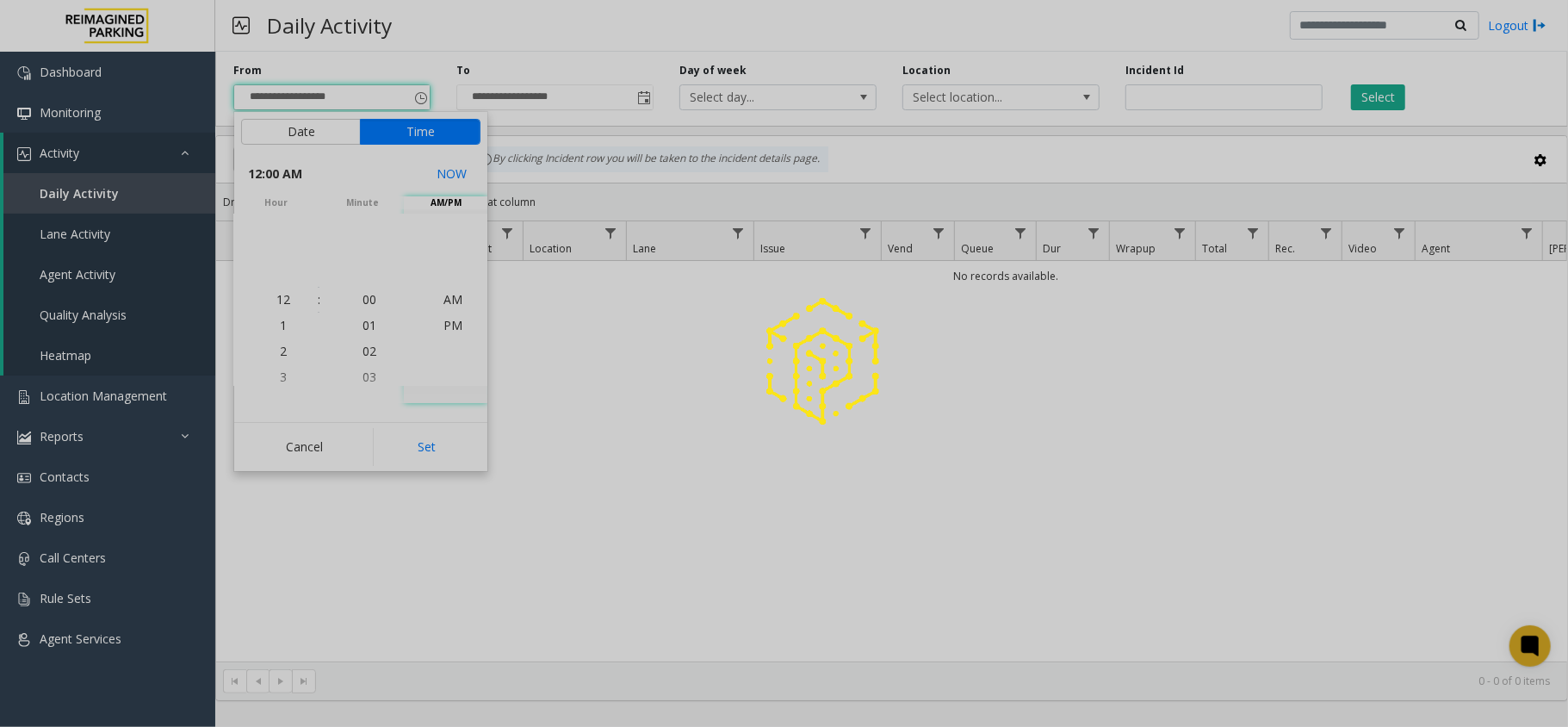
click at [422, 447] on button "Set" at bounding box center [427, 446] width 108 height 38
type input "**********"
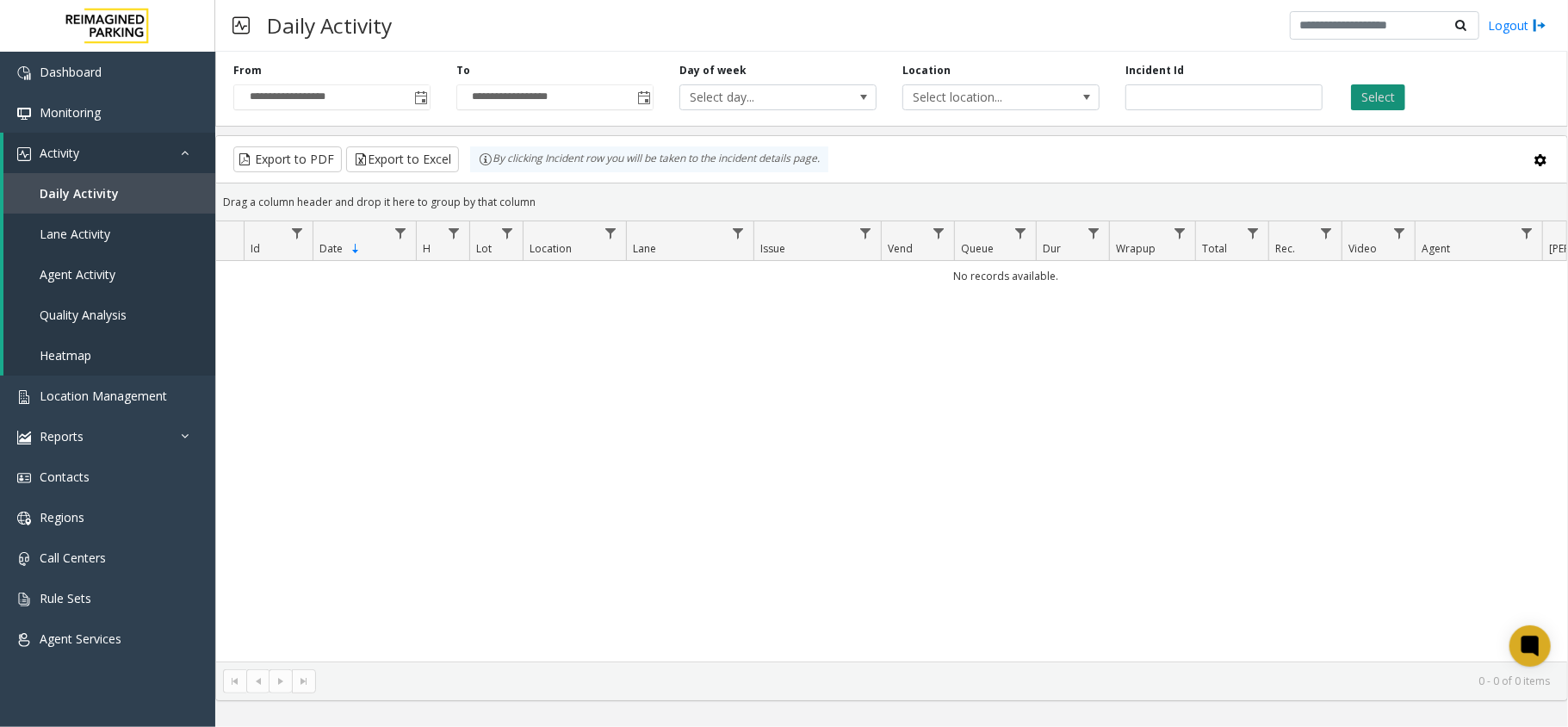
click at [1386, 104] on button "Select" at bounding box center [1379, 97] width 54 height 26
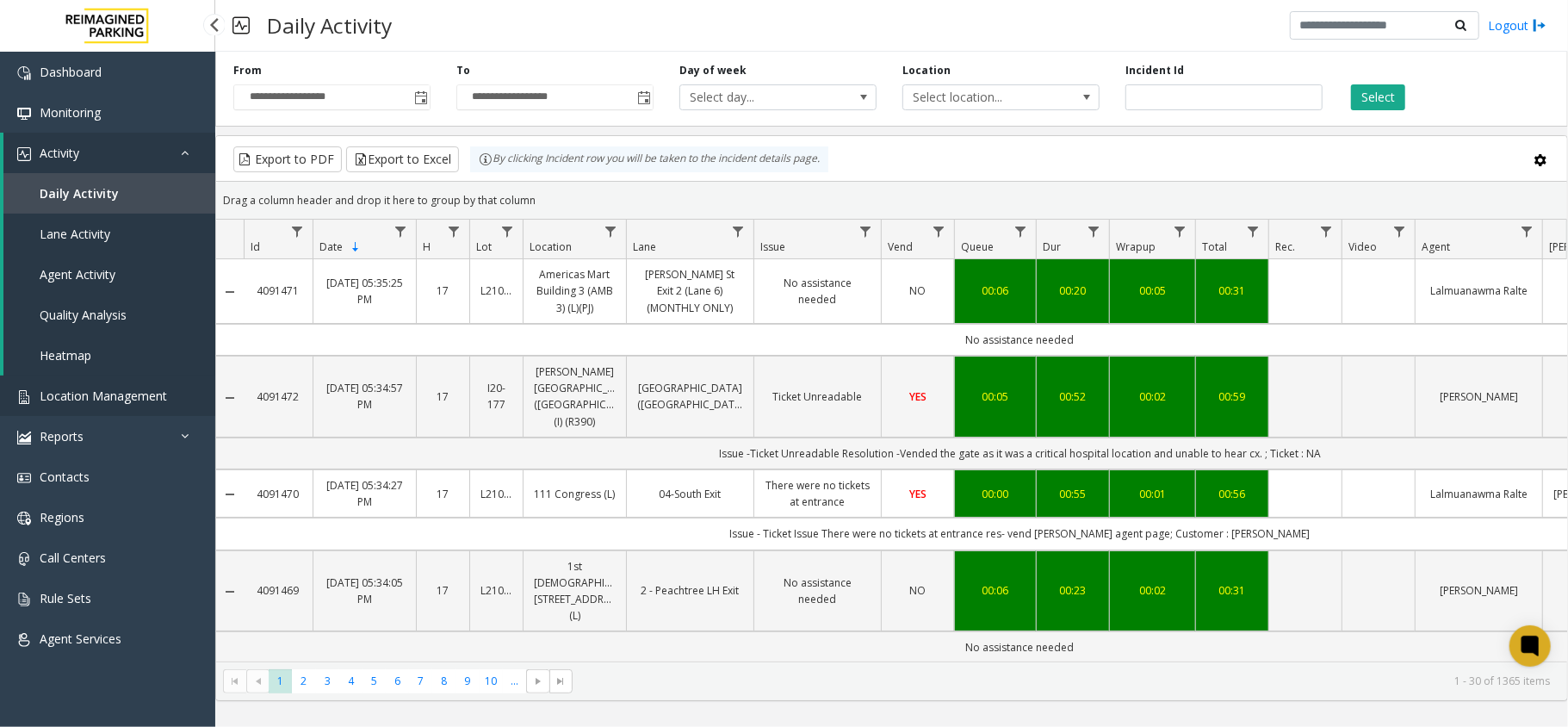
click at [190, 391] on link "Location Management" at bounding box center [107, 395] width 216 height 41
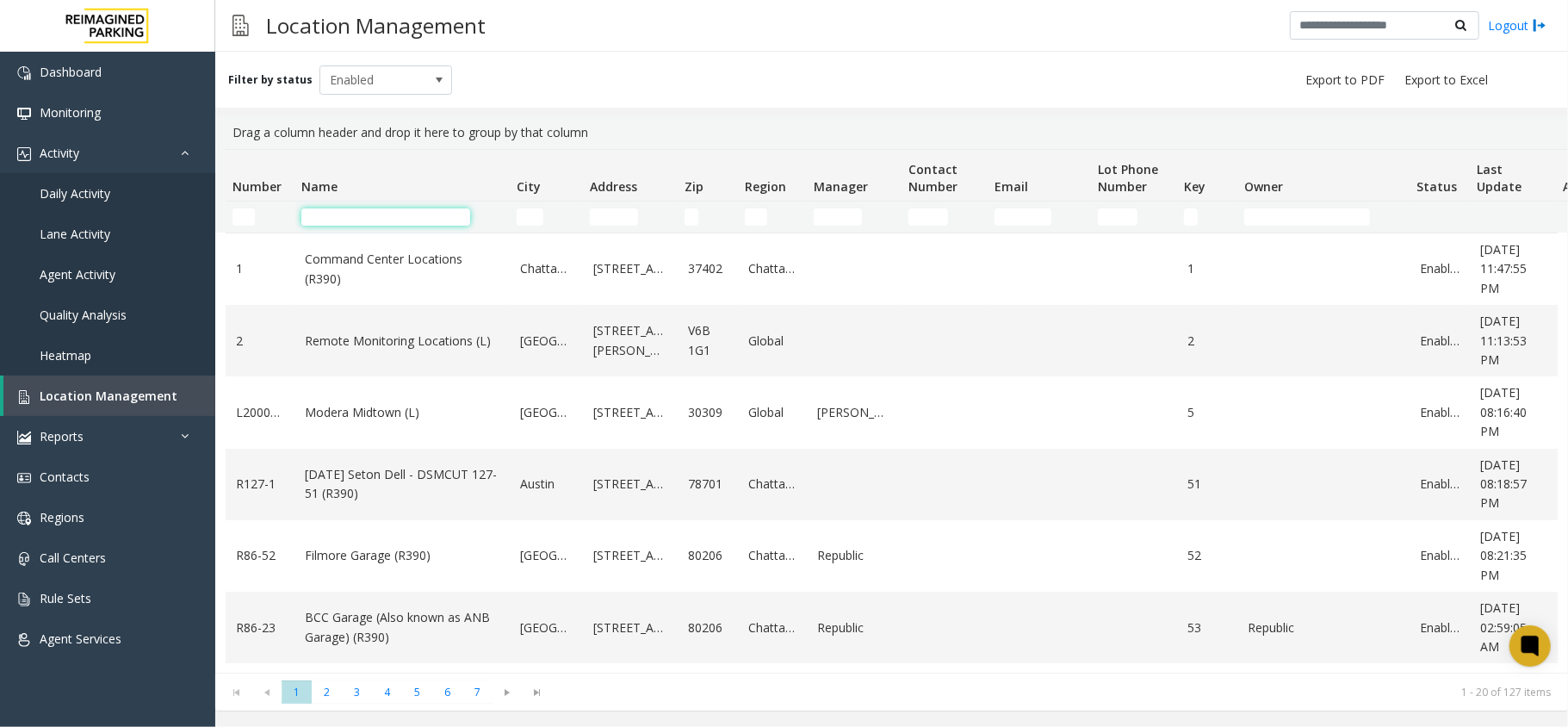
click at [400, 216] on input "Name Filter" at bounding box center [385, 216] width 169 height 17
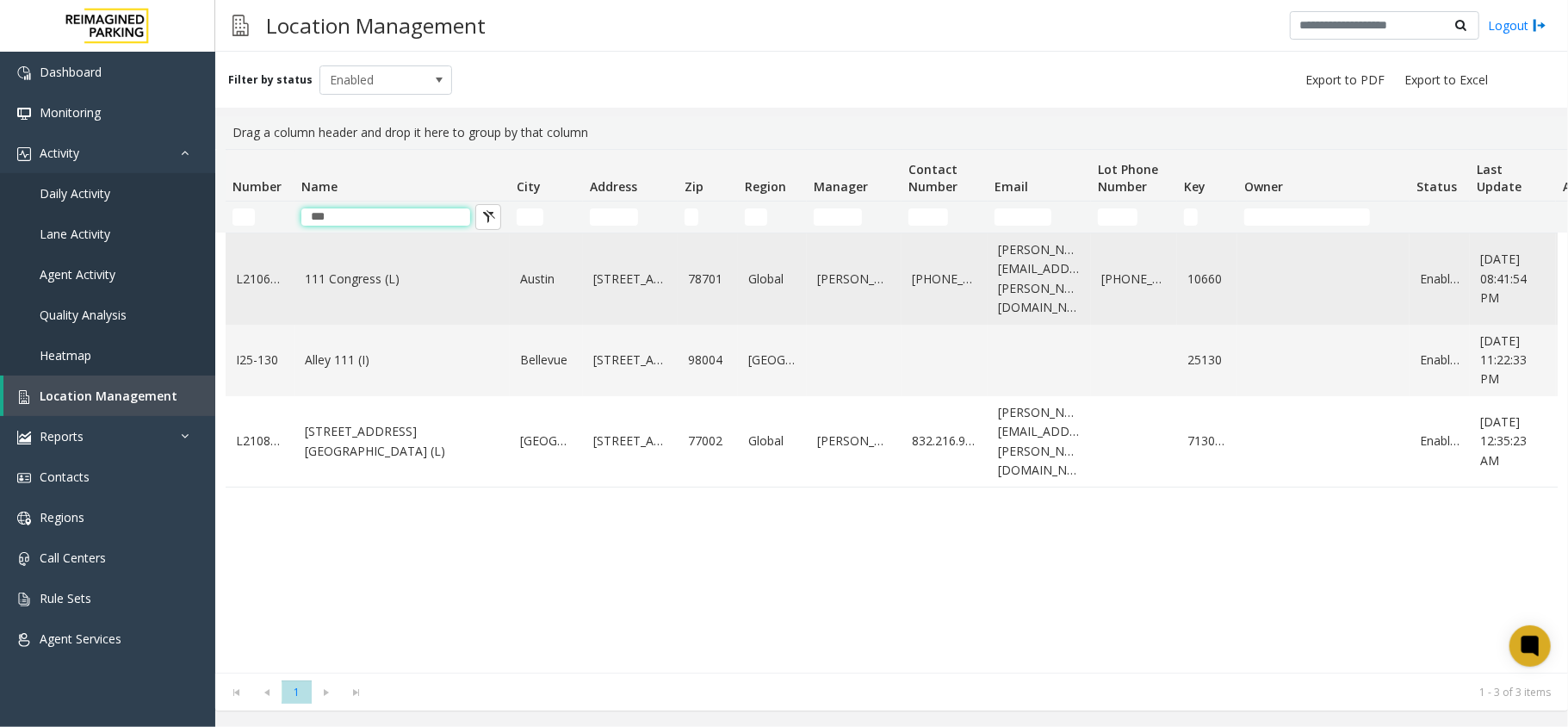
type input "***"
click at [392, 271] on link "111 Congress (L)" at bounding box center [402, 279] width 195 height 19
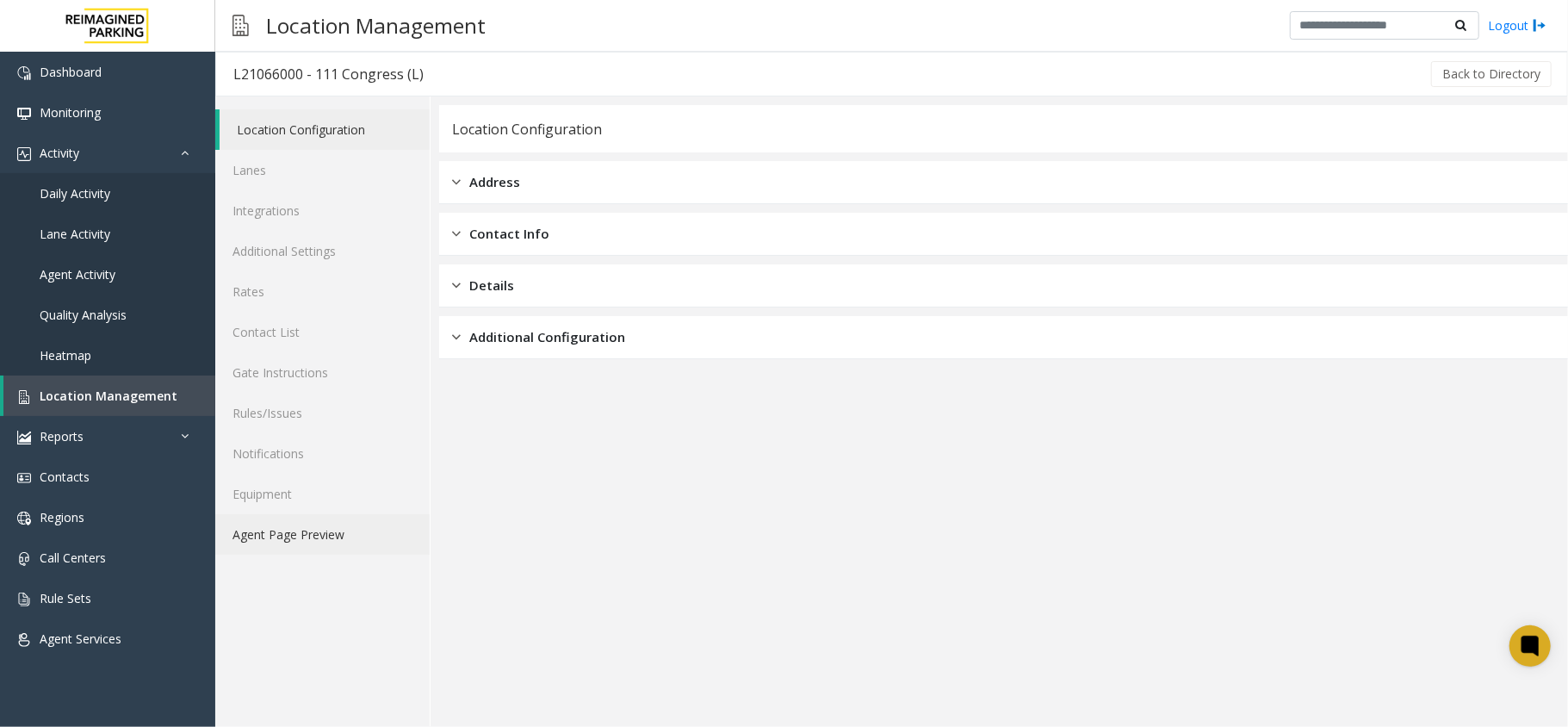
click at [364, 531] on link "Agent Page Preview" at bounding box center [323, 534] width 215 height 41
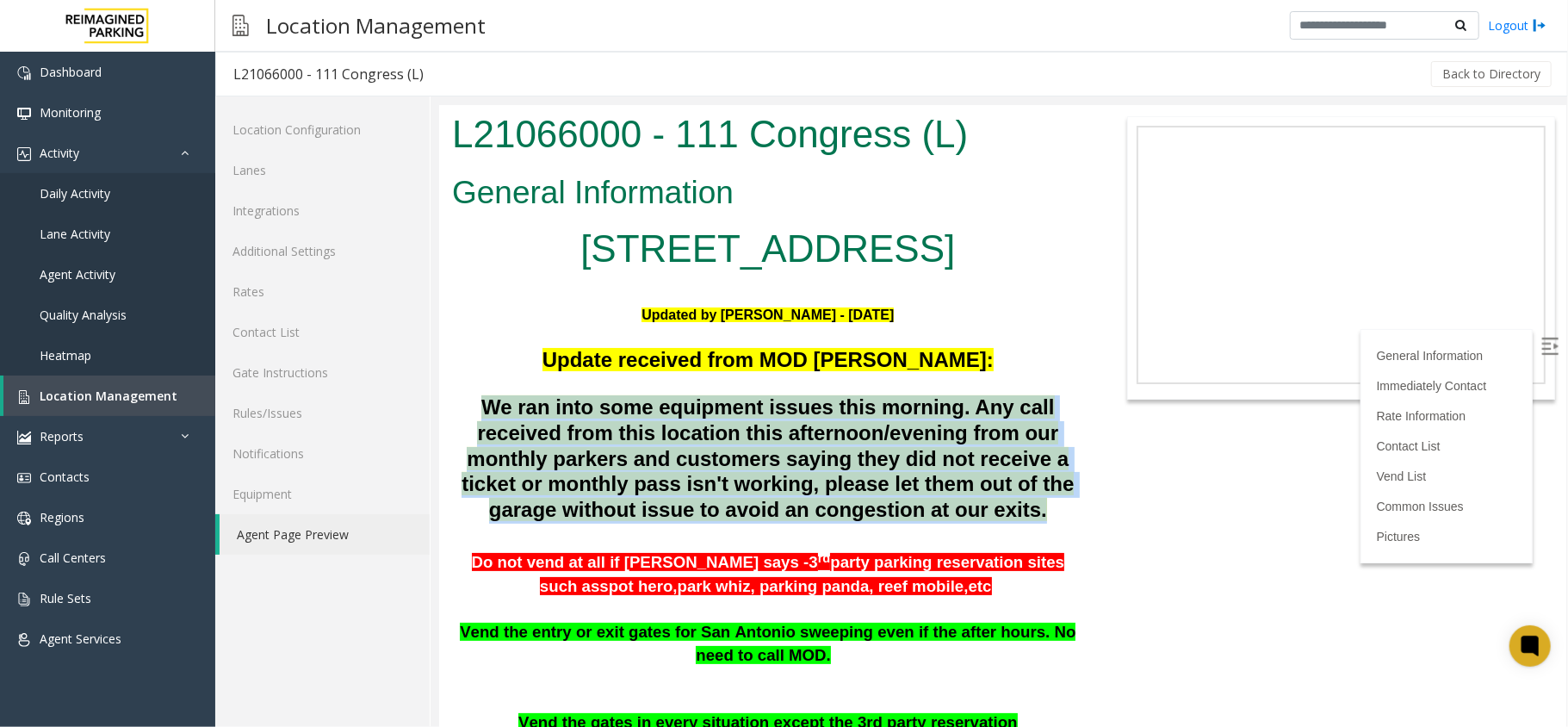
drag, startPoint x: 473, startPoint y: 399, endPoint x: 1038, endPoint y: 520, distance: 577.8
click at [1038, 520] on p "We ran into some equipment issues this morning. Any call received from this loc…" at bounding box center [767, 457] width 632 height 127
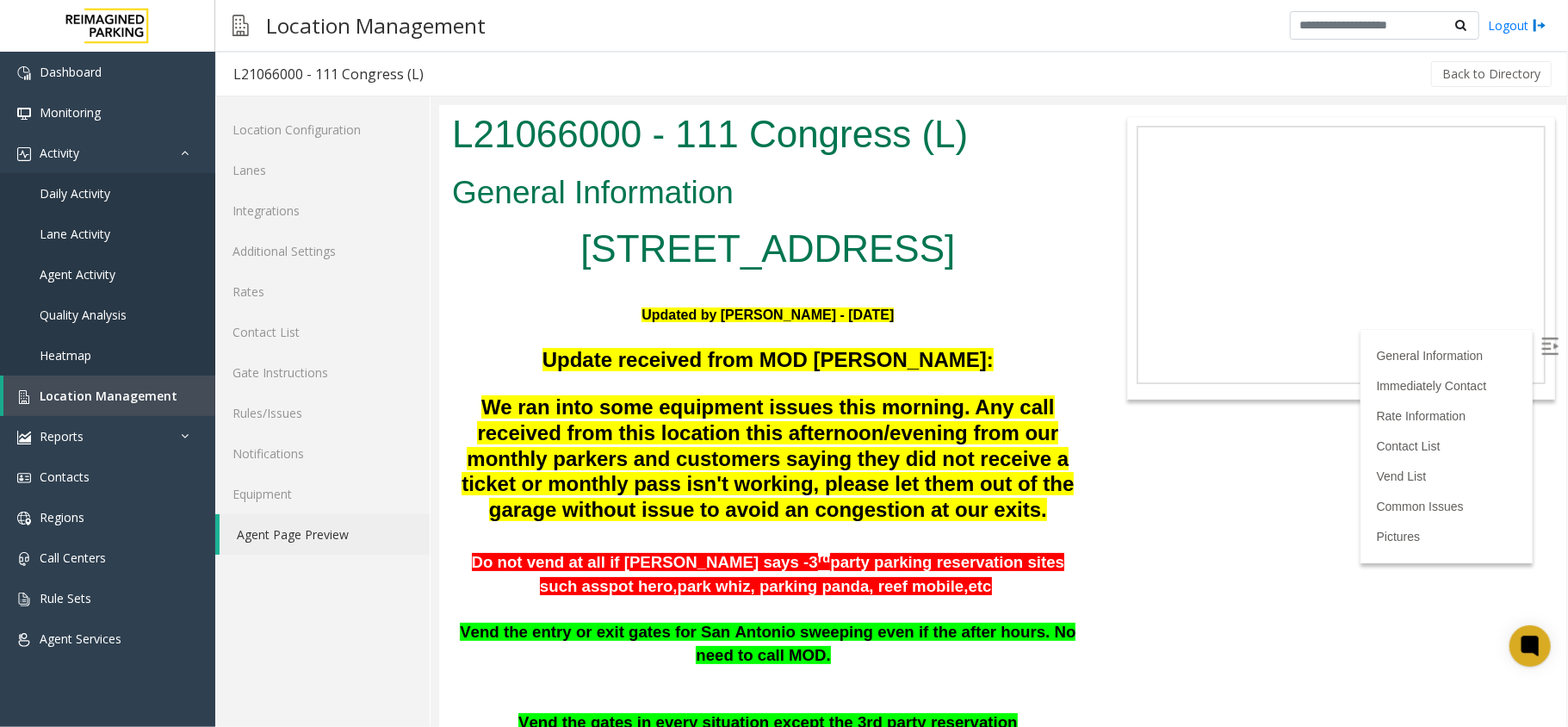
click at [478, 304] on p "Updated by Sunil Dhyani - 04th September 2025" at bounding box center [767, 314] width 632 height 23
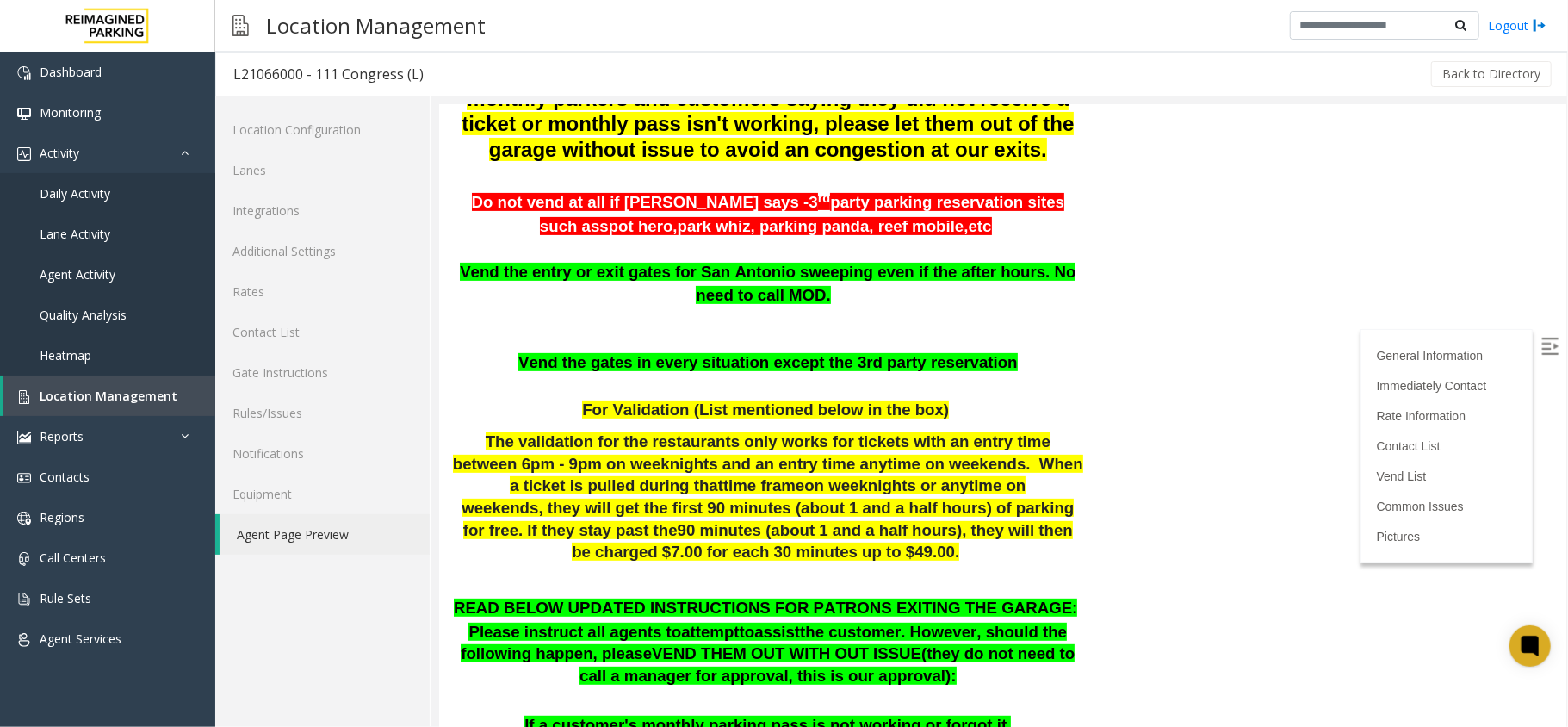
scroll to position [459, 0]
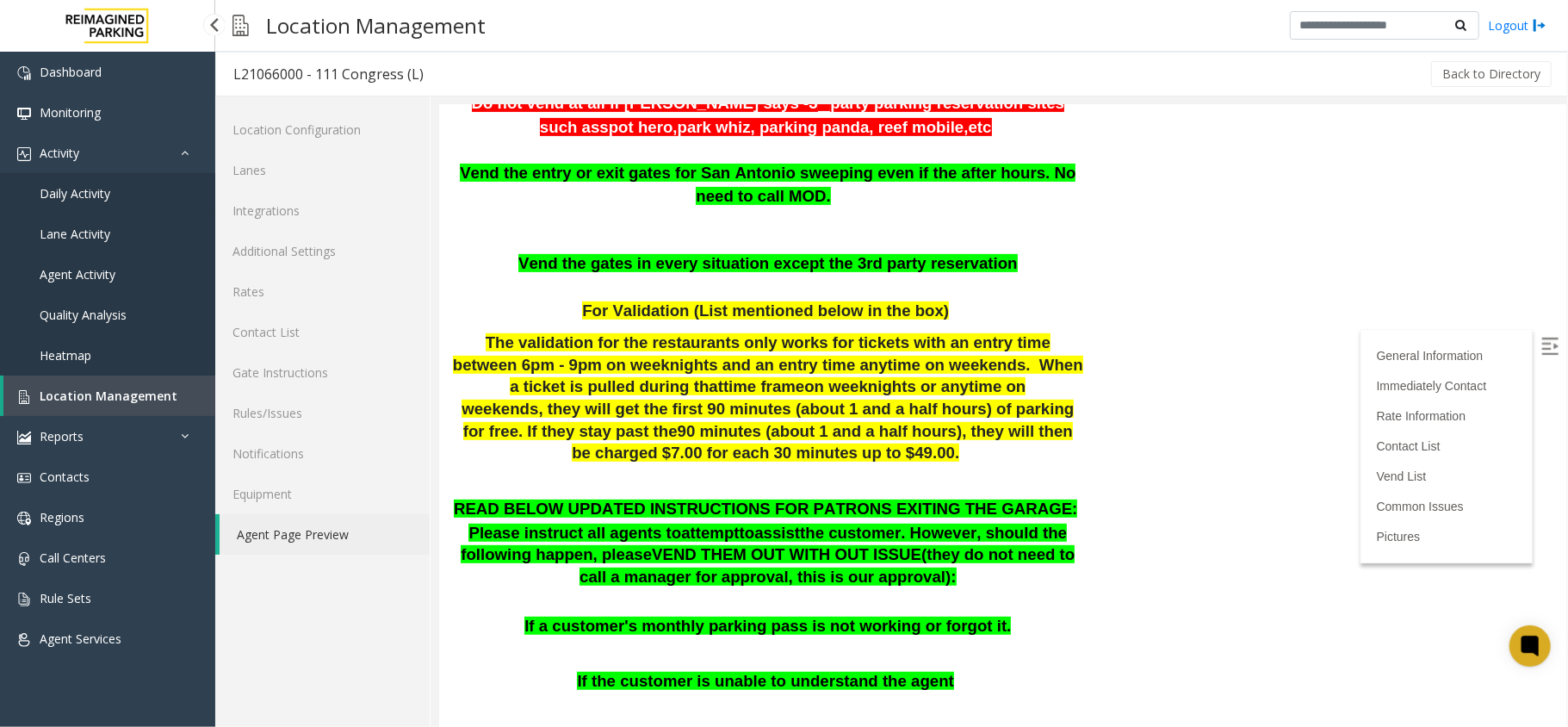
click at [104, 195] on span "Daily Activity" at bounding box center [75, 193] width 70 height 16
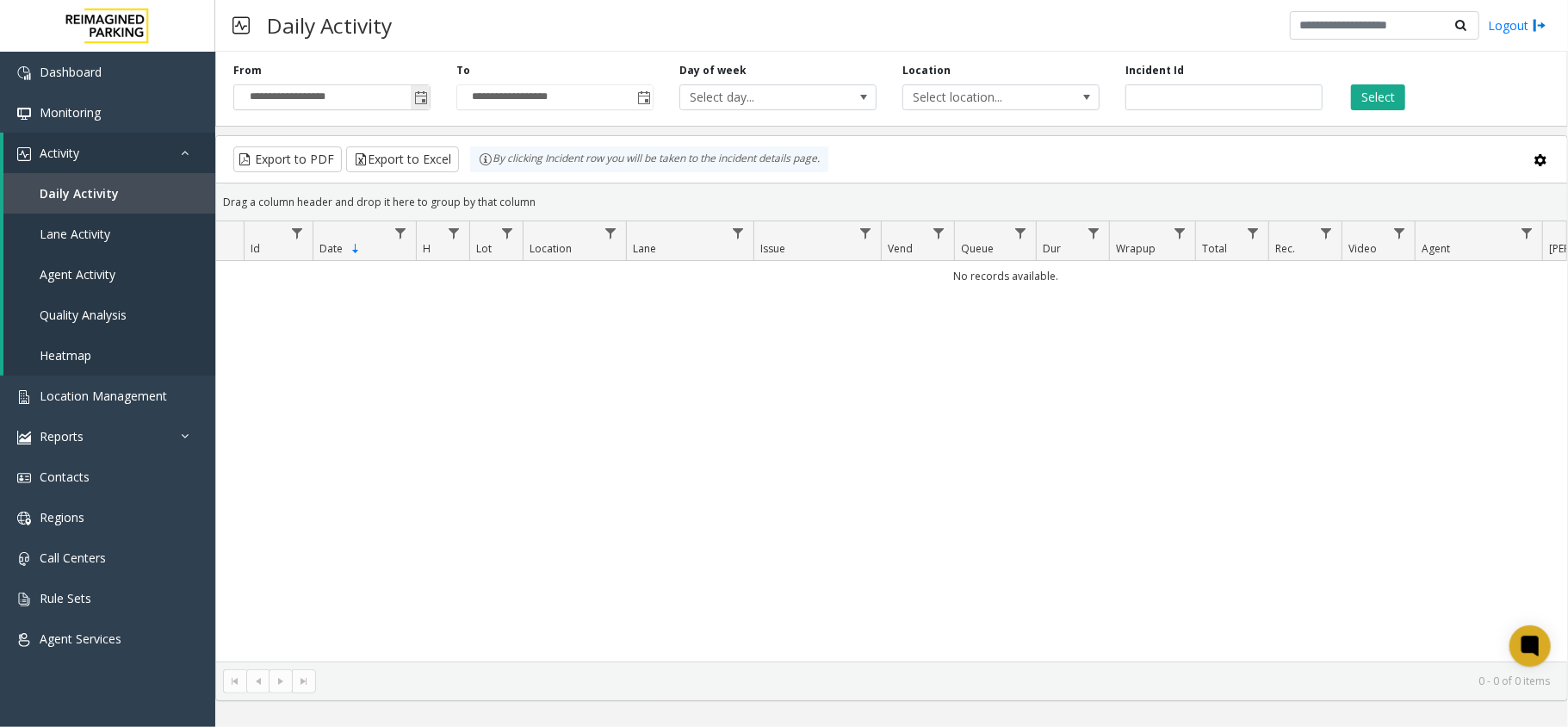
click at [427, 107] on span "Toggle popup" at bounding box center [420, 97] width 19 height 28
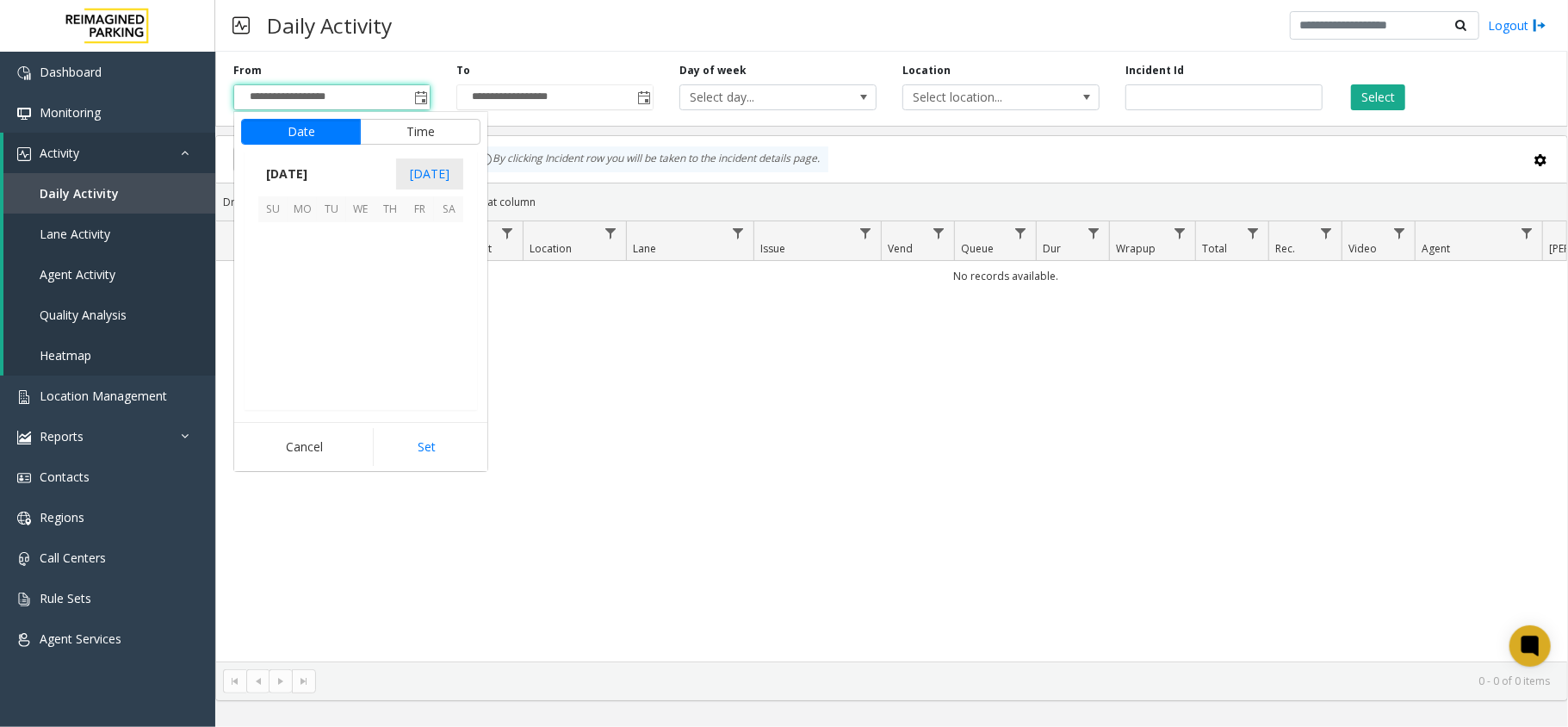
scroll to position [309191, 0]
click at [366, 235] on span "1" at bounding box center [361, 236] width 29 height 29
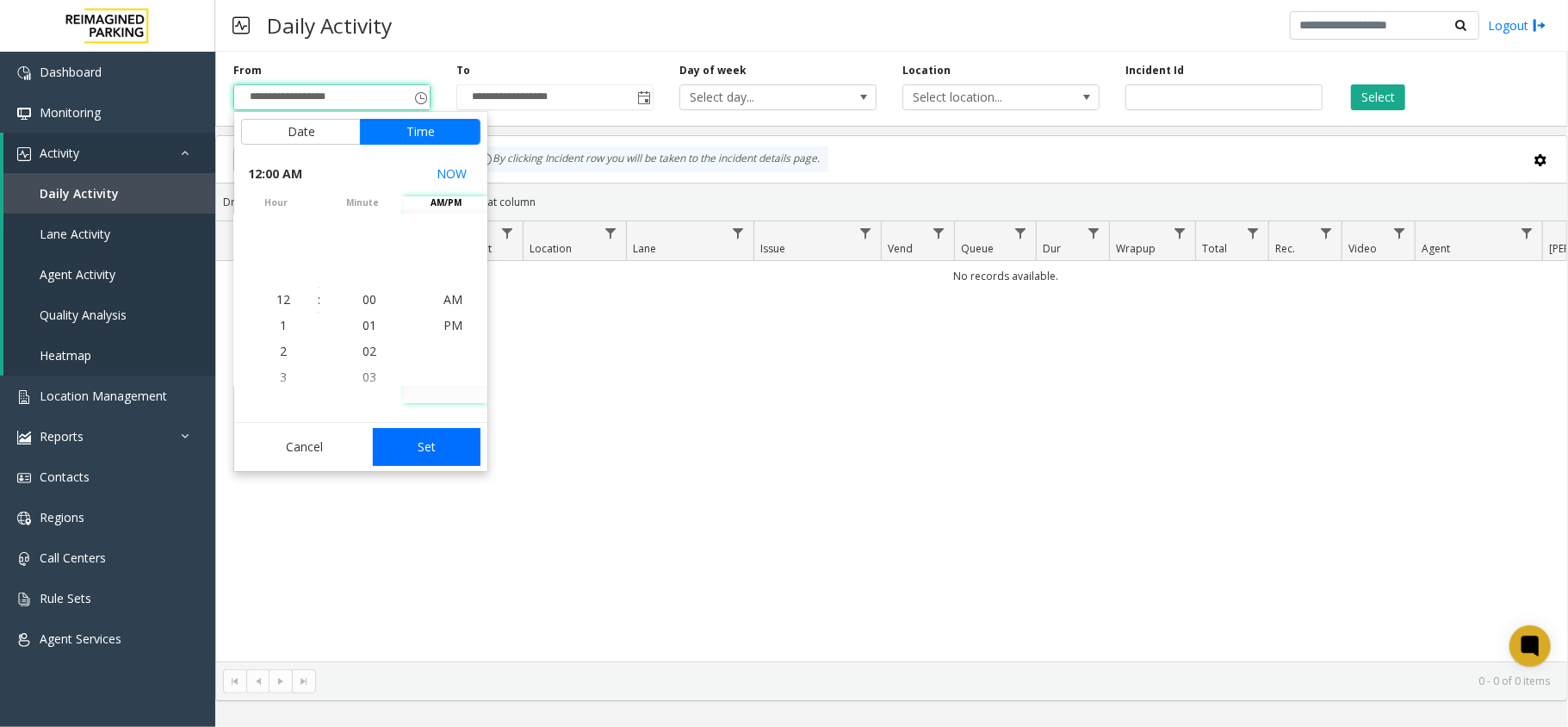
click at [439, 439] on button "Set" at bounding box center [427, 446] width 108 height 38
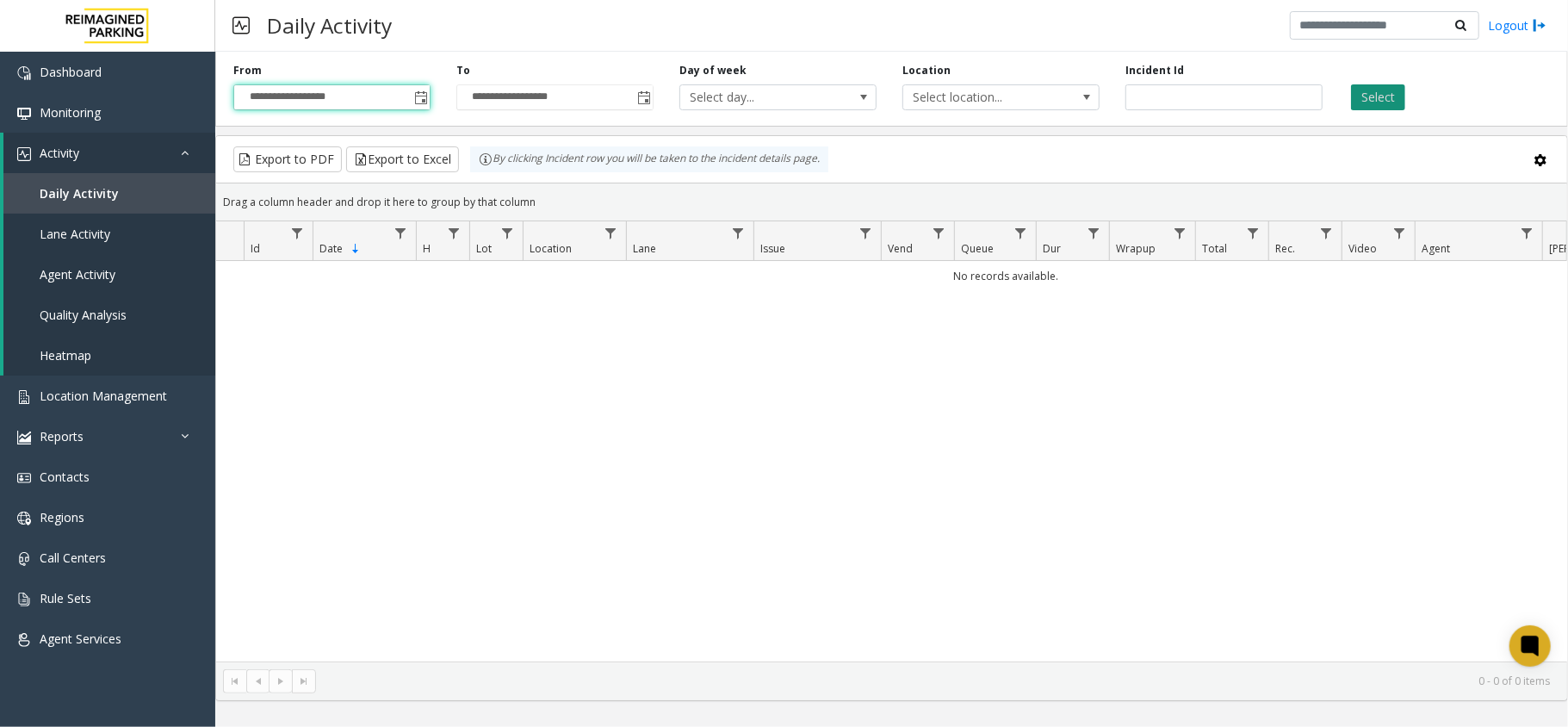
click at [1364, 104] on button "Select" at bounding box center [1379, 97] width 54 height 26
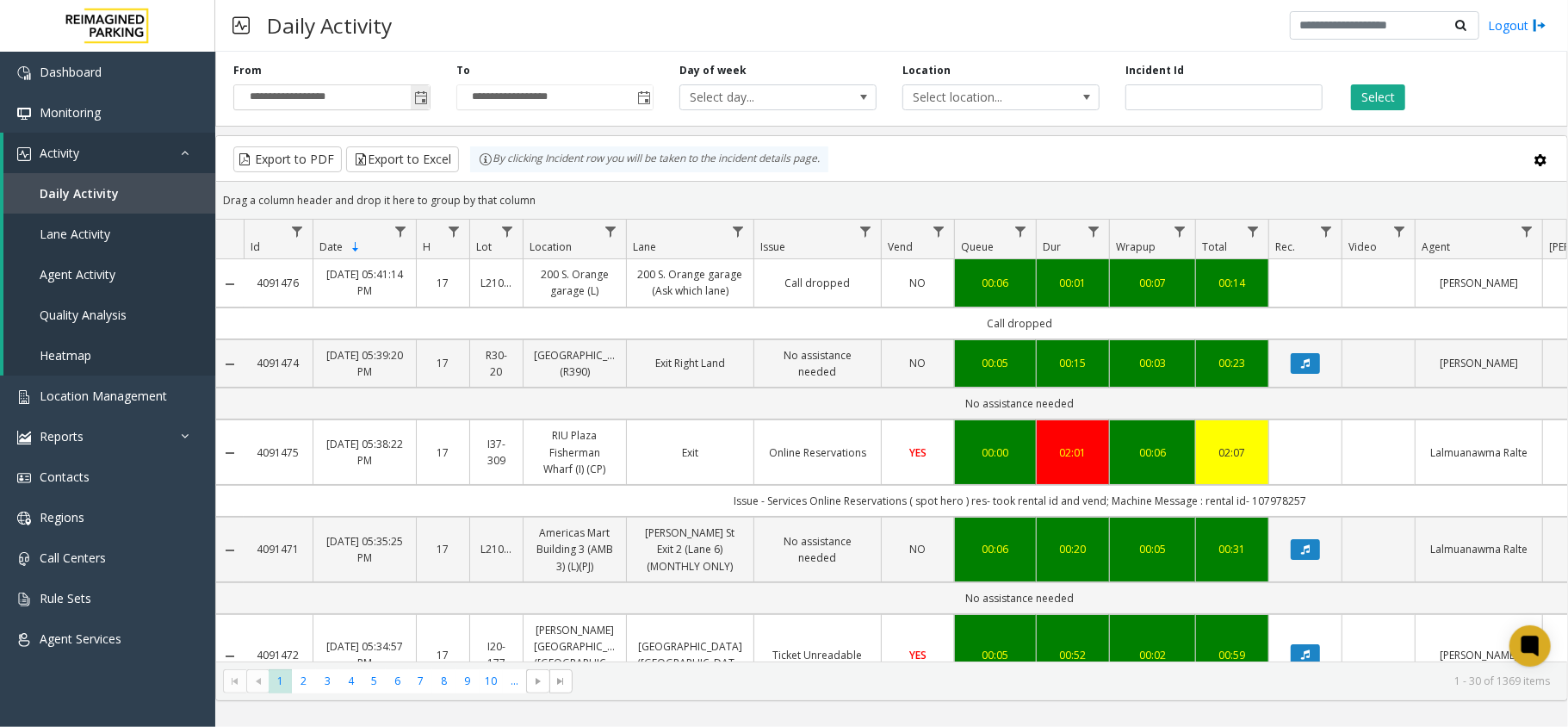
click at [428, 105] on span "Toggle popup" at bounding box center [420, 97] width 19 height 28
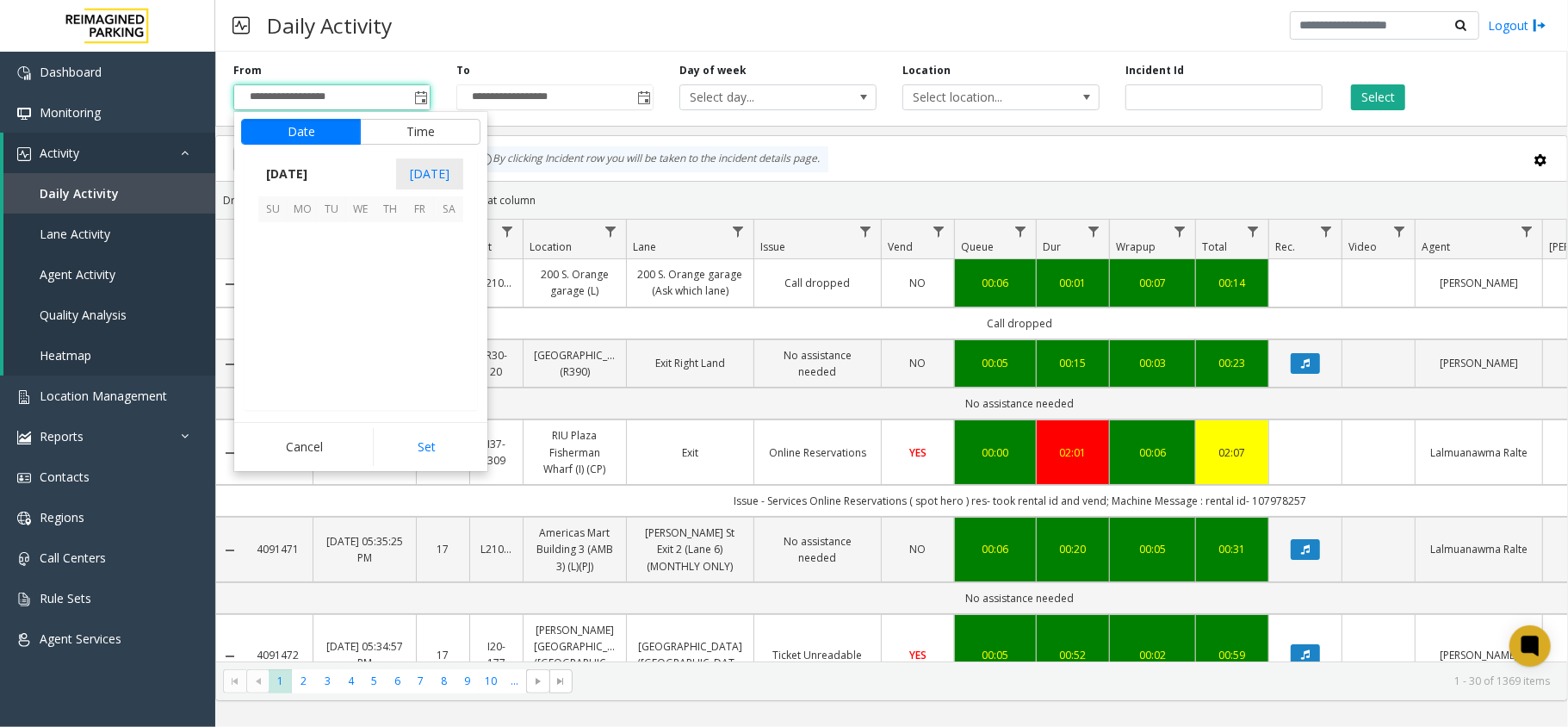
scroll to position [309191, 0]
drag, startPoint x: 375, startPoint y: 235, endPoint x: 401, endPoint y: 244, distance: 27.5
click at [393, 242] on span "2" at bounding box center [390, 236] width 29 height 29
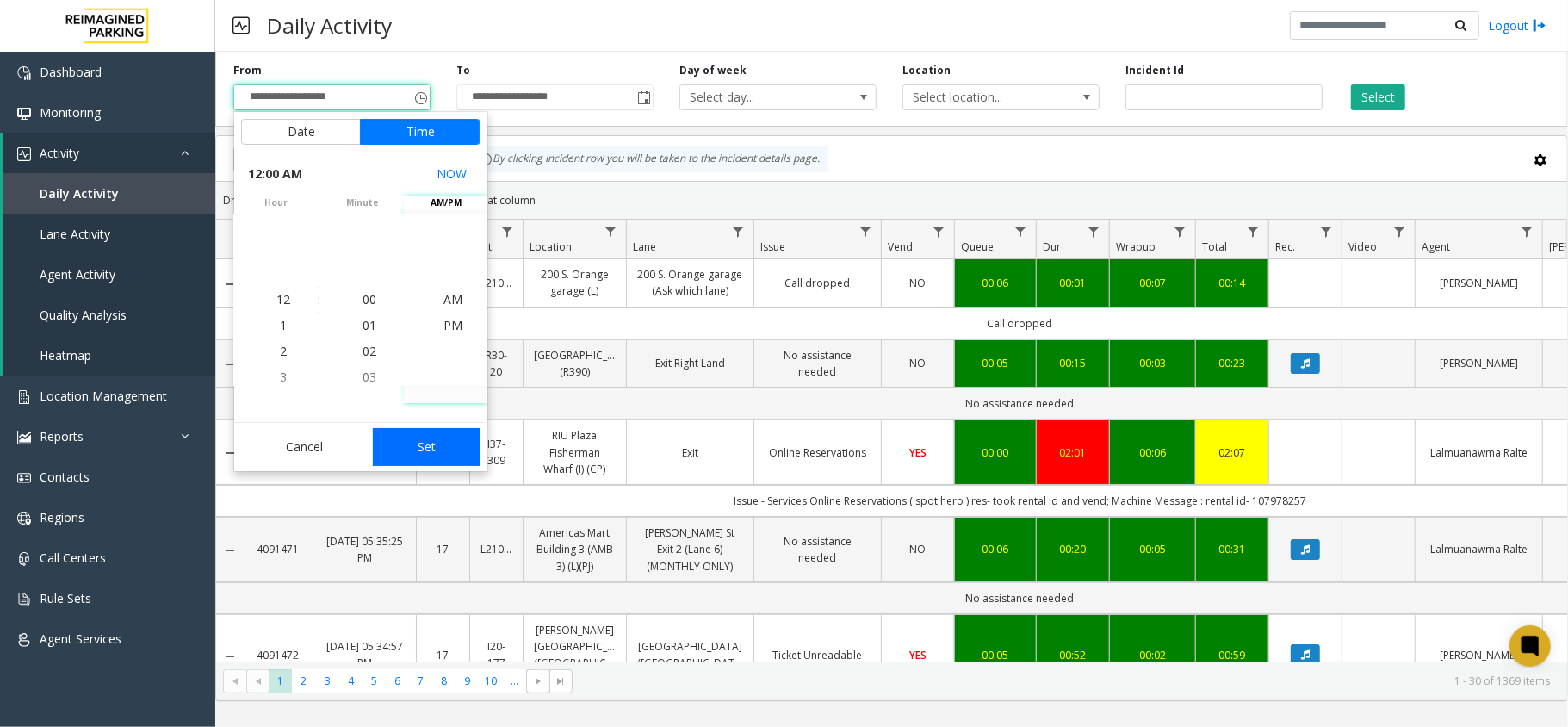
click at [456, 442] on button "Set" at bounding box center [427, 446] width 108 height 38
type input "**********"
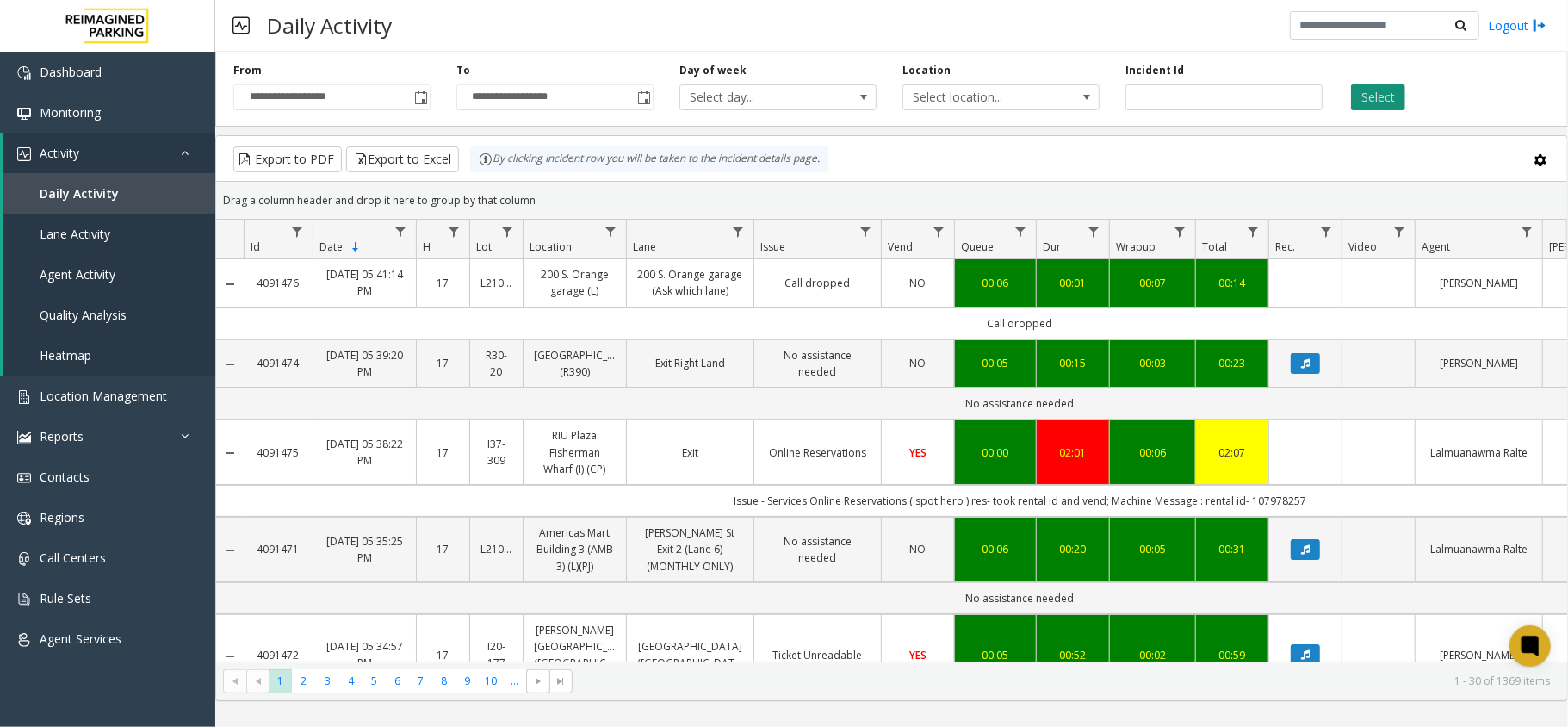
click at [1361, 94] on button "Select" at bounding box center [1379, 97] width 54 height 26
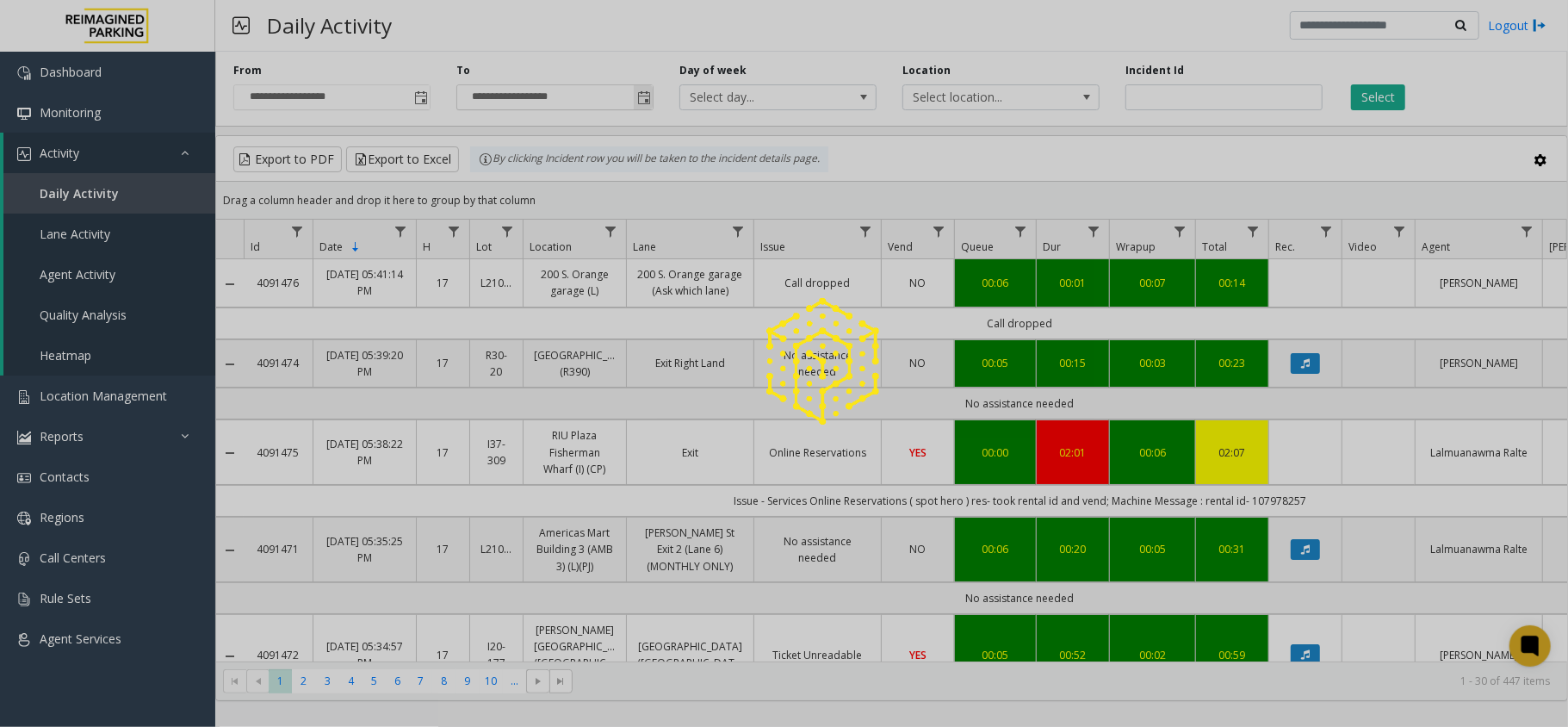
click at [645, 97] on div at bounding box center [784, 364] width 1568 height 727
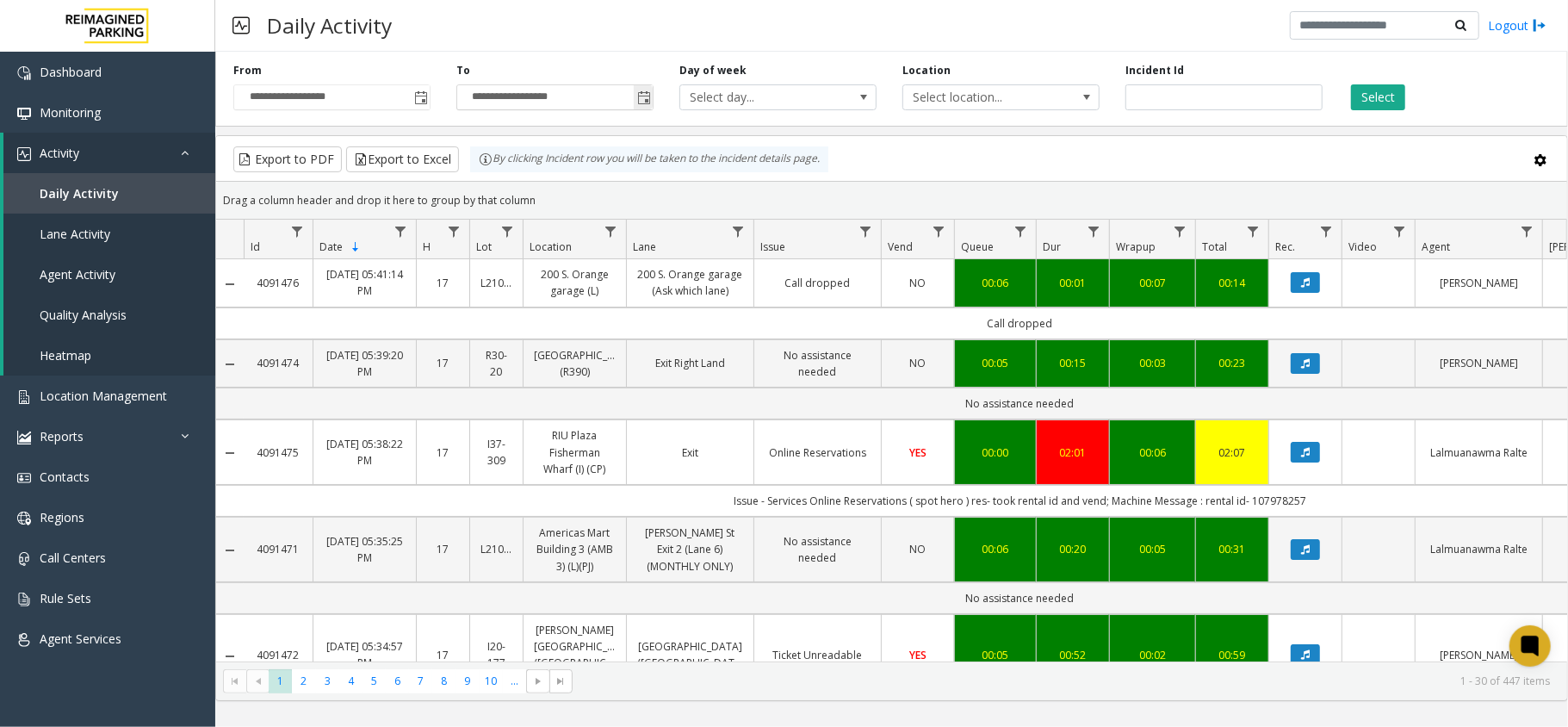
click at [644, 102] on span "Toggle popup" at bounding box center [643, 97] width 14 height 14
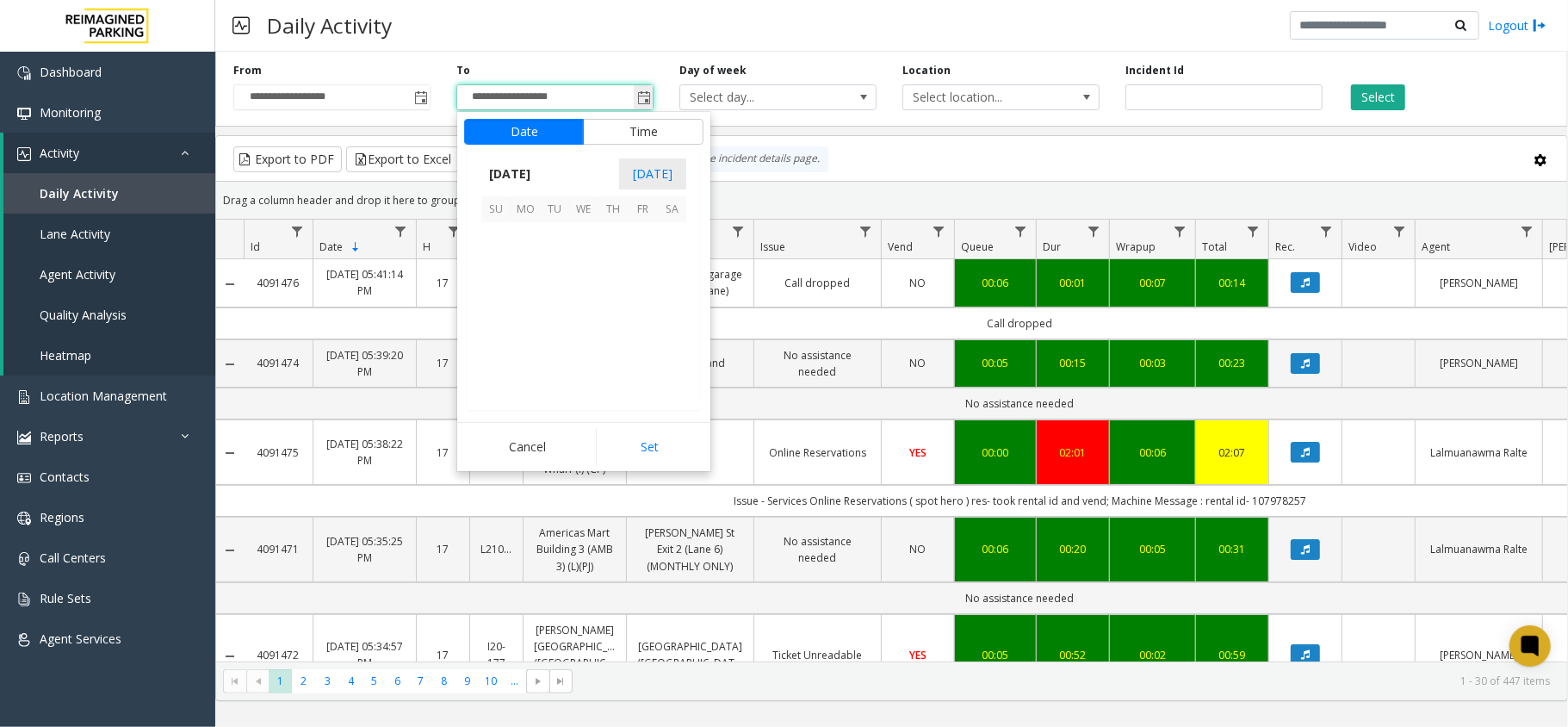
scroll to position [26, 0]
click at [666, 452] on button "Set" at bounding box center [650, 446] width 108 height 38
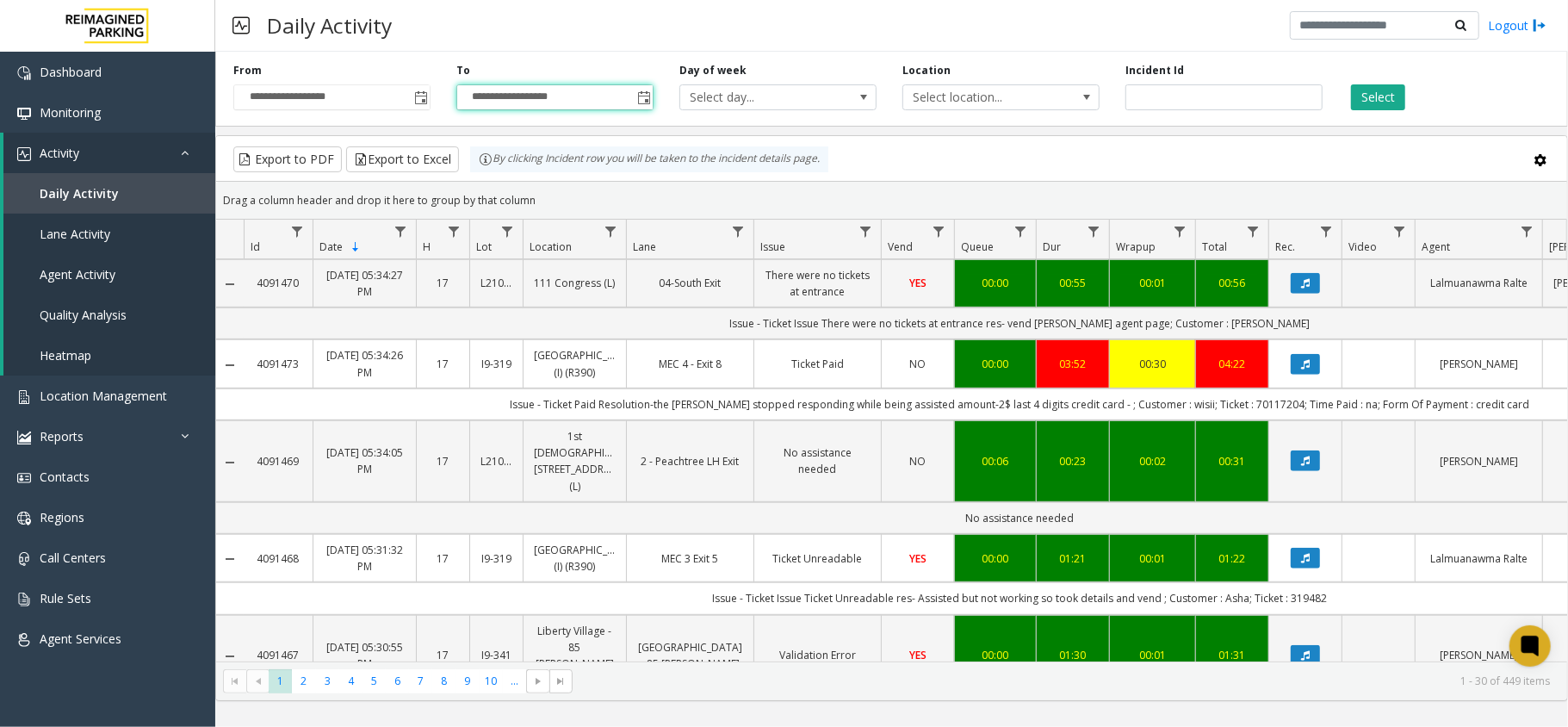
scroll to position [689, 0]
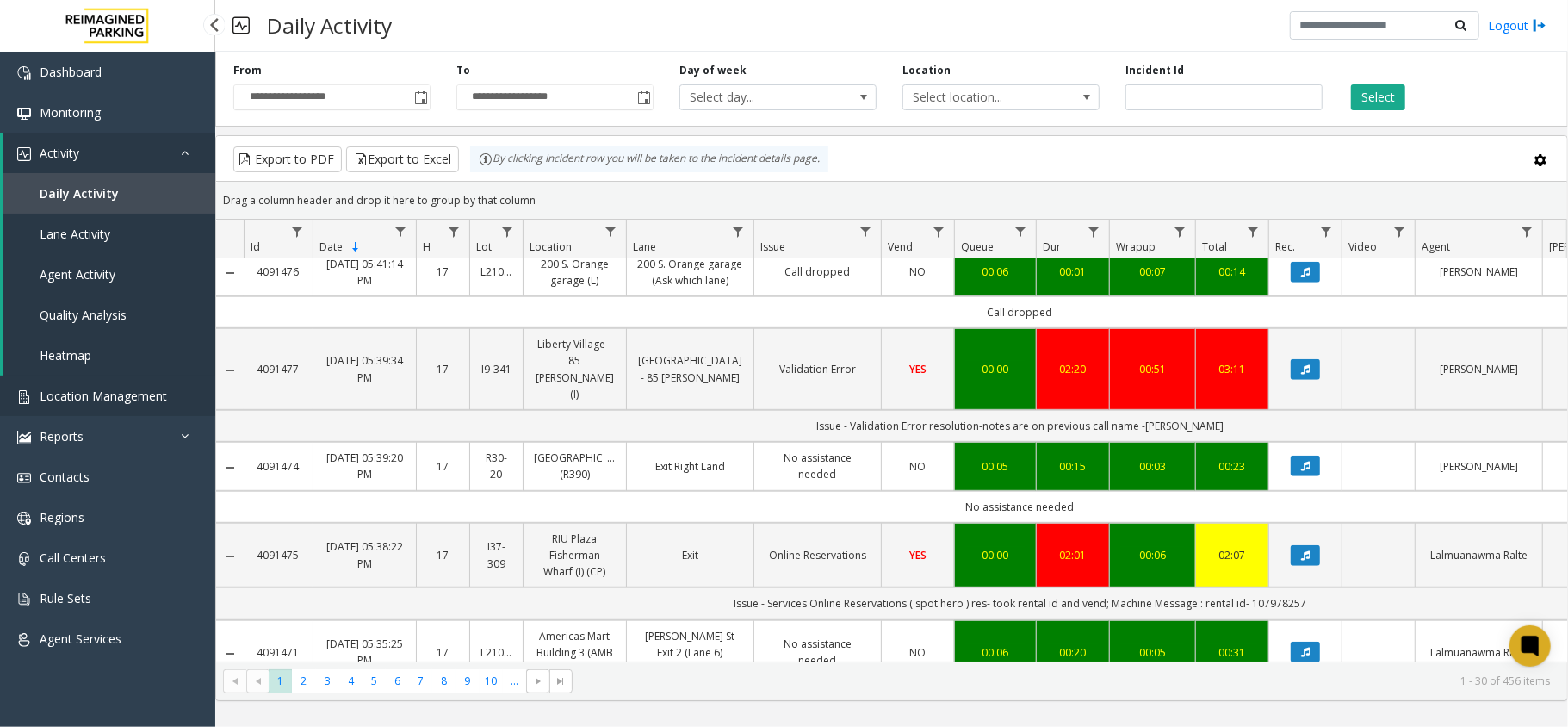
click at [189, 392] on link "Location Management" at bounding box center [107, 395] width 216 height 41
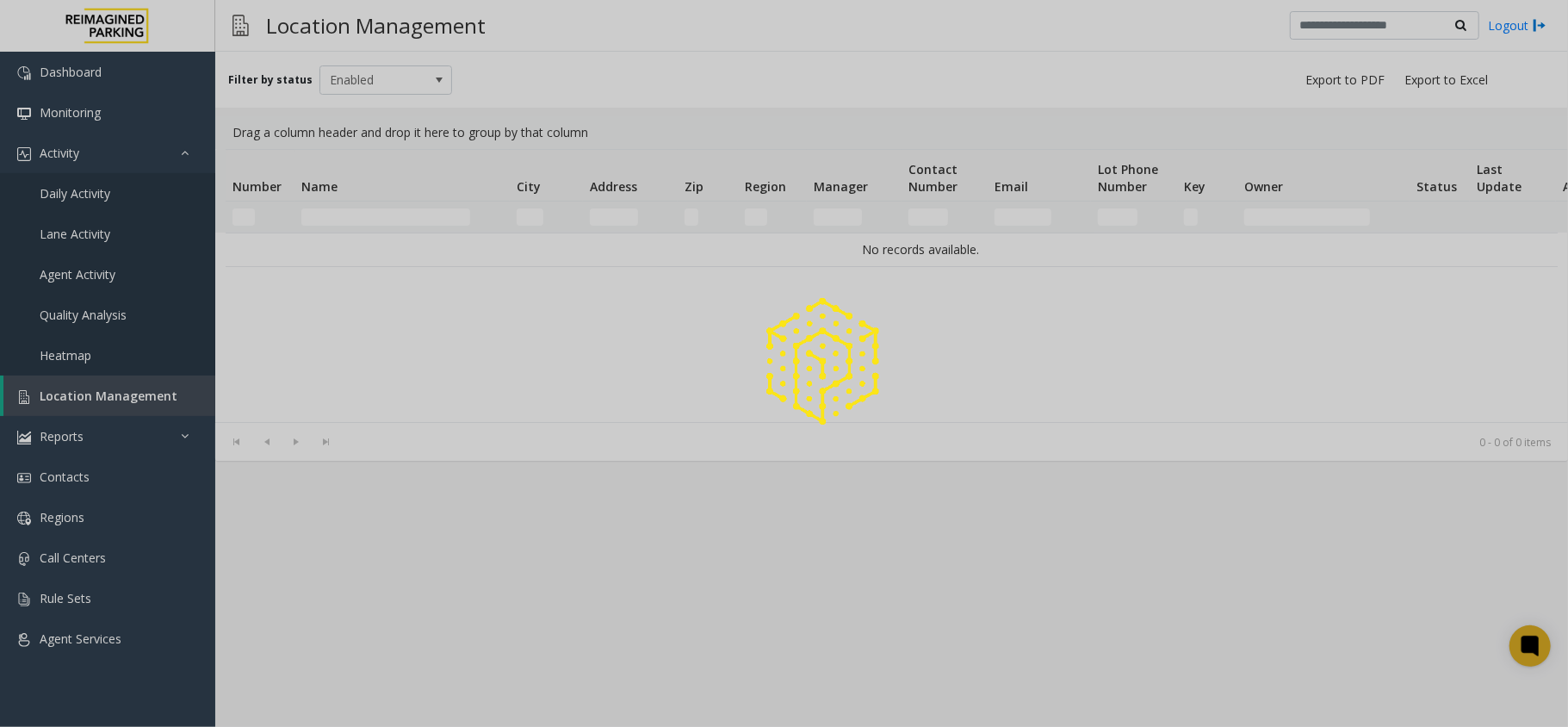
click at [392, 207] on div at bounding box center [784, 364] width 1568 height 727
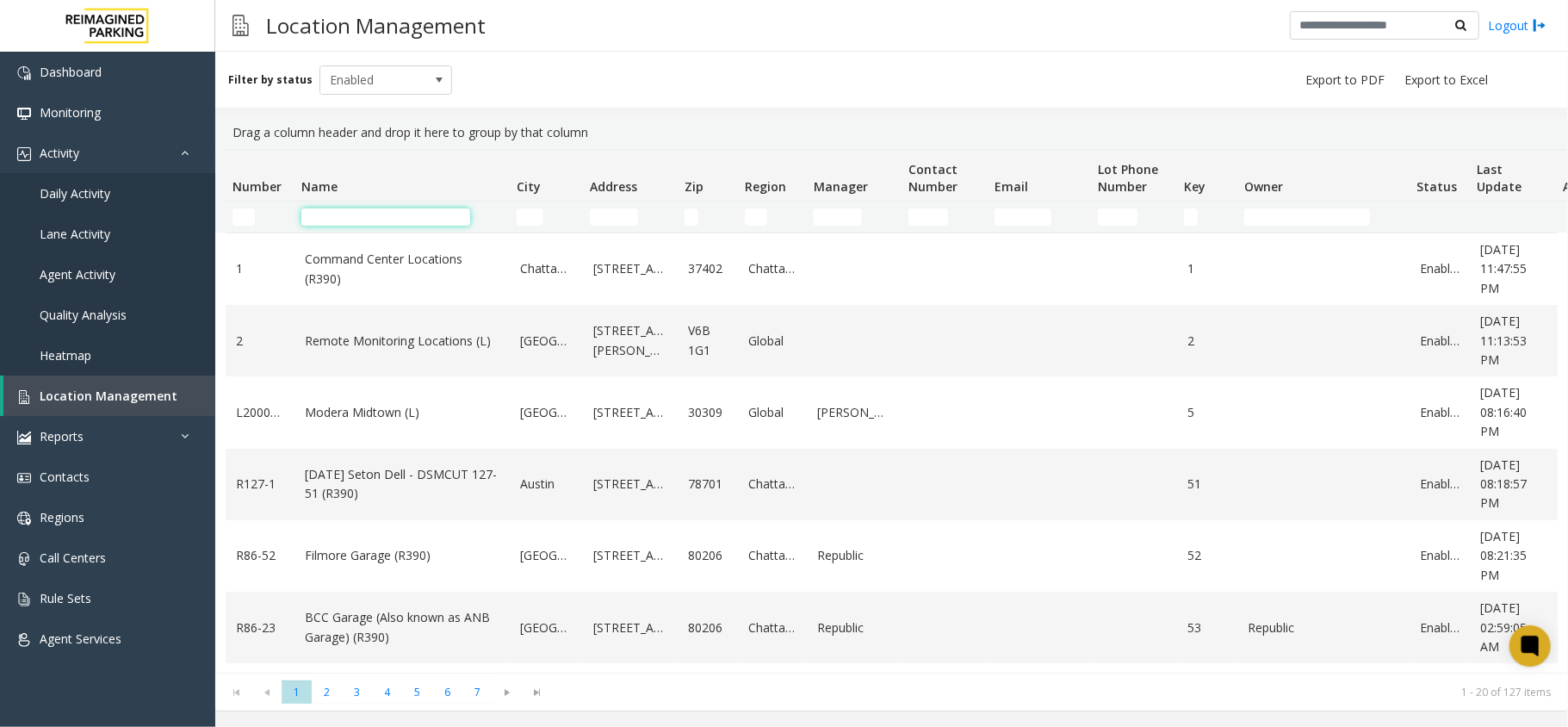
click at [392, 224] on input "Name Filter" at bounding box center [385, 216] width 169 height 17
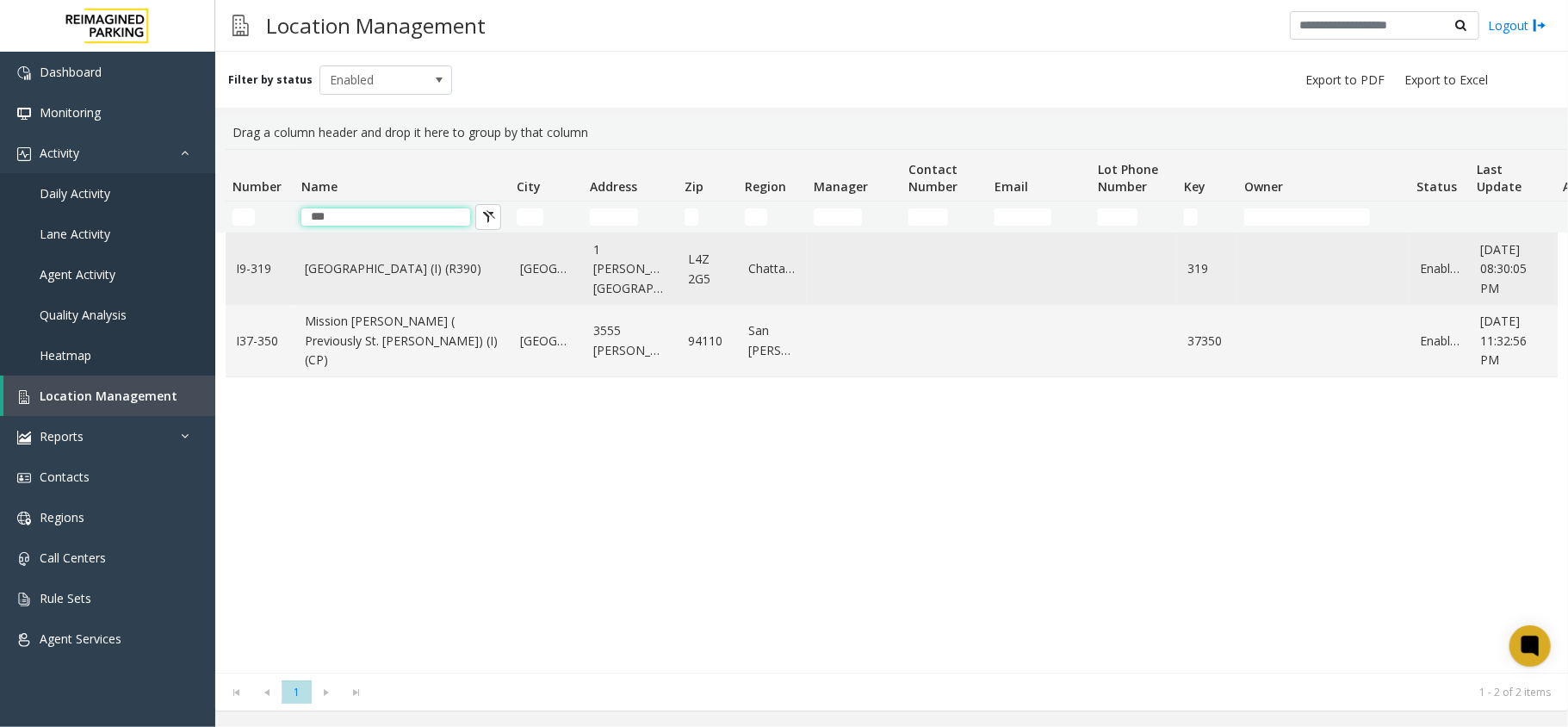
type input "***"
click at [442, 269] on link "[GEOGRAPHIC_DATA] (I) (R390)" at bounding box center [402, 268] width 195 height 19
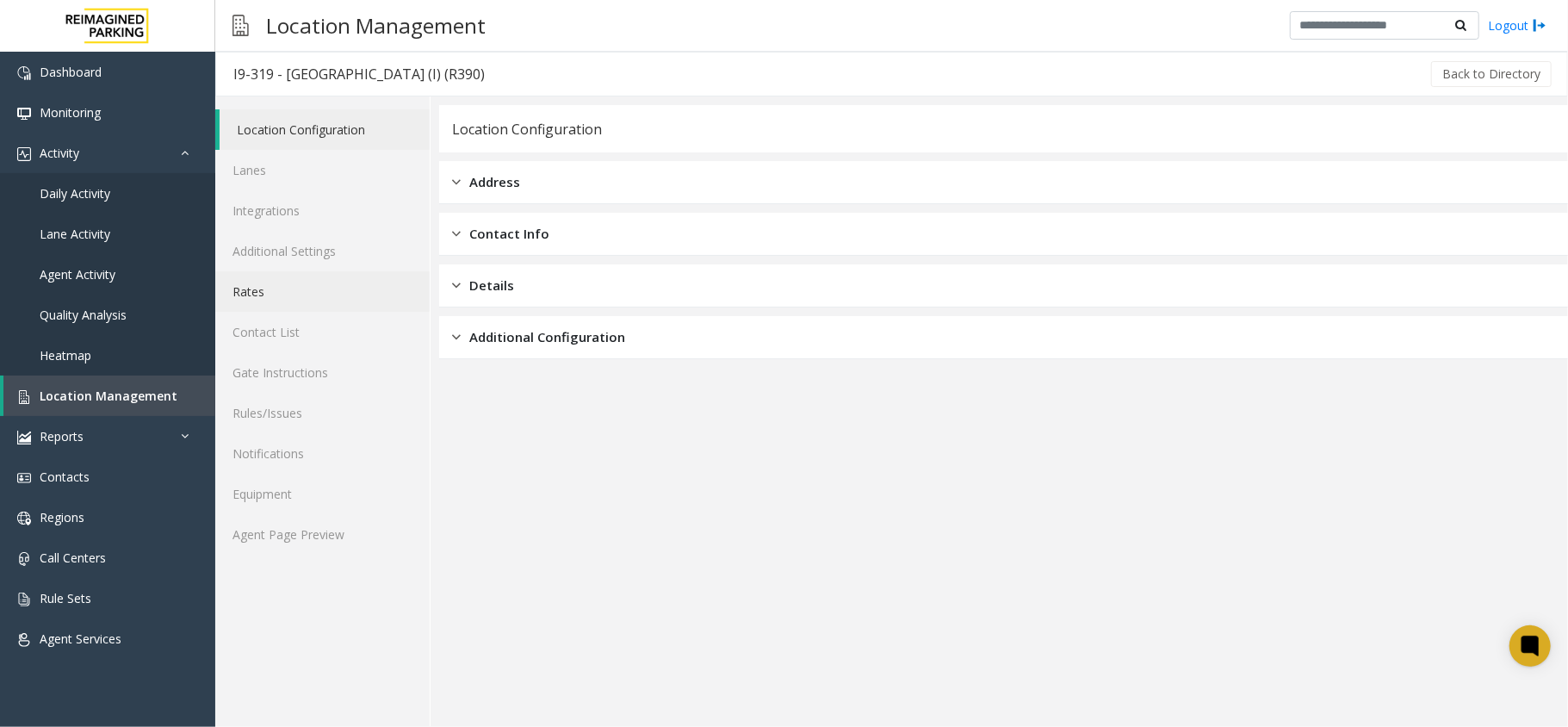
click at [300, 293] on link "Rates" at bounding box center [323, 291] width 215 height 41
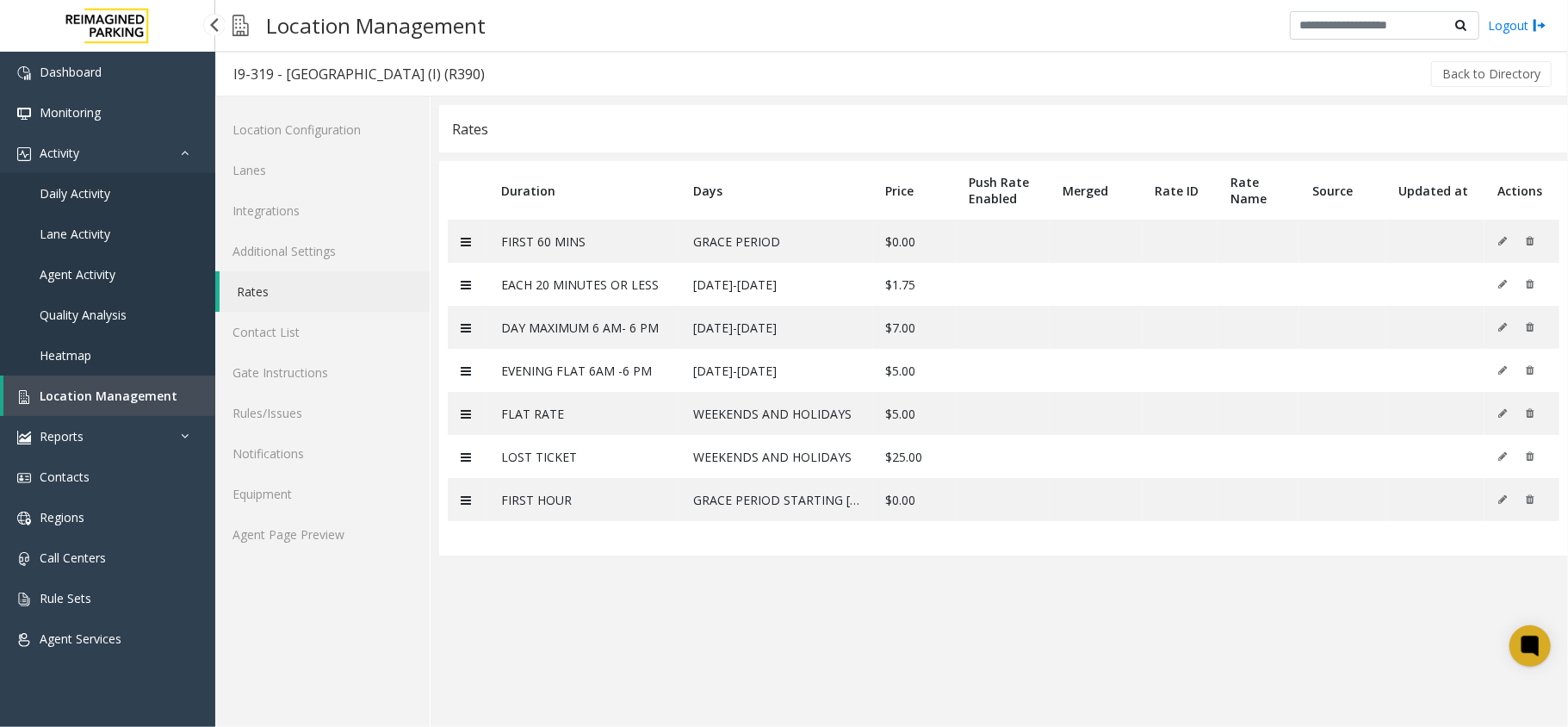
click at [188, 394] on link "Location Management" at bounding box center [109, 395] width 212 height 41
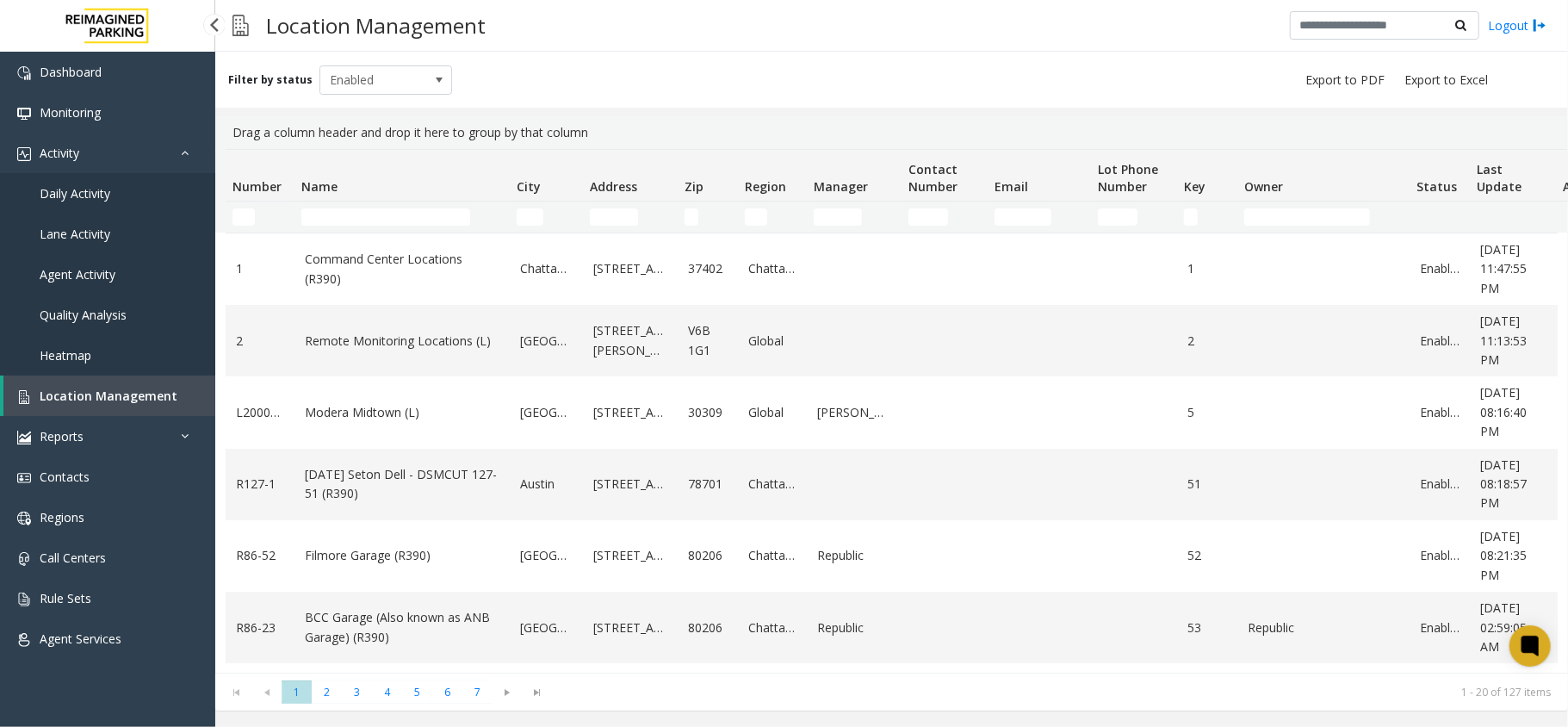
click at [156, 203] on link "Daily Activity" at bounding box center [107, 193] width 216 height 41
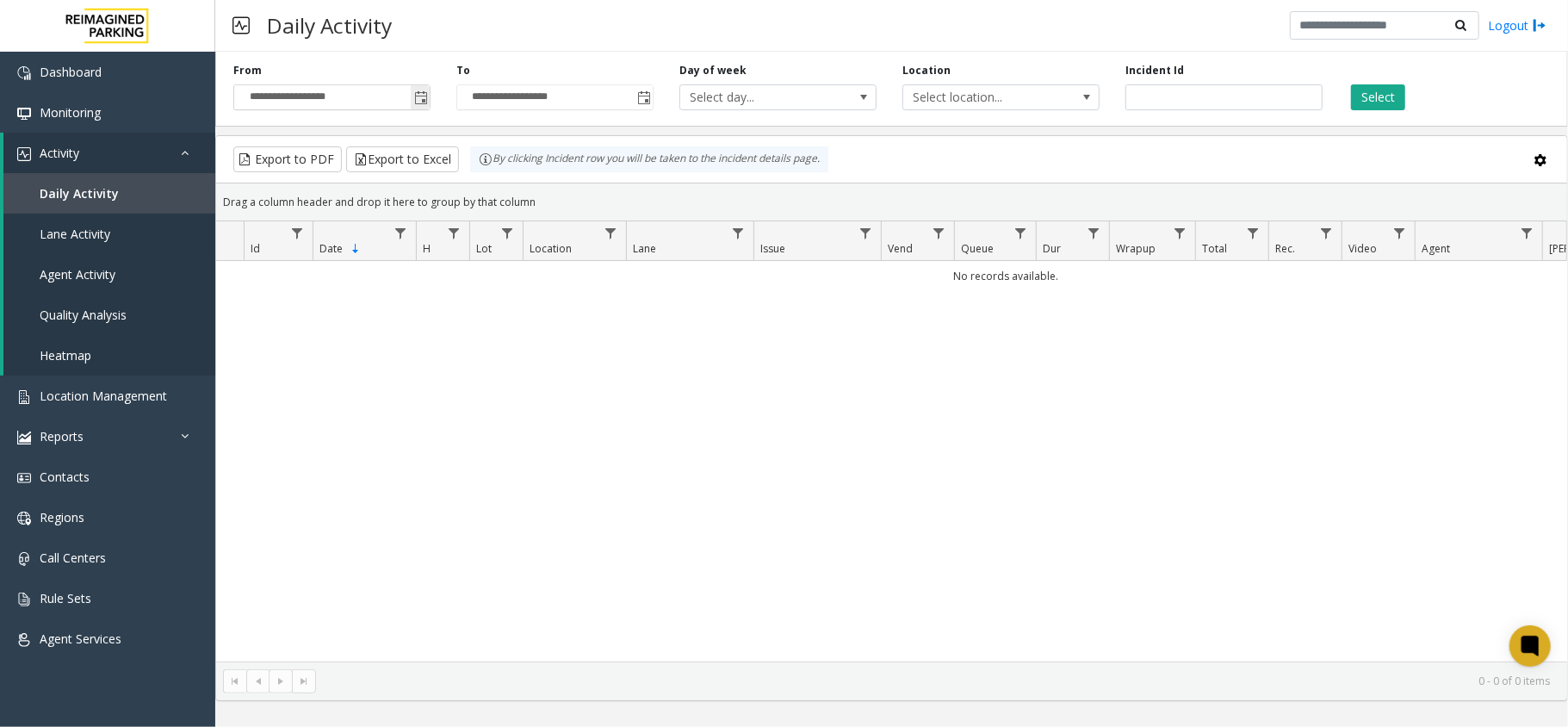
click at [417, 105] on span "Toggle popup" at bounding box center [420, 97] width 14 height 14
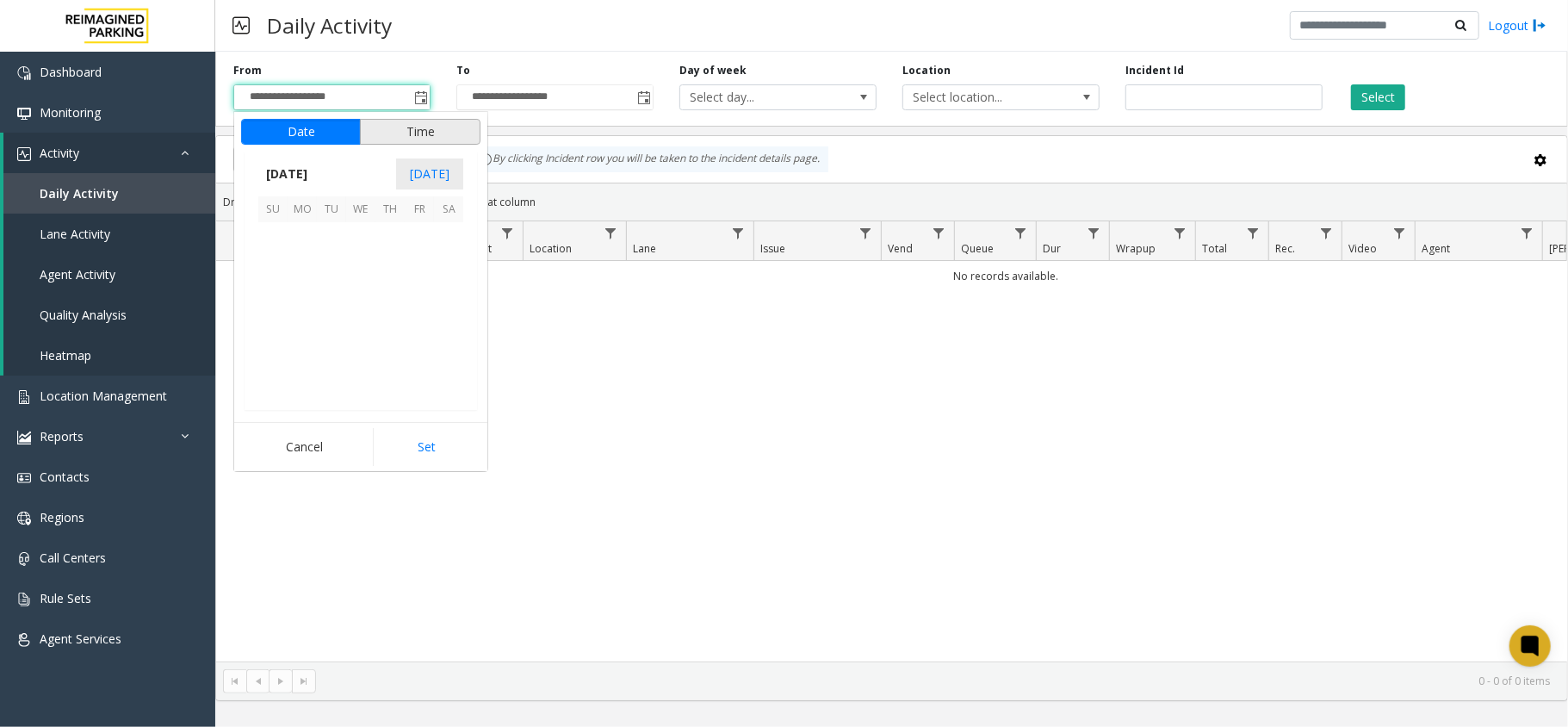
scroll to position [309191, 0]
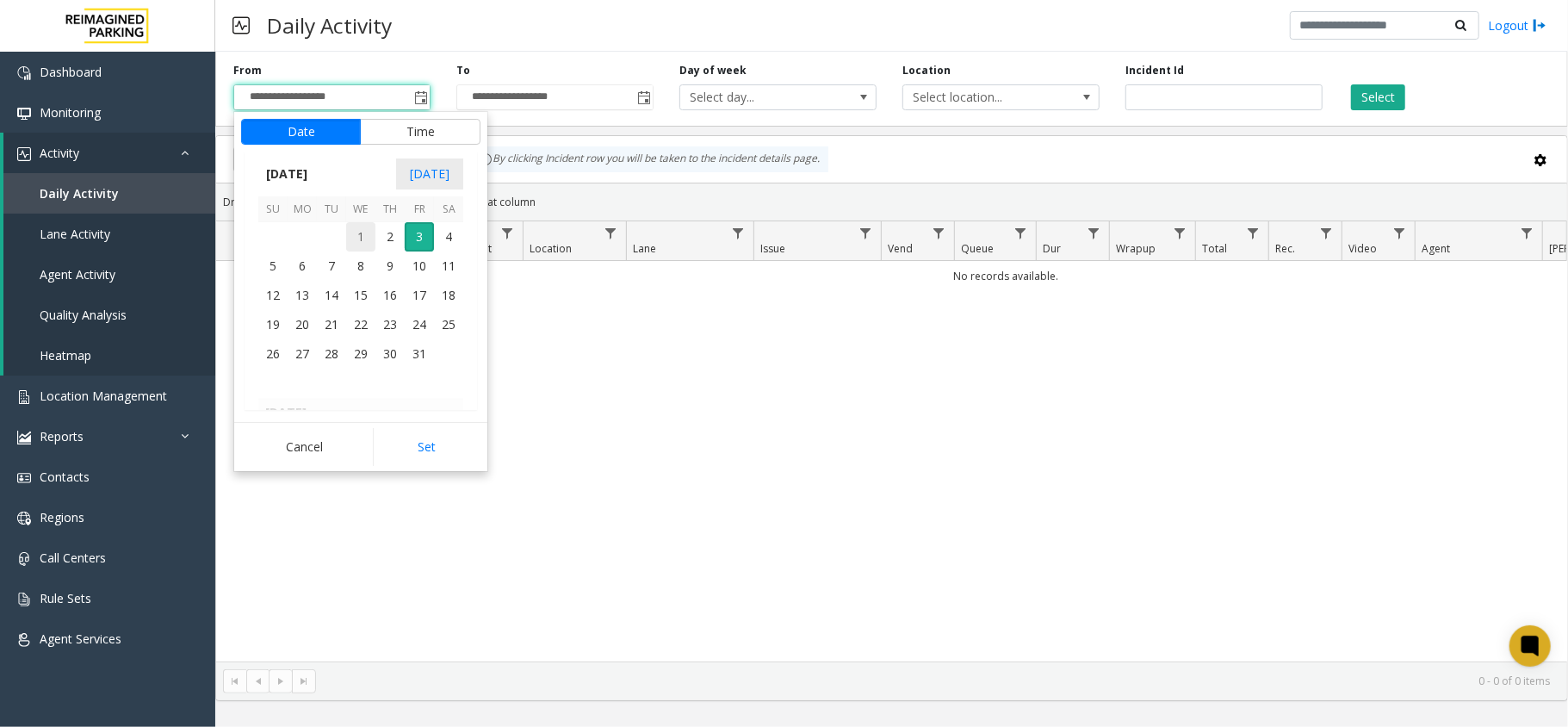
click at [365, 229] on span "1" at bounding box center [361, 236] width 29 height 29
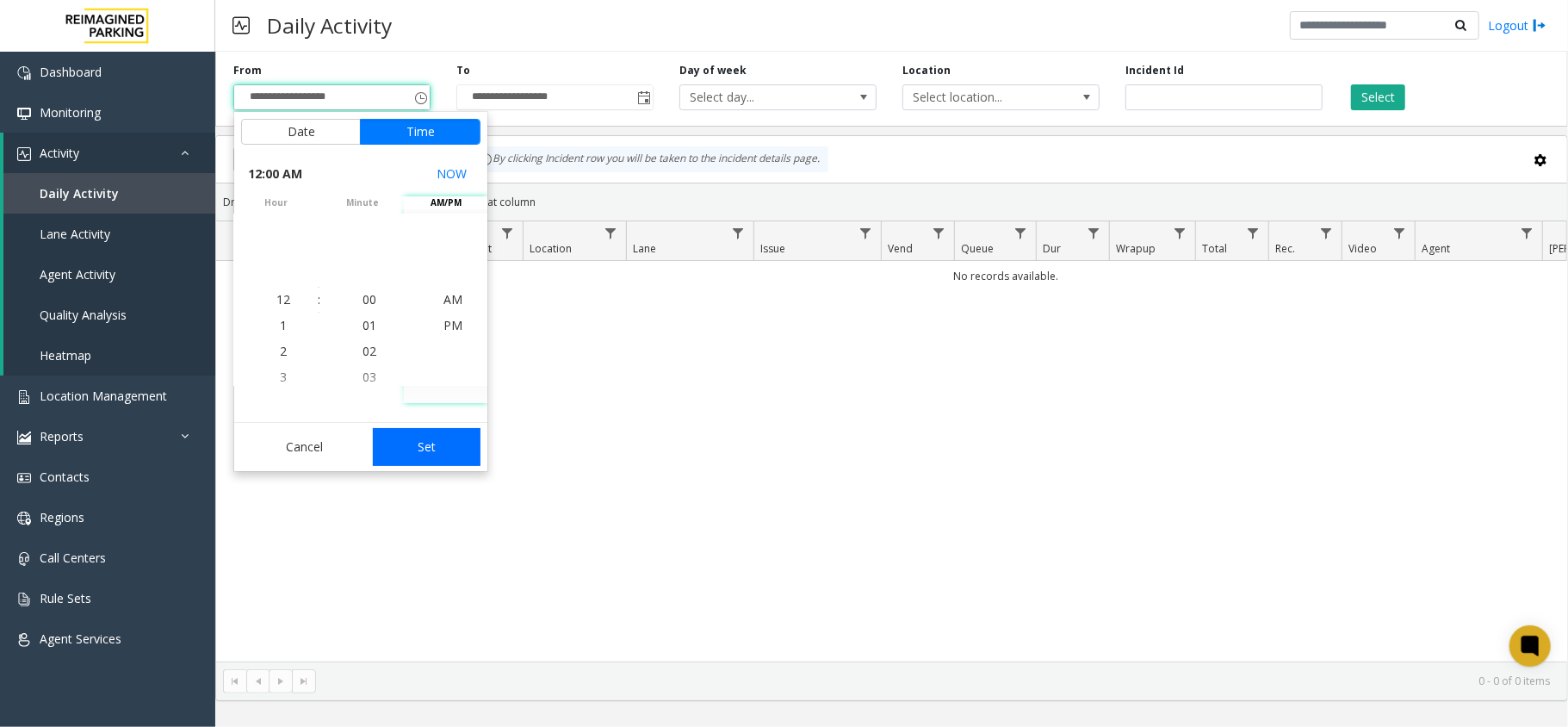
click at [432, 438] on button "Set" at bounding box center [427, 446] width 108 height 38
type input "**********"
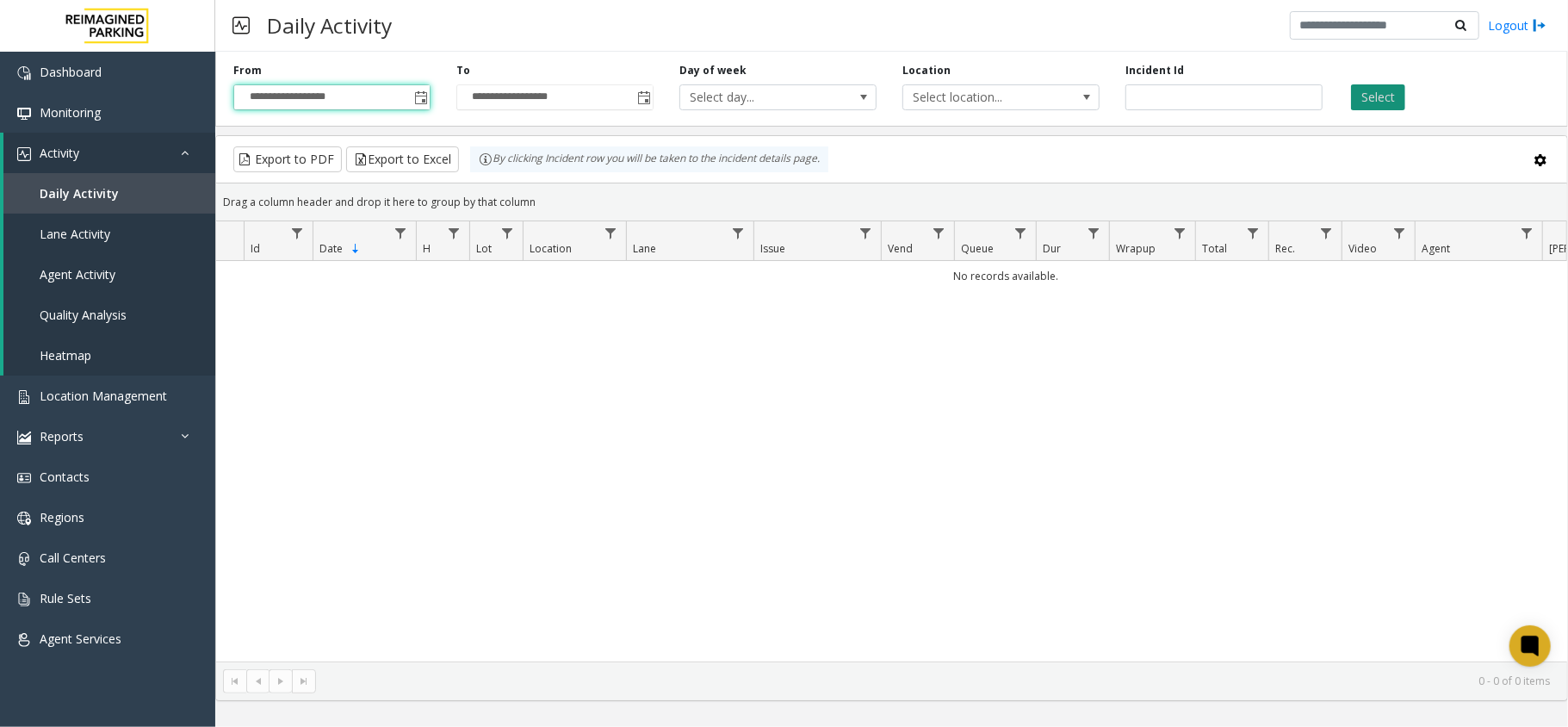
click at [1382, 100] on button "Select" at bounding box center [1379, 97] width 54 height 26
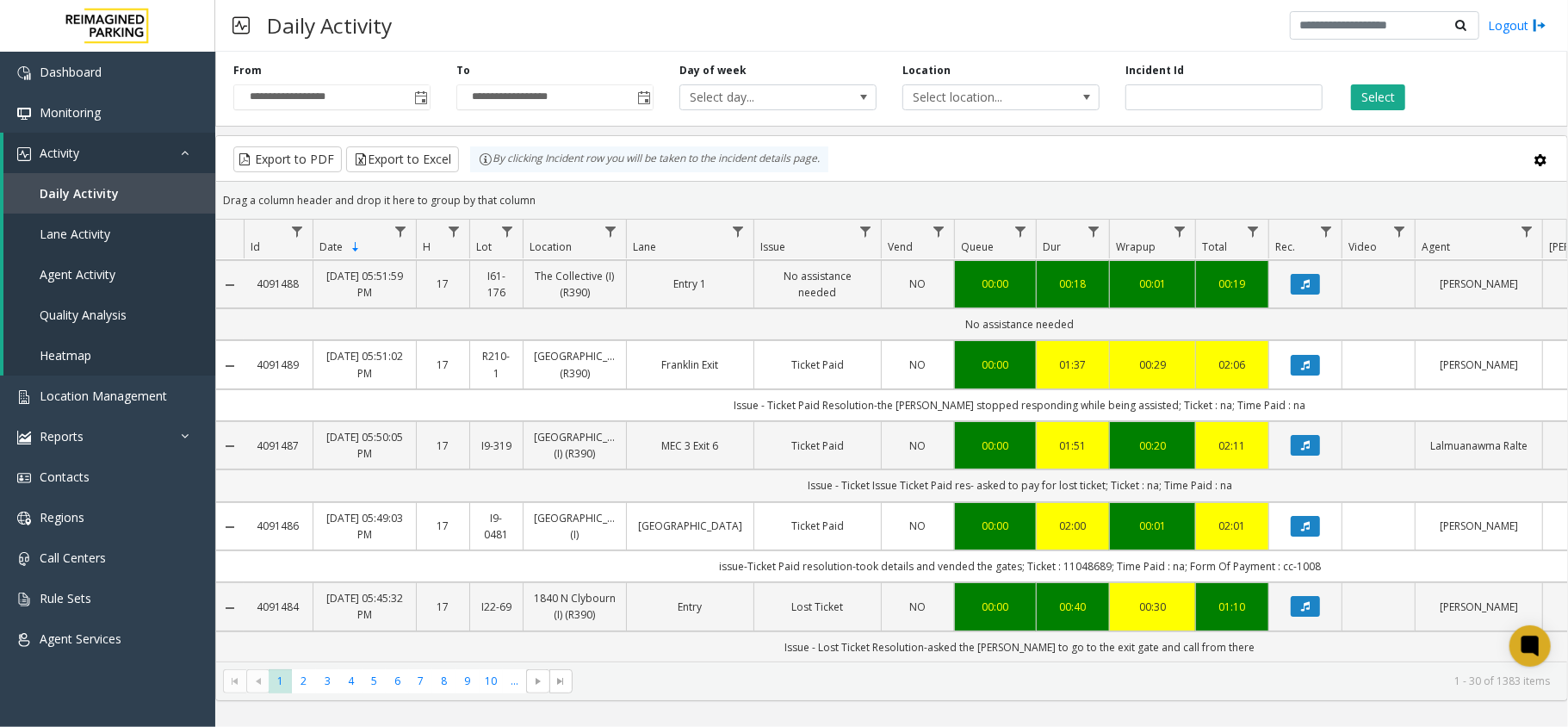
scroll to position [115, 0]
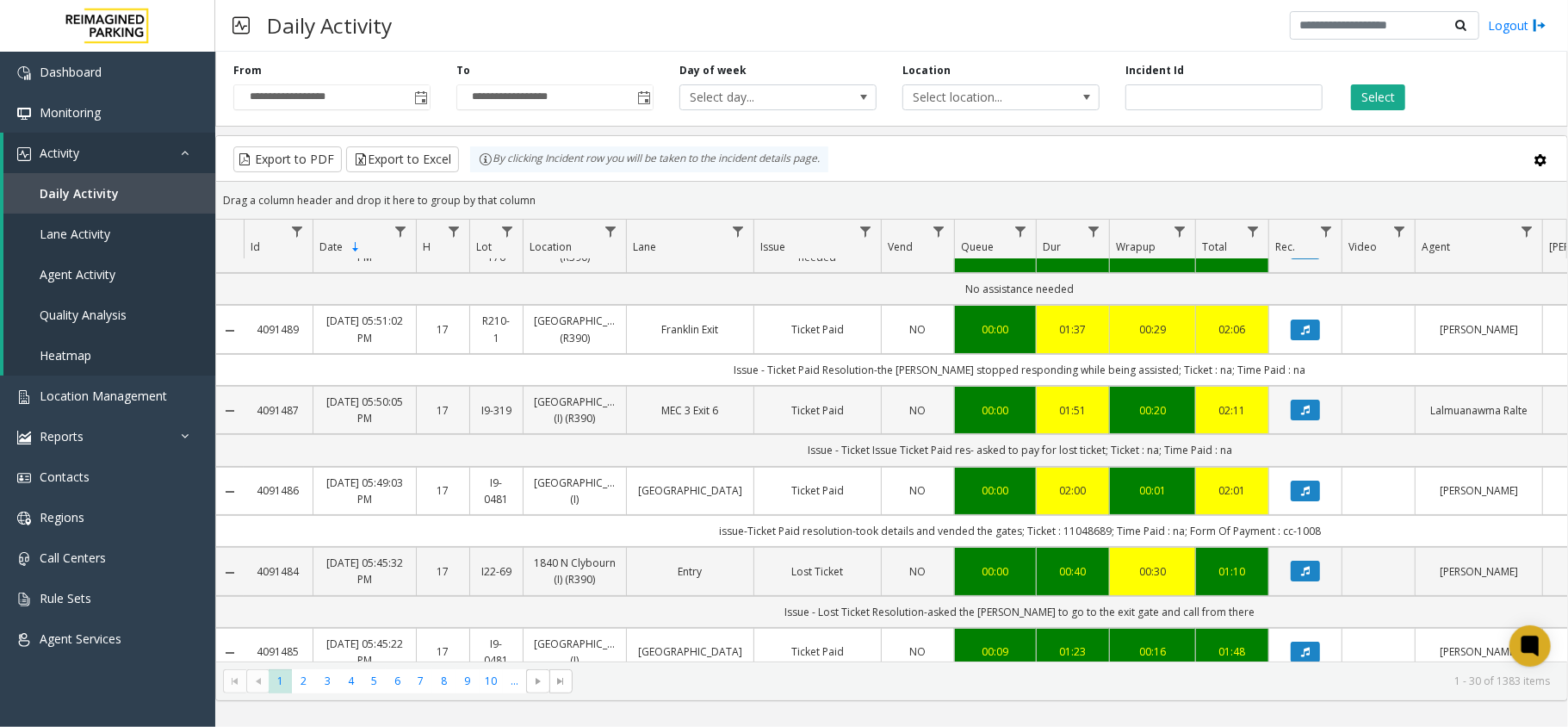
click at [821, 434] on td "Ticket Paid" at bounding box center [816, 410] width 127 height 48
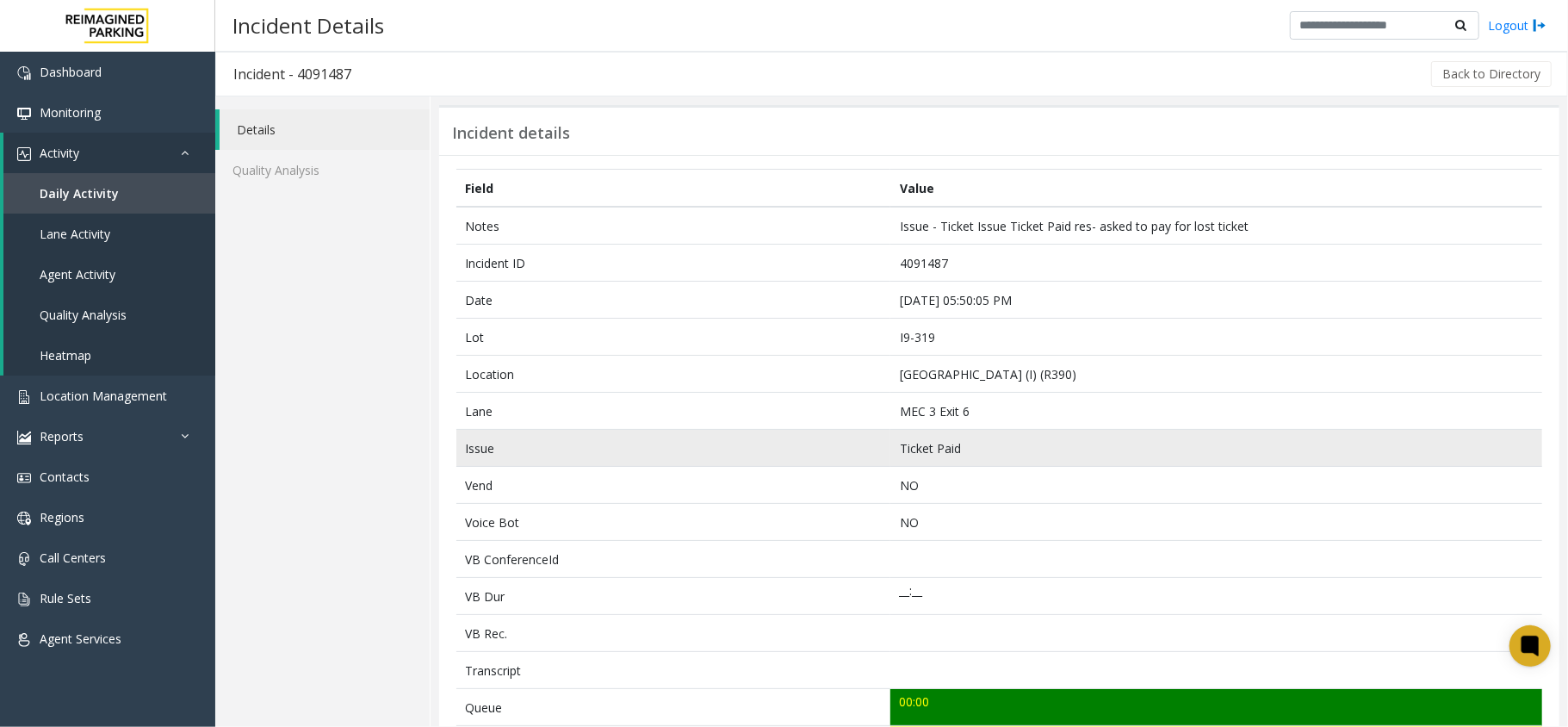
click at [899, 456] on td "Ticket Paid" at bounding box center [1216, 447] width 652 height 37
click at [920, 449] on td "Ticket Paid" at bounding box center [1216, 447] width 652 height 37
click at [918, 449] on td "Ticket Paid" at bounding box center [1216, 447] width 652 height 37
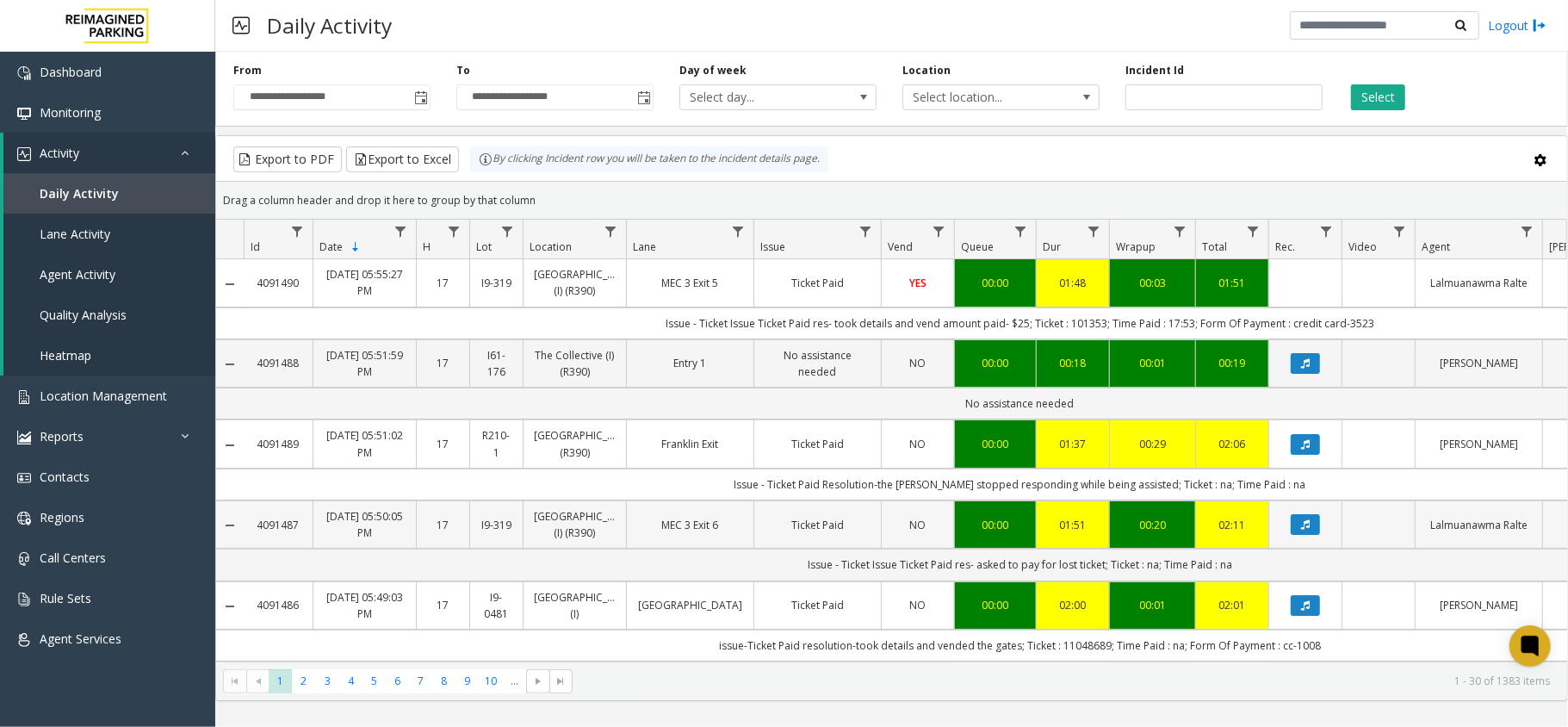
click at [1365, 548] on td "Data table" at bounding box center [1378, 524] width 73 height 48
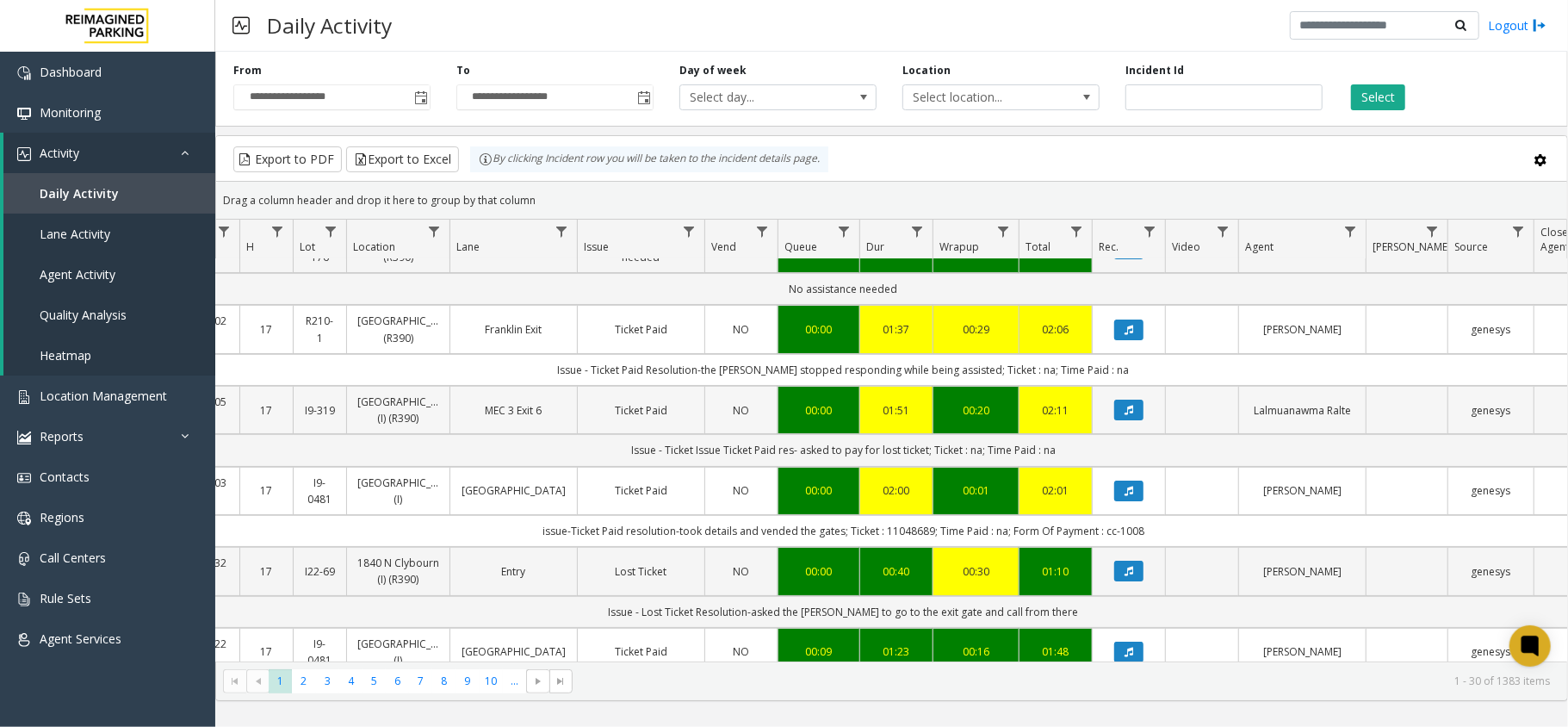
click at [1387, 434] on td "Data table" at bounding box center [1407, 410] width 82 height 48
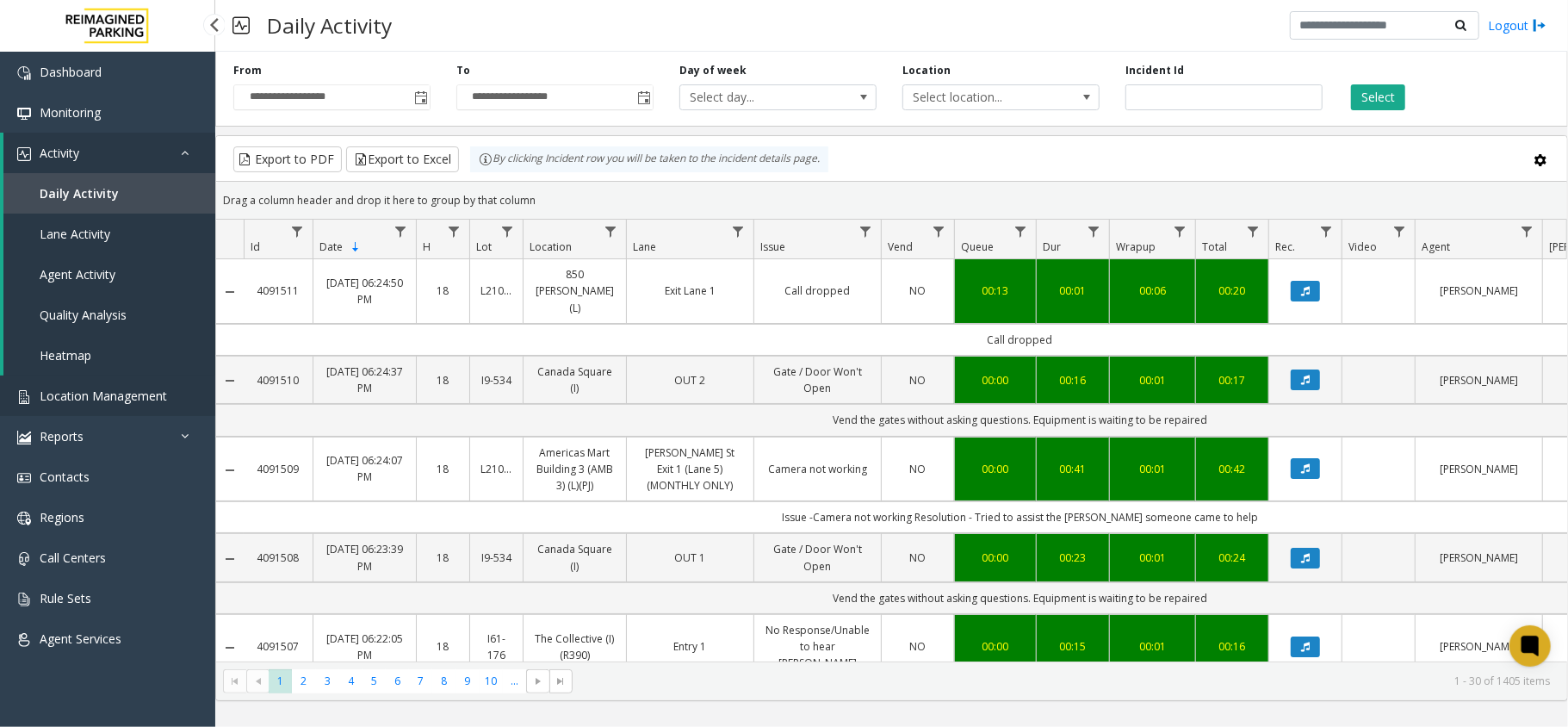
click at [171, 403] on link "Location Management" at bounding box center [107, 395] width 216 height 41
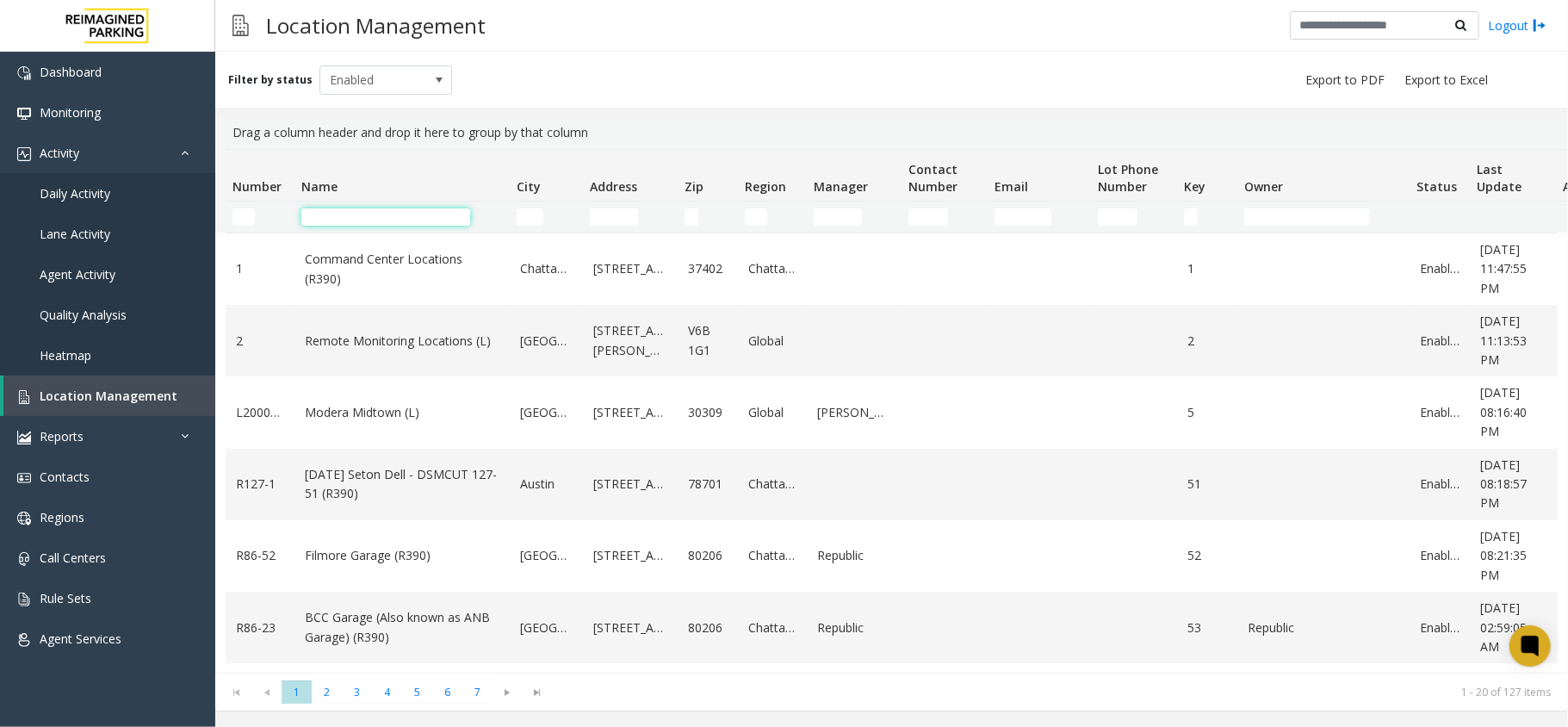
click at [365, 222] on input "Name Filter" at bounding box center [385, 216] width 169 height 17
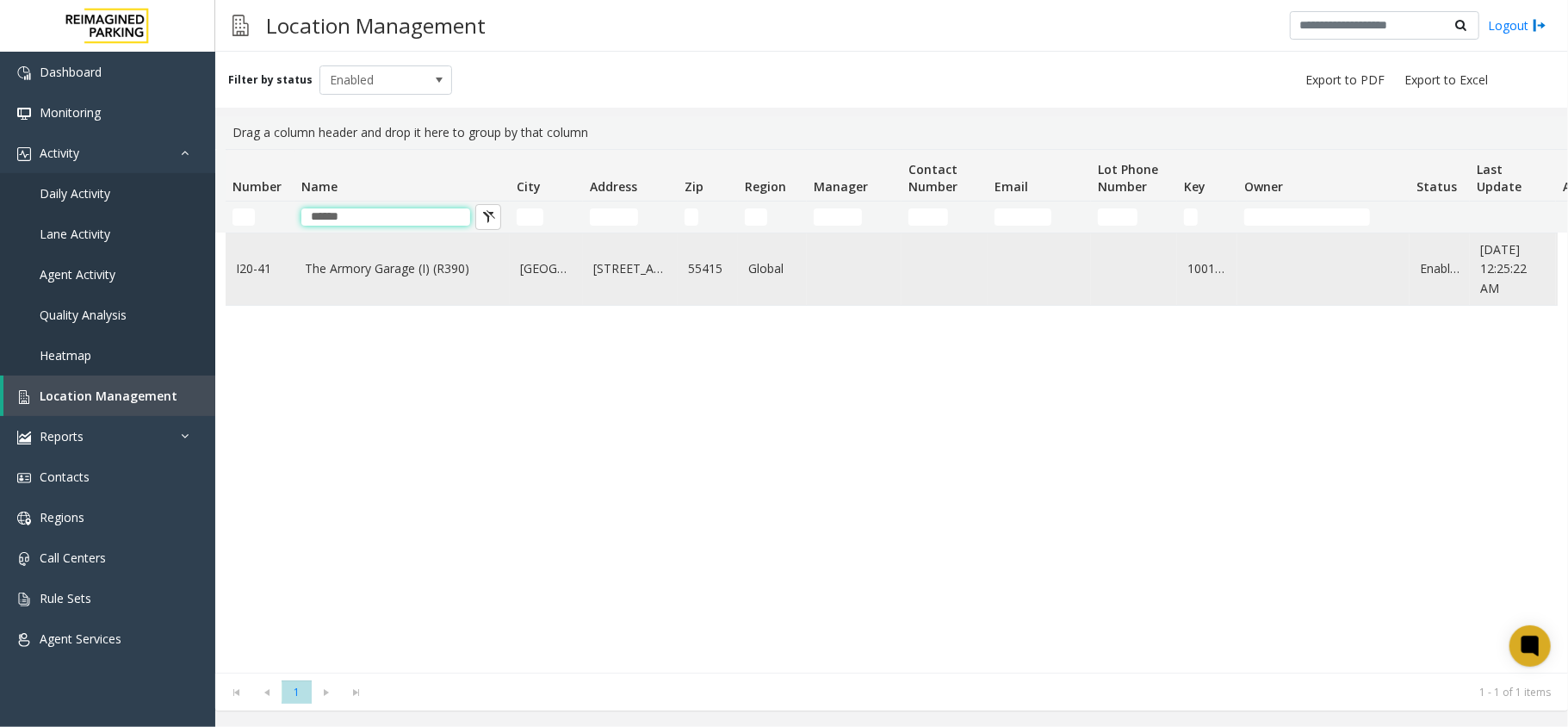
type input "******"
click at [431, 266] on link "The Armory Garage (I) (R390)" at bounding box center [402, 268] width 195 height 19
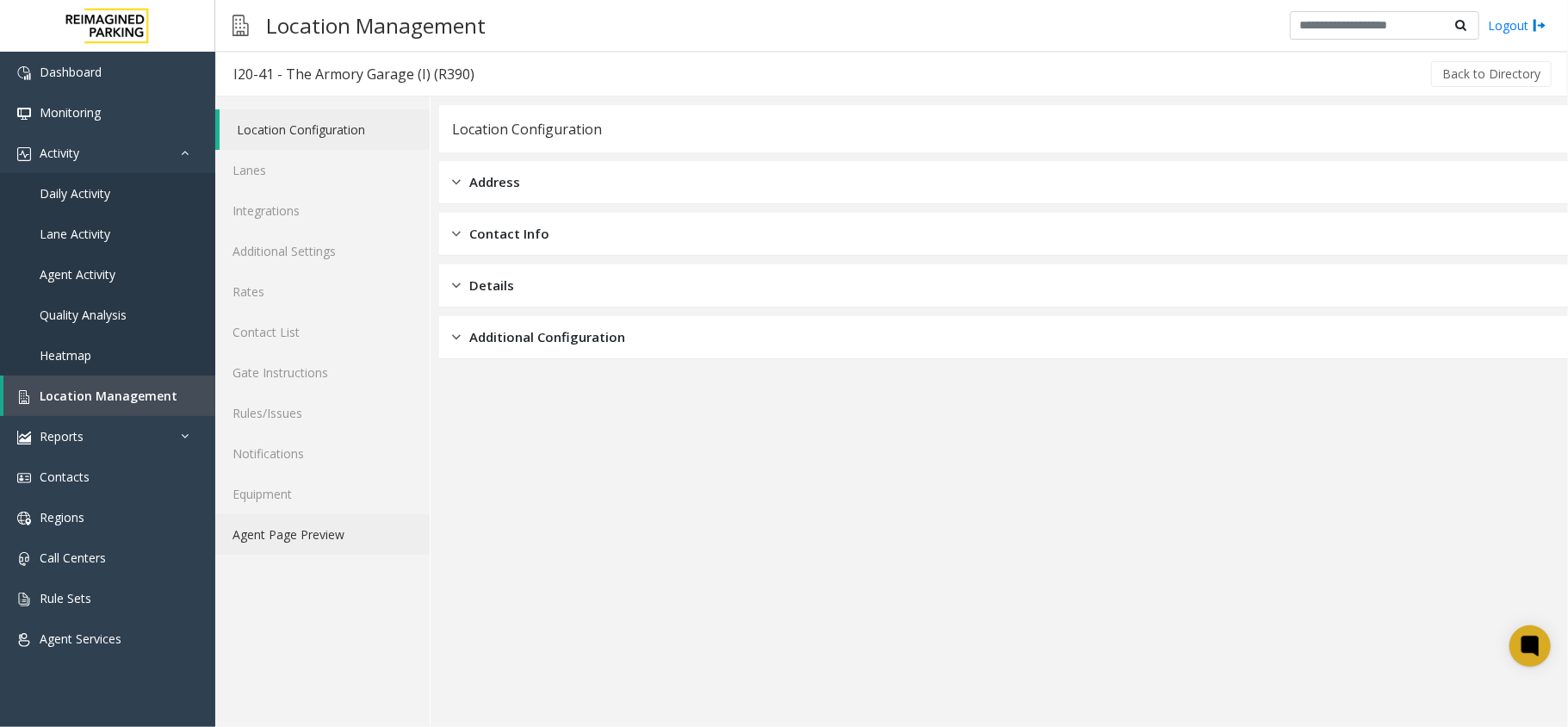
click at [353, 531] on link "Agent Page Preview" at bounding box center [323, 534] width 215 height 41
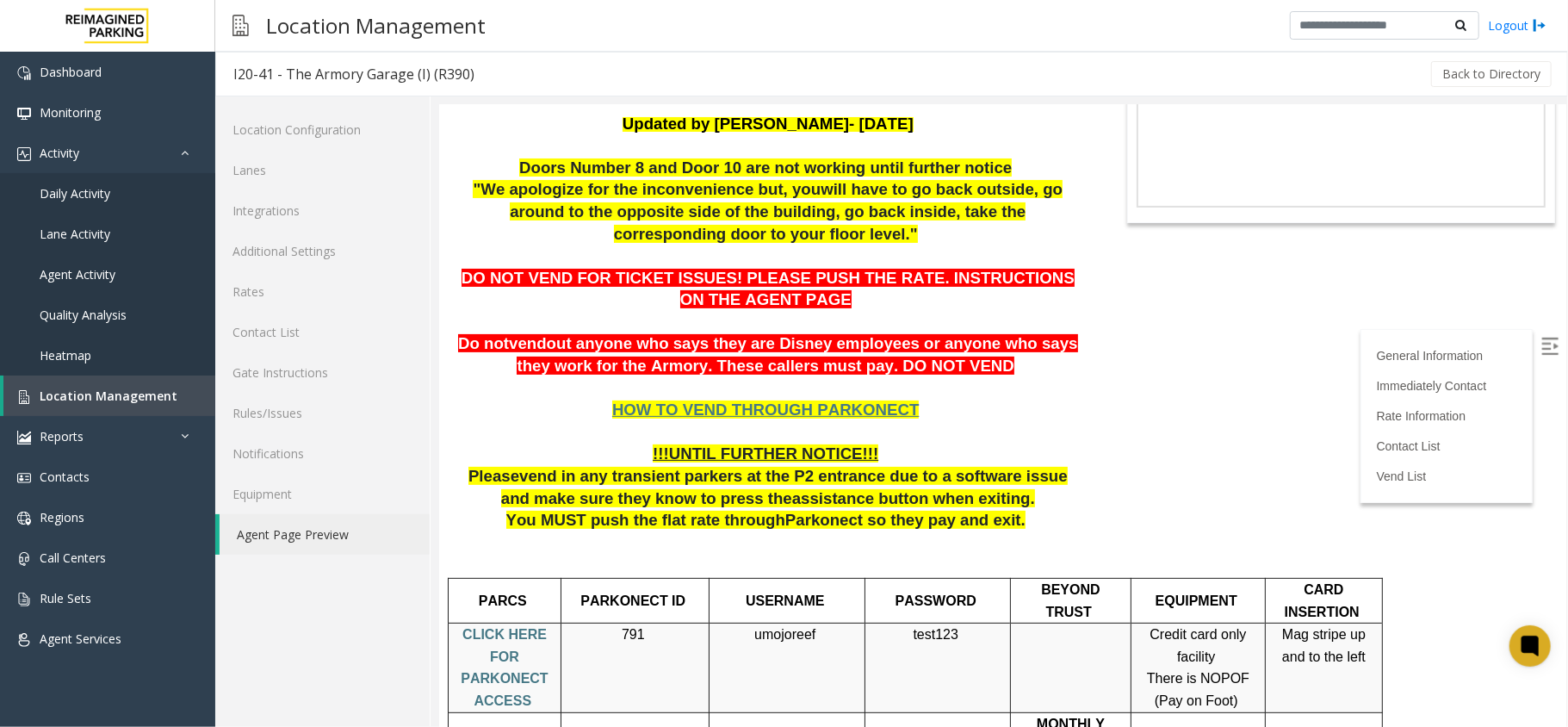
scroll to position [345, 0]
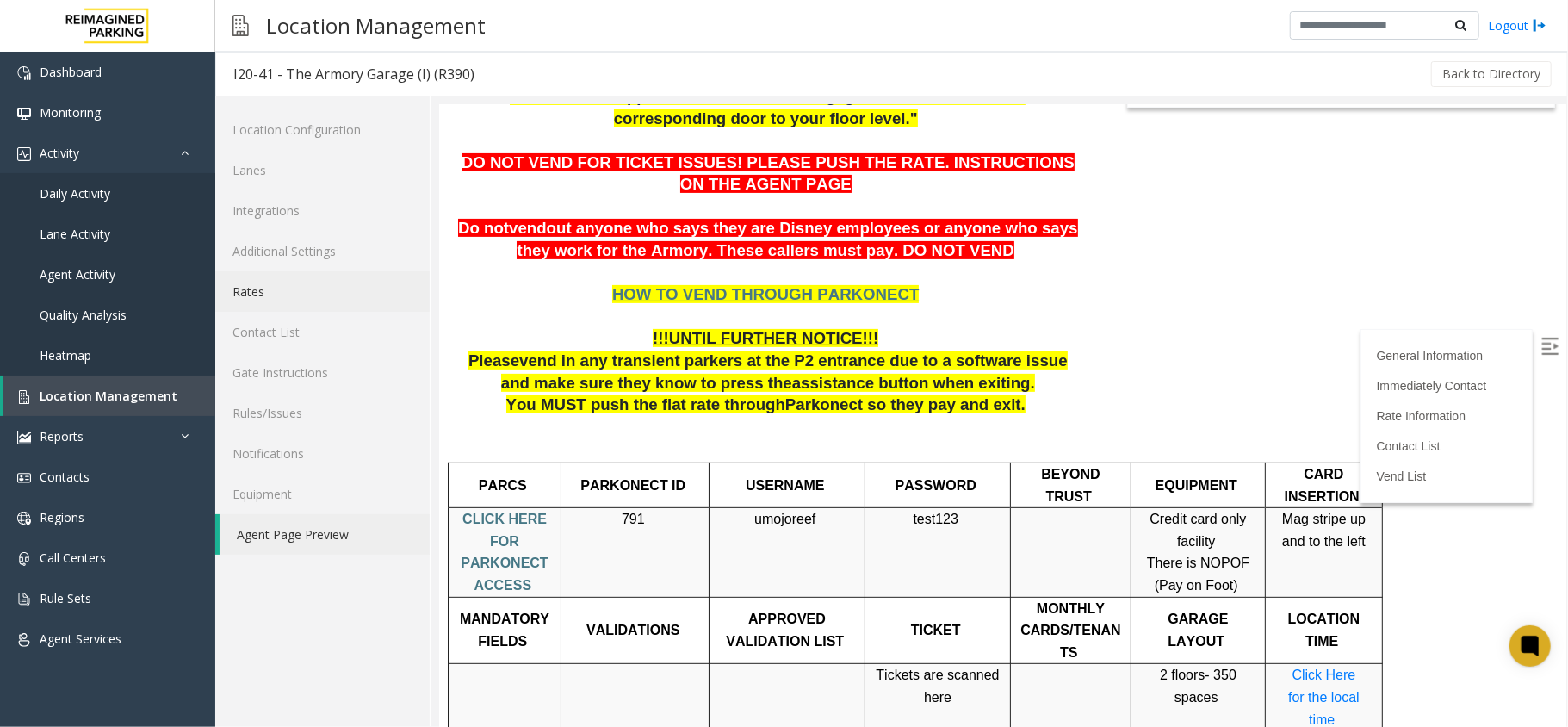
click at [318, 281] on link "Rates" at bounding box center [323, 291] width 215 height 41
